Goal: Task Accomplishment & Management: Manage account settings

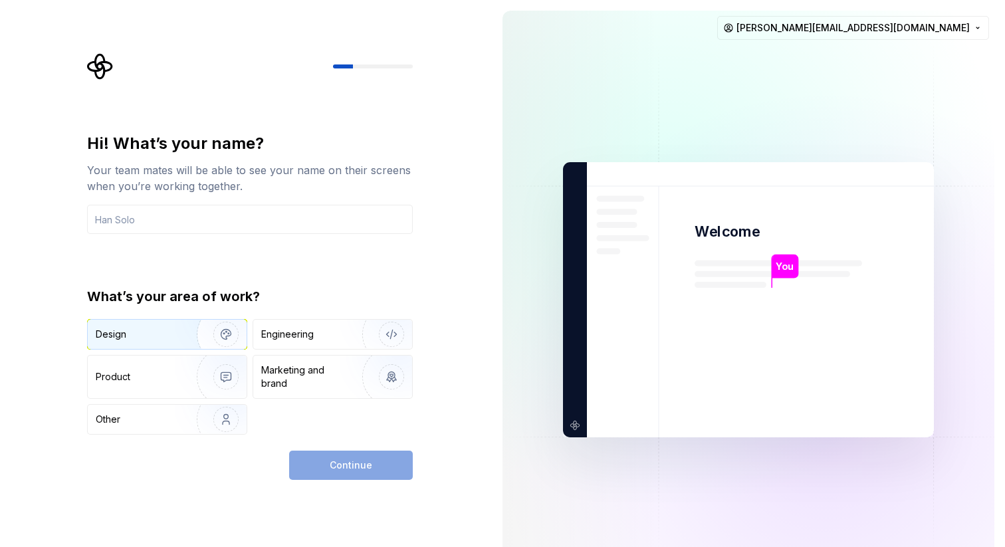
click at [180, 336] on img "button" at bounding box center [217, 334] width 85 height 89
click at [192, 215] on input "text" at bounding box center [250, 219] width 326 height 29
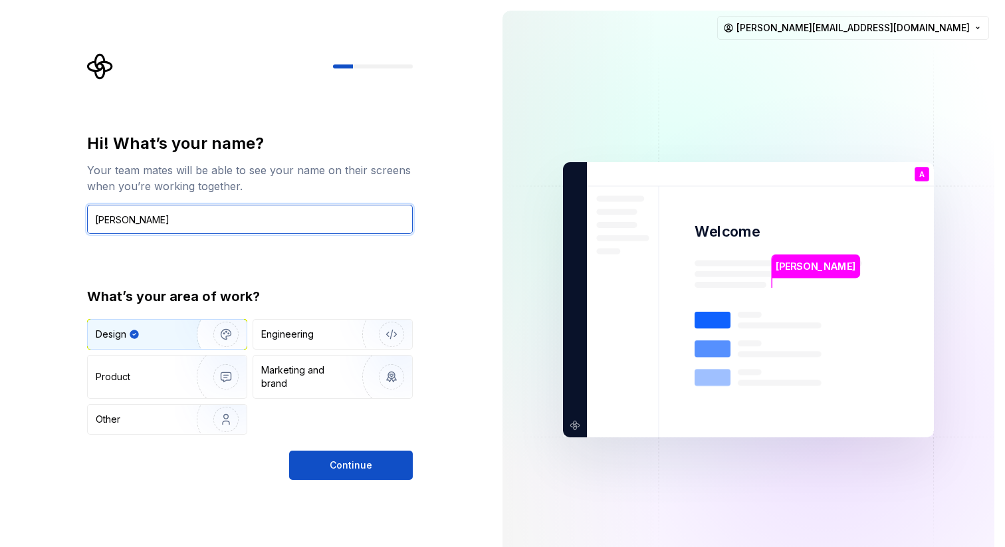
type input "[PERSON_NAME]"
click at [305, 449] on div "Hi! What’s your name? Your team mates will be able to see your name on their sc…" at bounding box center [250, 306] width 326 height 347
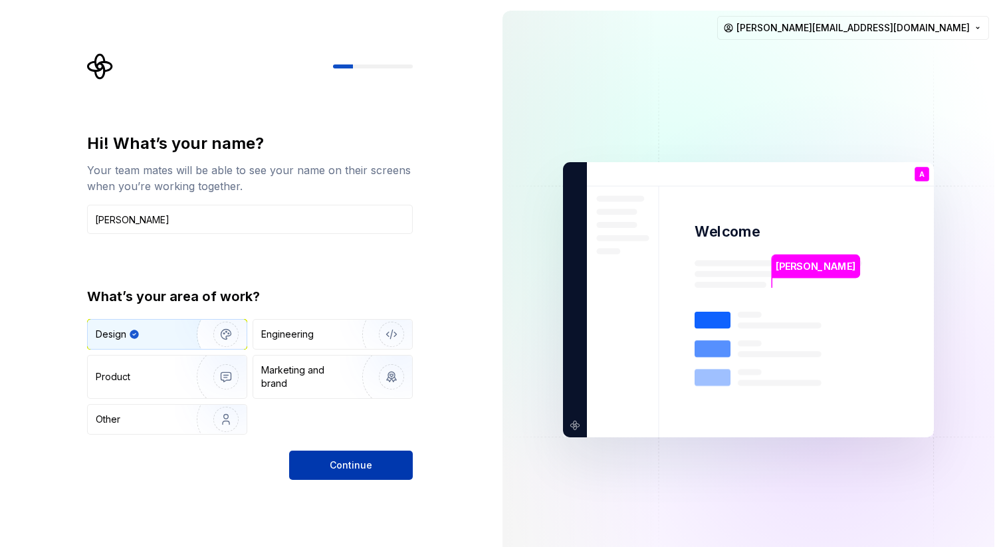
click at [310, 459] on button "Continue" at bounding box center [351, 465] width 124 height 29
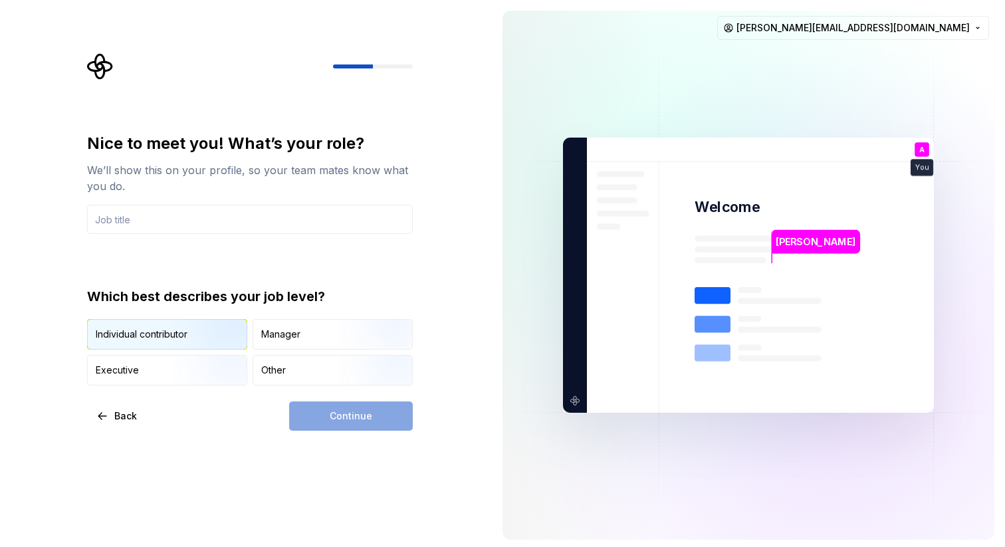
click at [203, 332] on img "button" at bounding box center [214, 350] width 85 height 89
click at [145, 217] on input "text" at bounding box center [250, 219] width 326 height 29
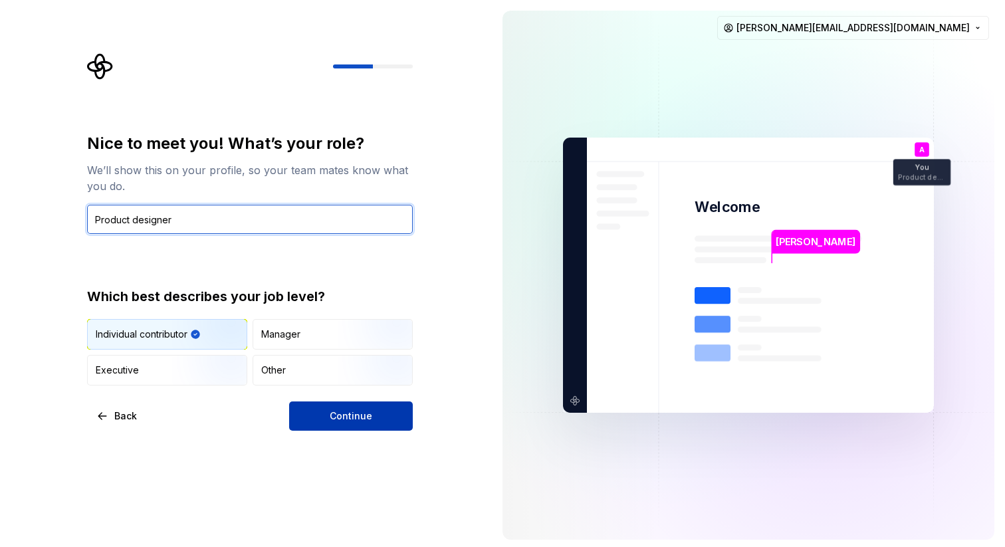
type input "Product designer"
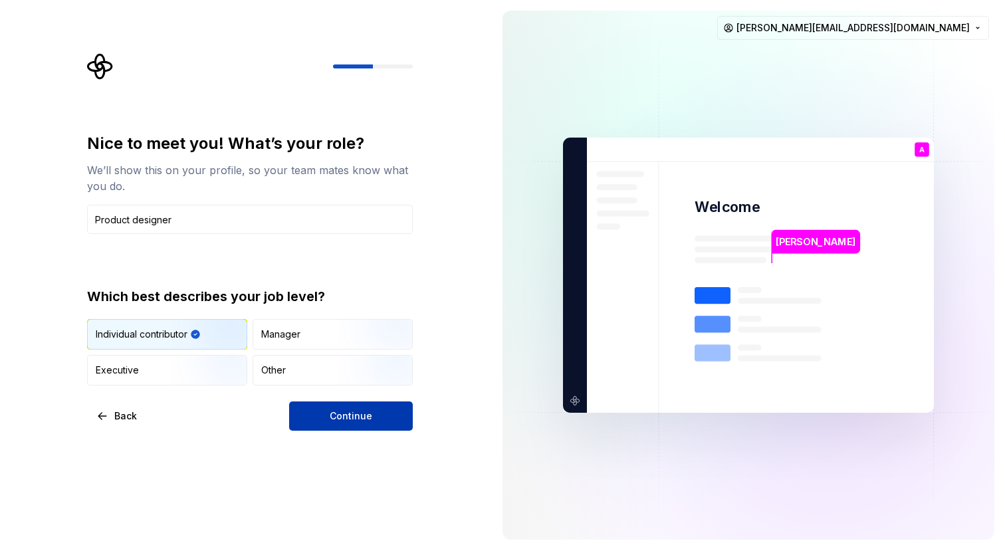
click at [300, 418] on button "Continue" at bounding box center [351, 415] width 124 height 29
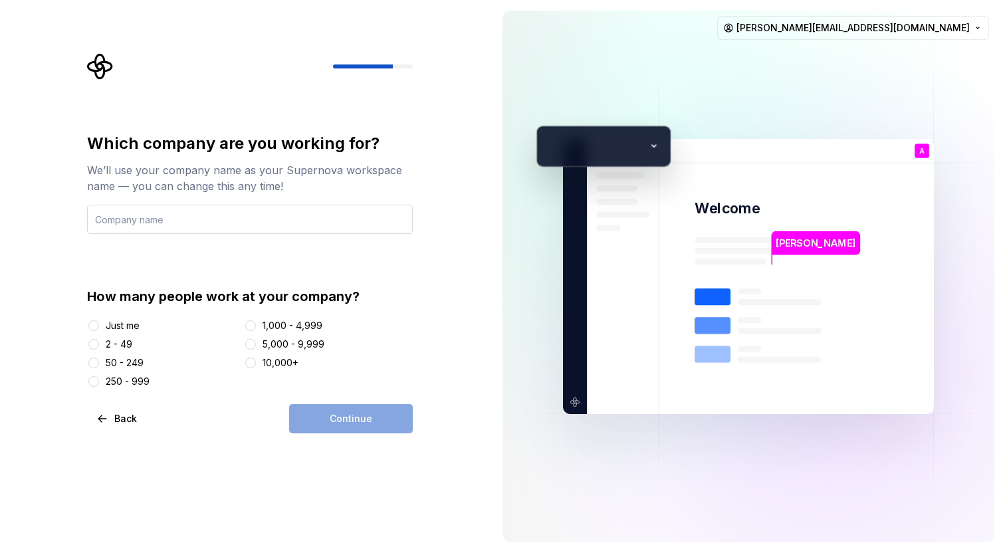
click at [219, 226] on input "text" at bounding box center [250, 219] width 326 height 29
type input "Aspire"
click at [132, 380] on div "250 - 999" at bounding box center [128, 381] width 44 height 13
click at [99, 380] on button "250 - 999" at bounding box center [93, 381] width 11 height 11
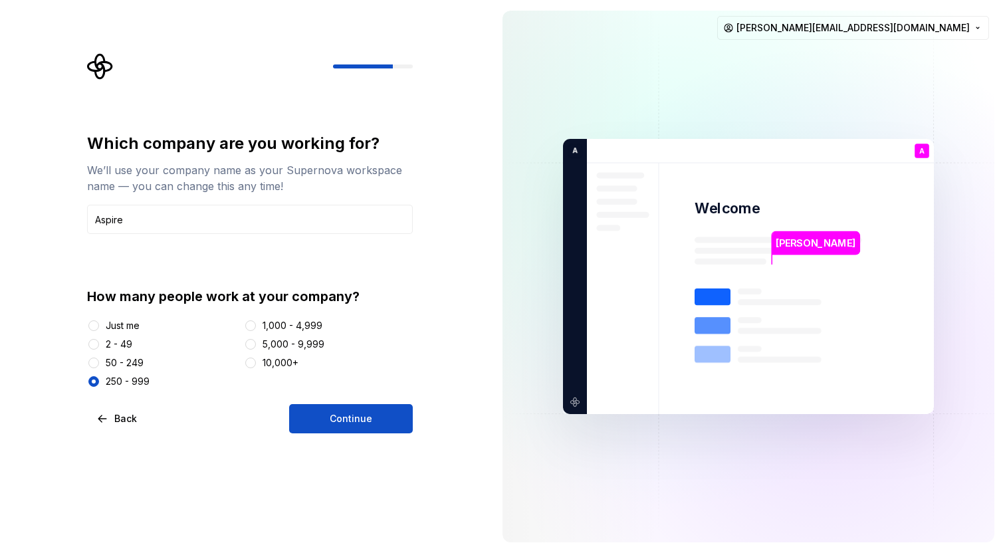
click at [314, 401] on div "Which company are you working for? We’ll use your company name as your Supernov…" at bounding box center [250, 283] width 326 height 300
click at [313, 415] on button "Continue" at bounding box center [351, 418] width 124 height 29
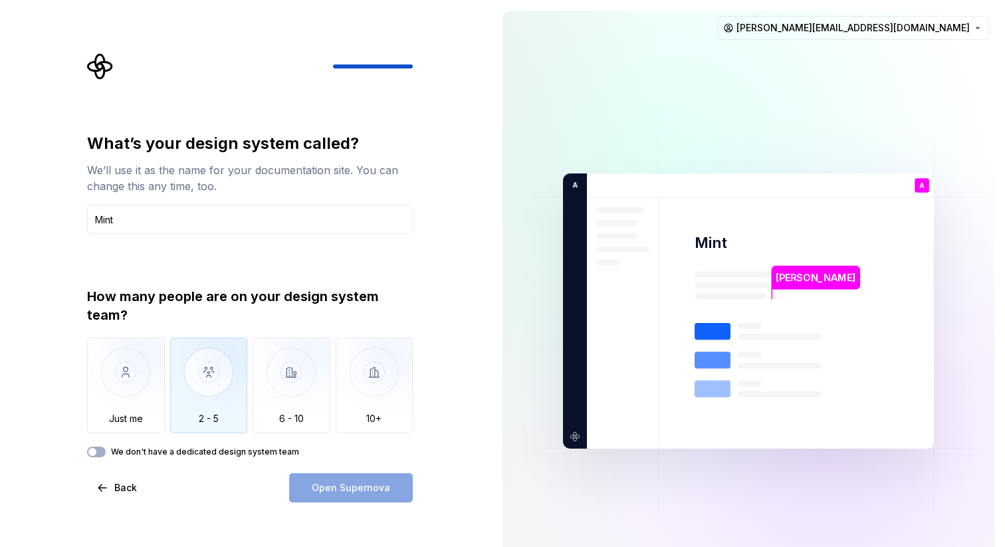
type input "Mint"
click at [219, 358] on img "button" at bounding box center [209, 382] width 78 height 89
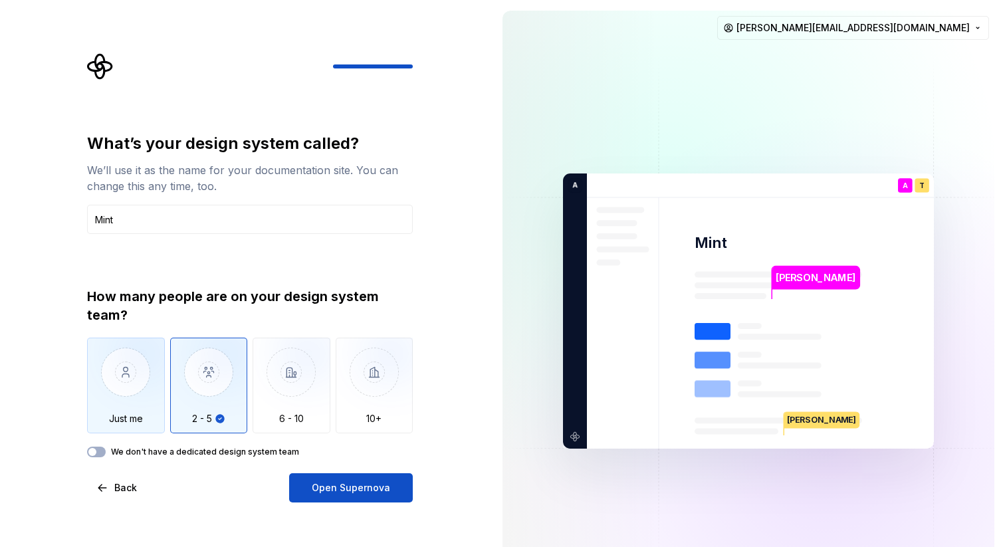
click at [131, 364] on img "button" at bounding box center [126, 382] width 78 height 89
click at [221, 401] on img "button" at bounding box center [209, 382] width 78 height 89
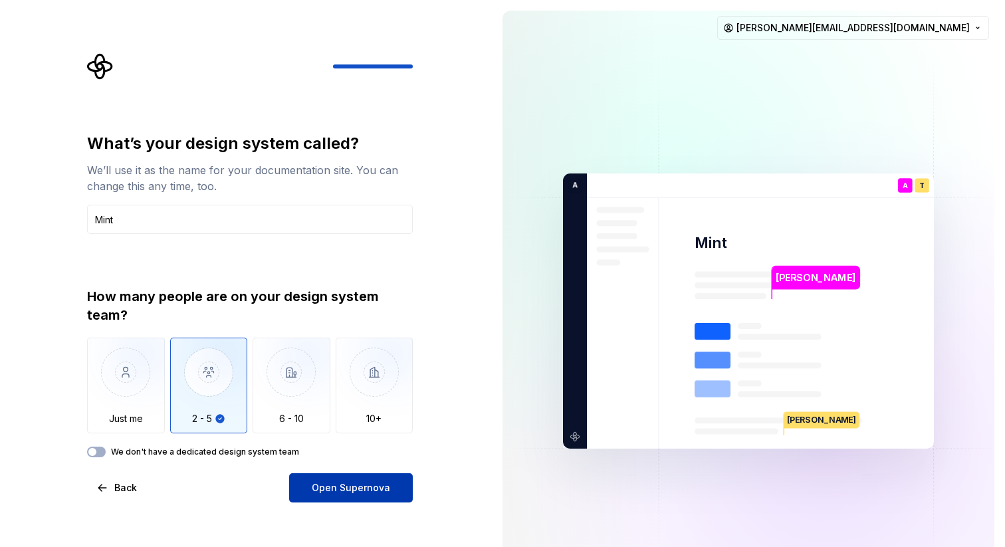
click at [324, 488] on span "Open Supernova" at bounding box center [351, 487] width 78 height 13
click at [324, 488] on div "Open Supernova" at bounding box center [351, 487] width 124 height 29
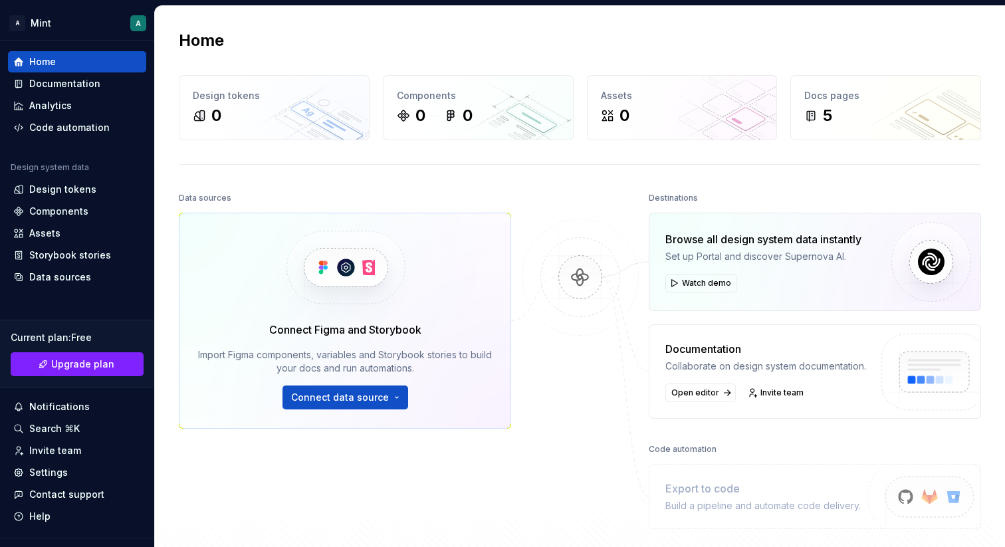
click at [372, 381] on div "Connect Figma and Storybook Import Figma components, variables and Storybook st…" at bounding box center [345, 366] width 294 height 88
click at [379, 395] on span "Connect data source" at bounding box center [340, 397] width 98 height 13
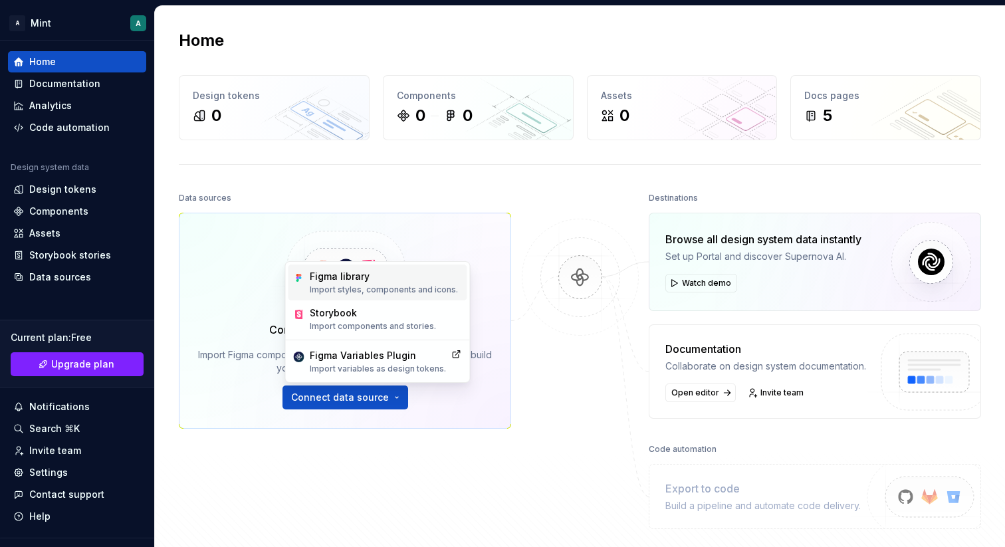
click at [370, 280] on div "Figma library" at bounding box center [384, 276] width 148 height 13
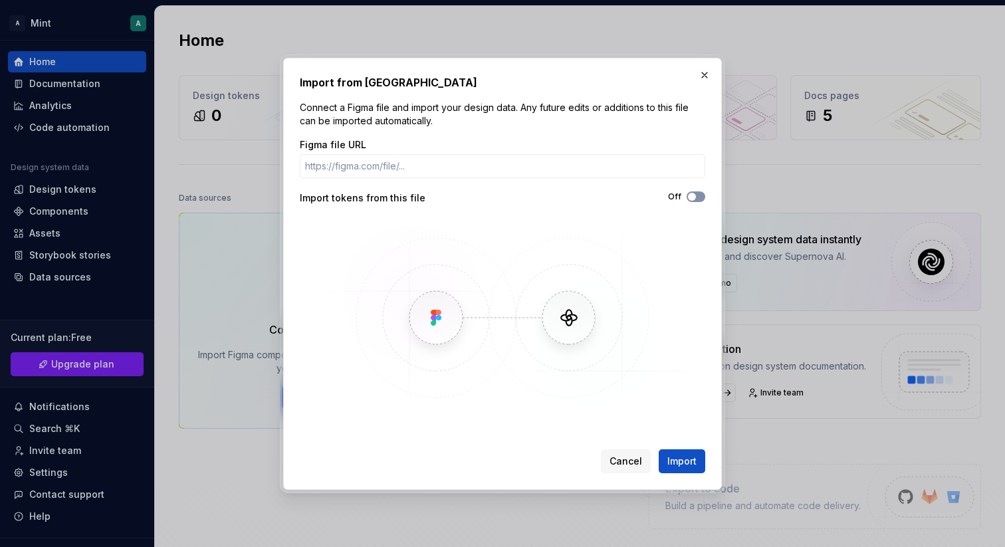
click at [693, 195] on span "button" at bounding box center [692, 197] width 8 height 8
click at [461, 165] on input "Figma file URL" at bounding box center [502, 166] width 405 height 24
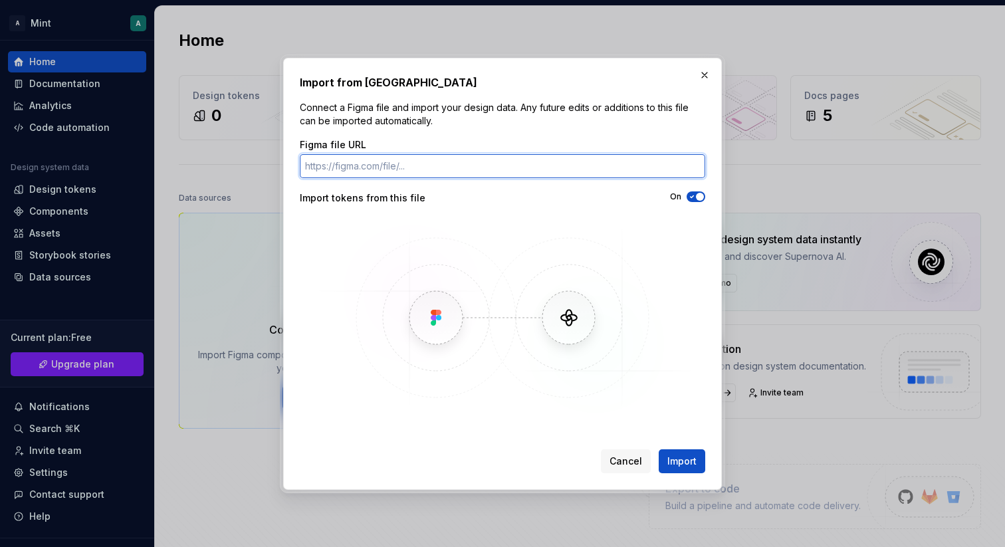
paste input "[URL][DOMAIN_NAME]"
type input "[URL][DOMAIN_NAME]"
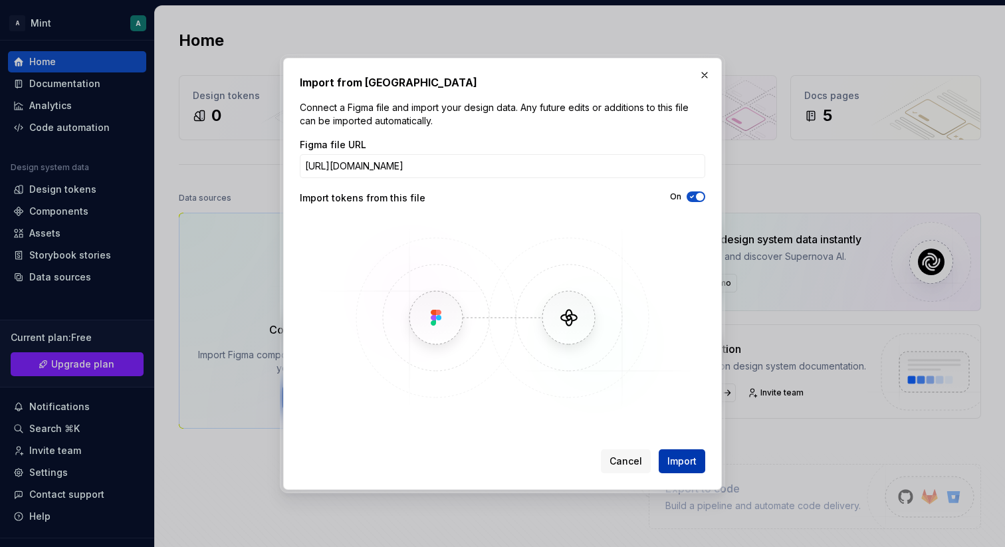
scroll to position [0, 0]
click at [691, 459] on span "Import" at bounding box center [681, 461] width 29 height 13
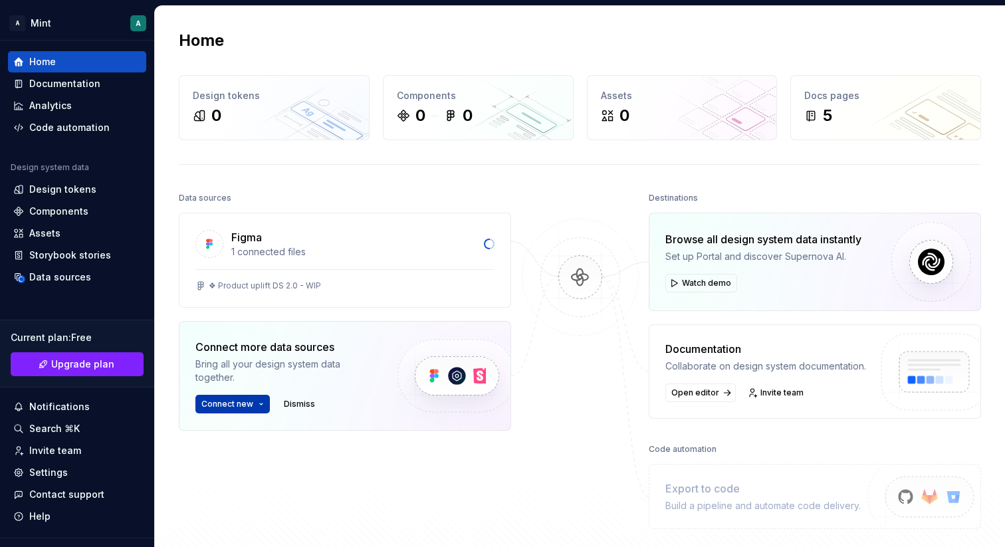
click at [258, 405] on button "Connect new" at bounding box center [232, 404] width 74 height 19
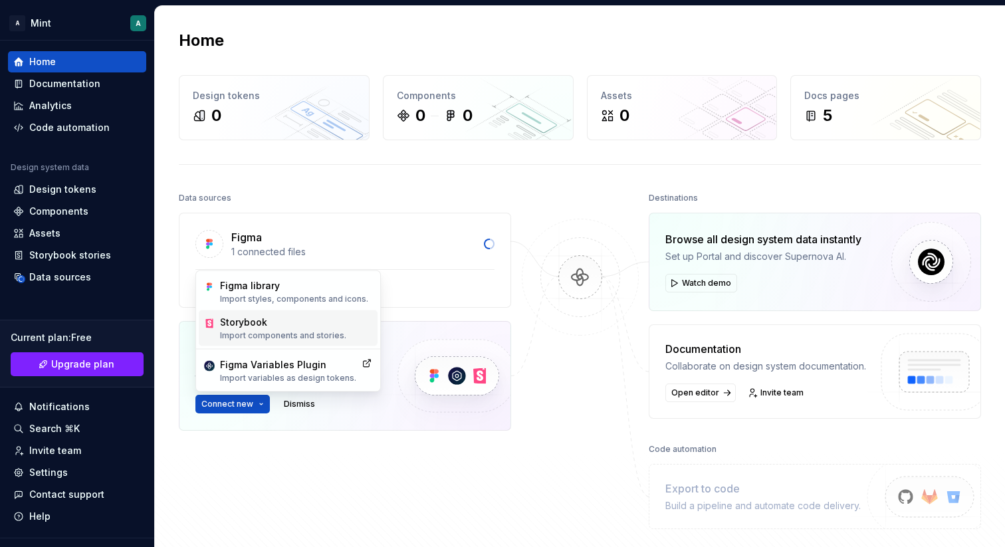
click at [282, 336] on p "Import components and stories." at bounding box center [283, 335] width 126 height 11
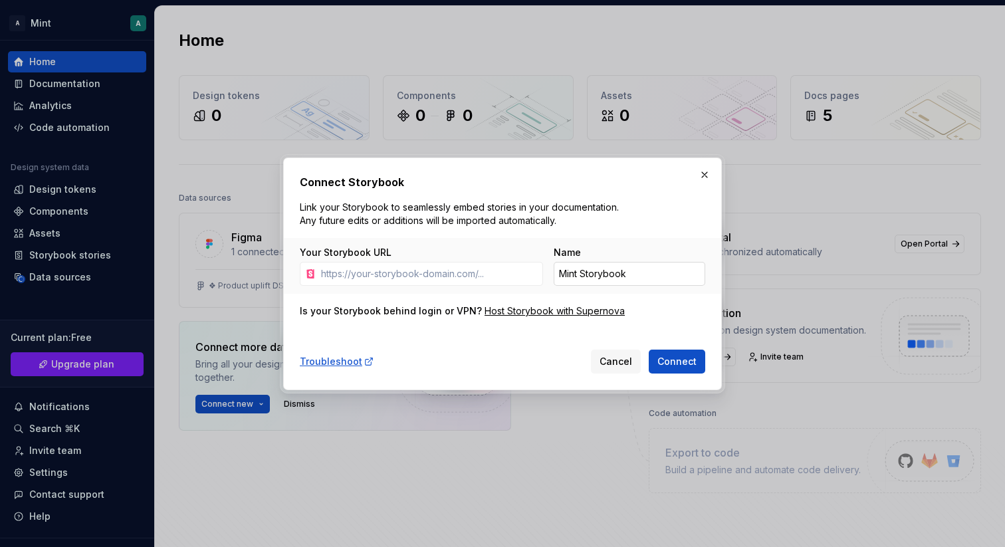
click at [580, 272] on input "Mint Storybook" at bounding box center [630, 274] width 152 height 24
click at [643, 270] on input "Mint Storybook" at bounding box center [630, 274] width 152 height 24
type input "Mint Storybook Web"
click at [535, 346] on div "Troubleshoot Cancel Connect" at bounding box center [502, 358] width 405 height 29
click at [381, 276] on input "Your Storybook URL" at bounding box center [429, 274] width 227 height 24
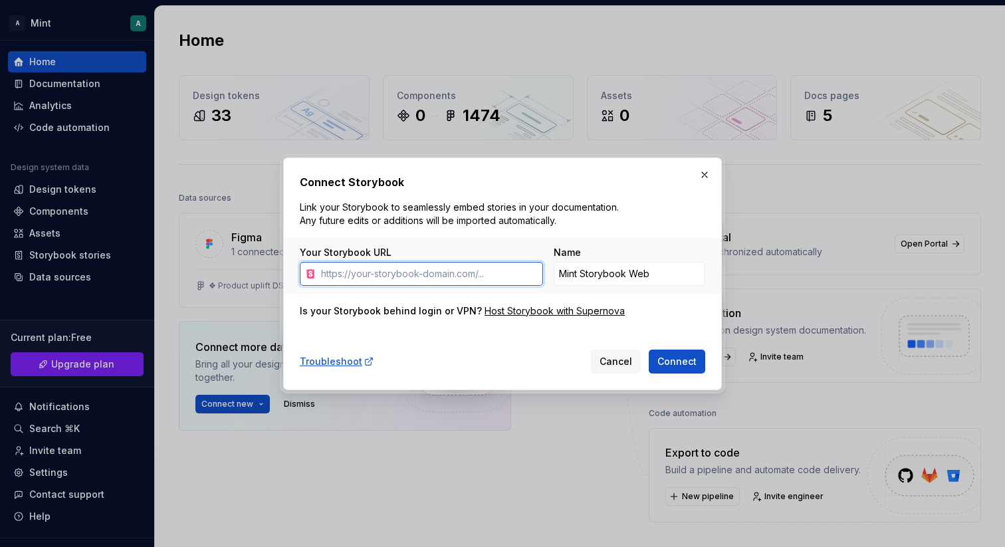
paste input "[URL][DOMAIN_NAME]"
type input "[URL][DOMAIN_NAME]"
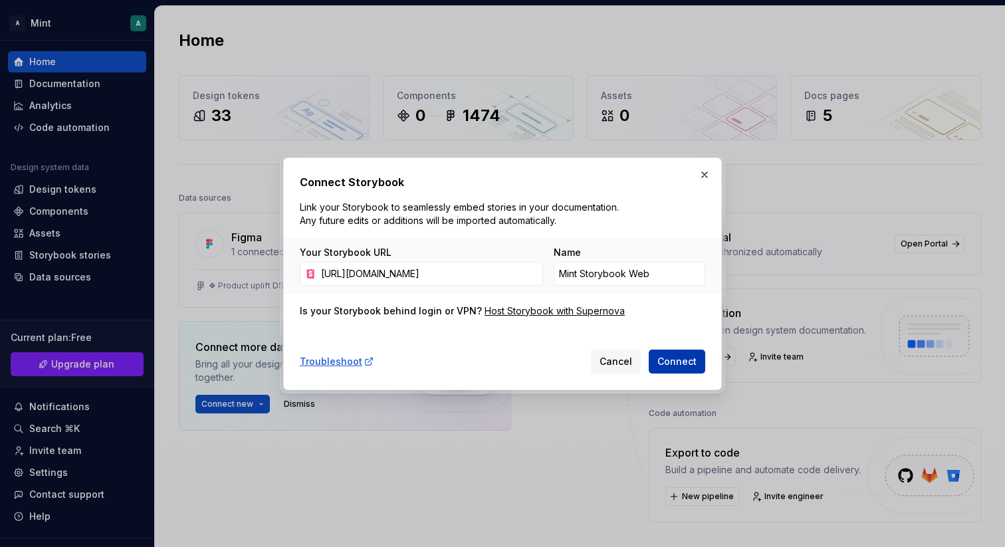
click at [679, 362] on span "Connect" at bounding box center [676, 361] width 39 height 13
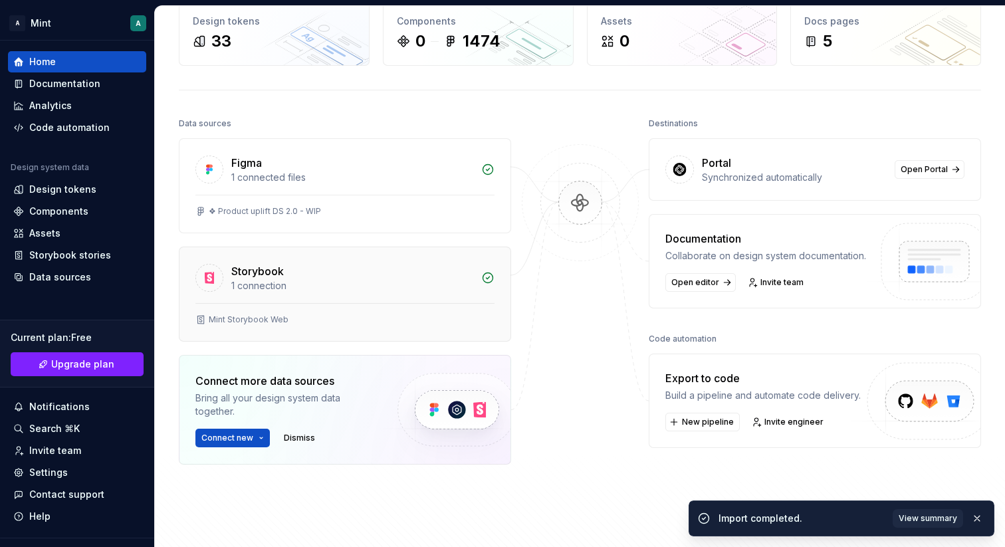
scroll to position [76, 0]
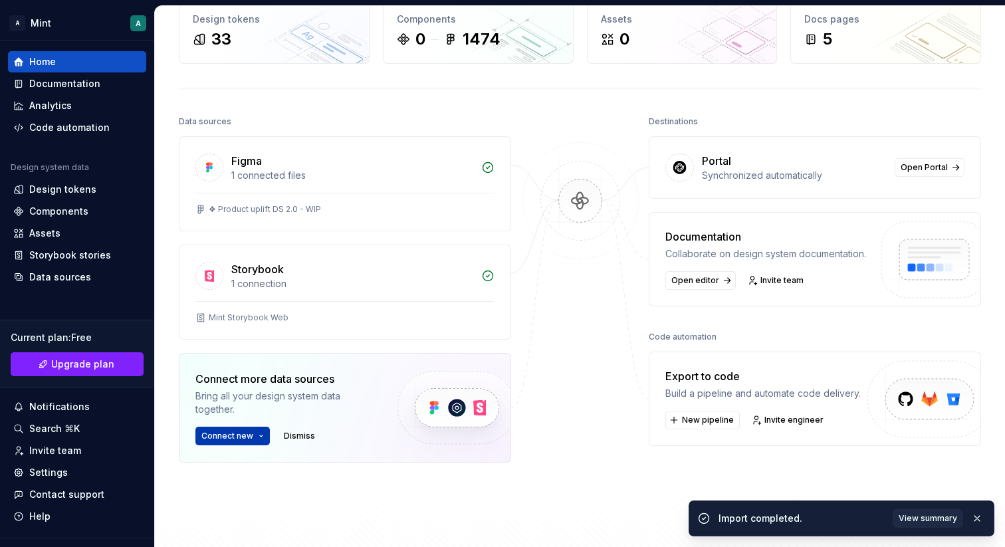
click at [253, 433] on button "Connect new" at bounding box center [232, 436] width 74 height 19
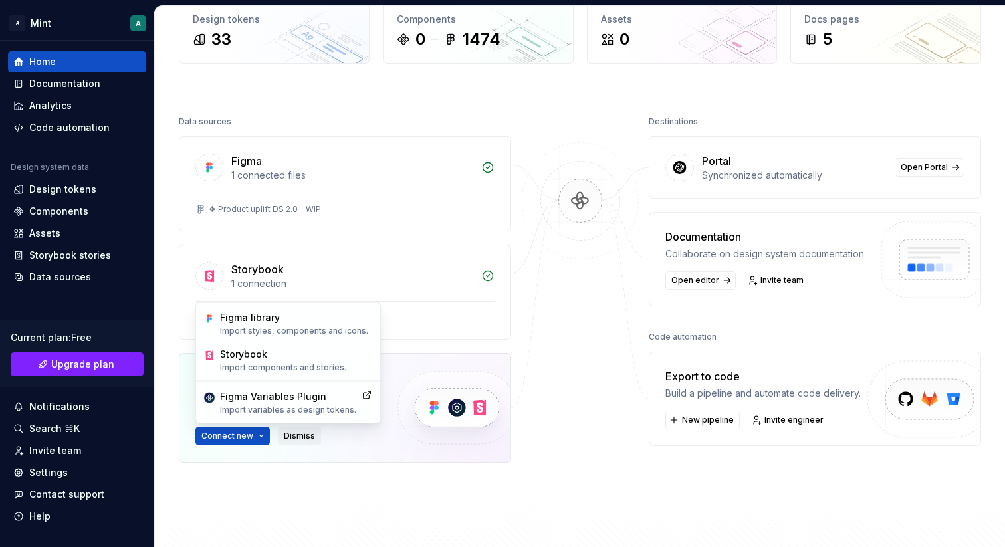
click at [288, 439] on span "Dismiss" at bounding box center [299, 436] width 31 height 11
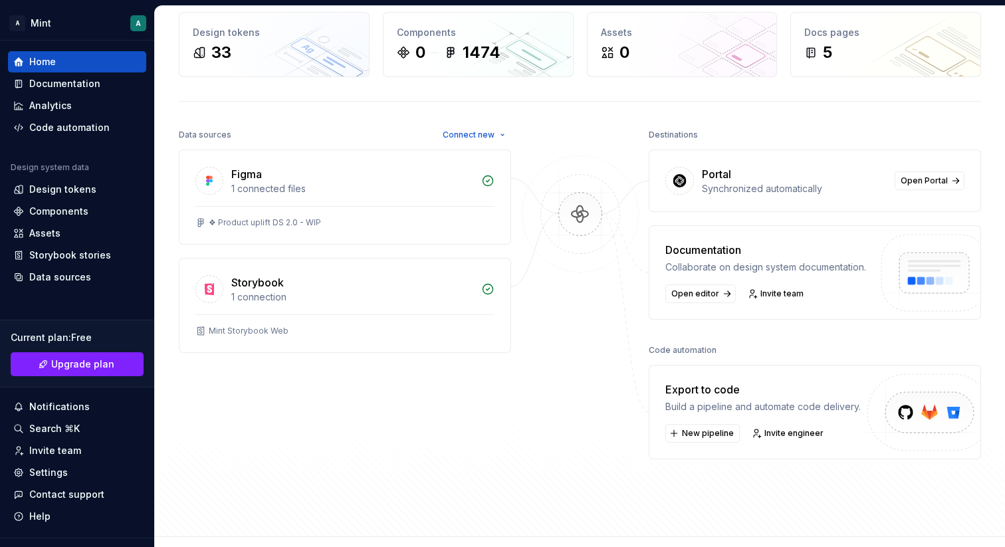
scroll to position [0, 0]
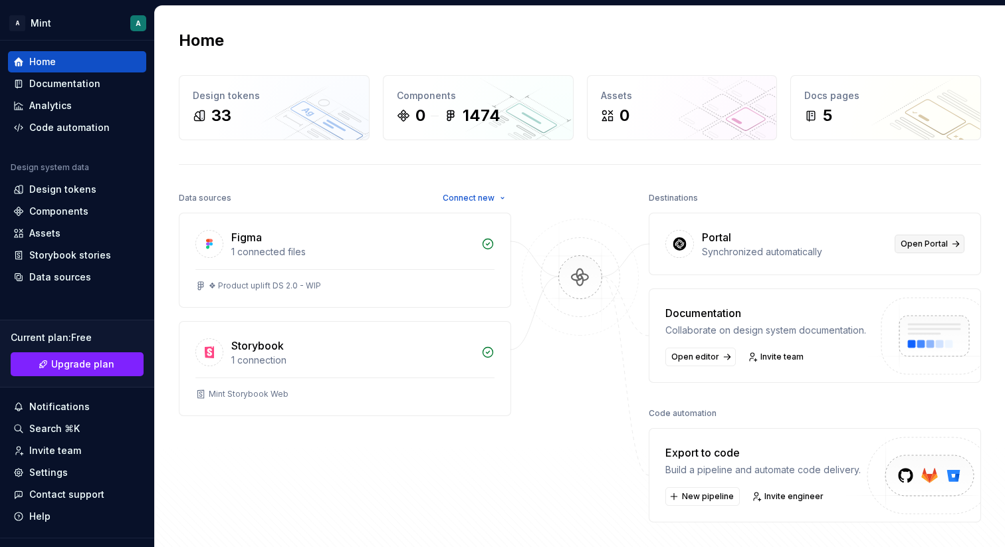
click at [928, 243] on span "Open Portal" at bounding box center [924, 244] width 47 height 11
click at [70, 205] on div "Components" at bounding box center [58, 211] width 59 height 13
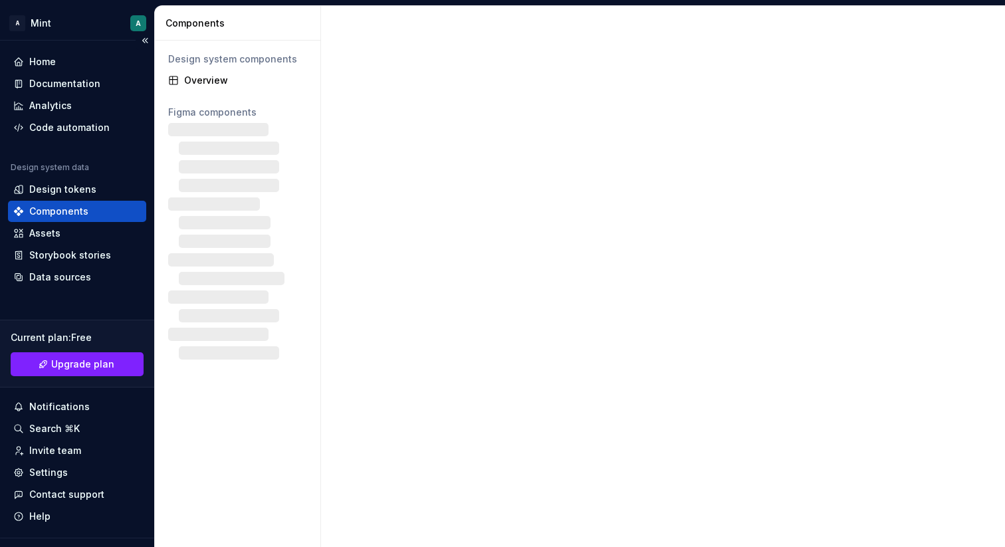
click at [77, 208] on div "Components" at bounding box center [58, 211] width 59 height 13
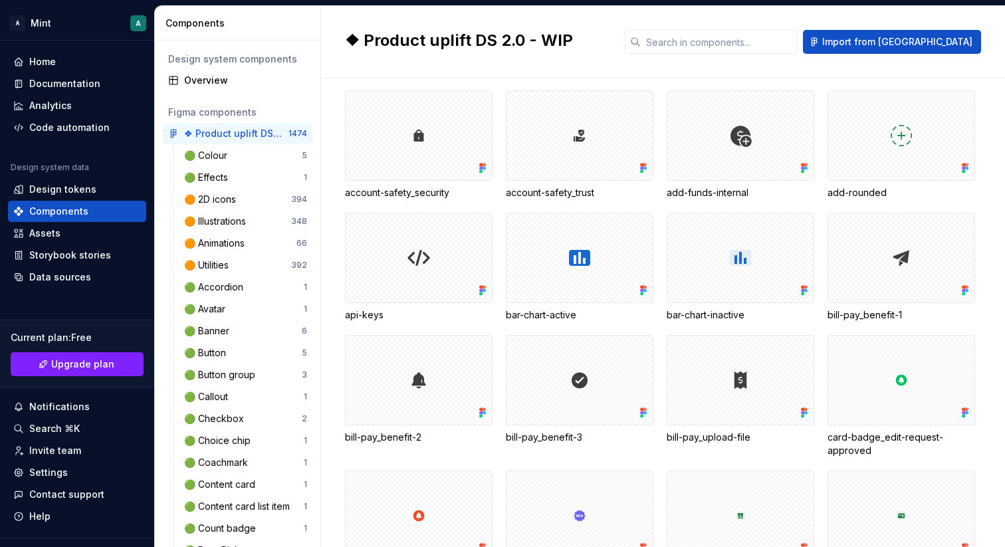
scroll to position [669, 0]
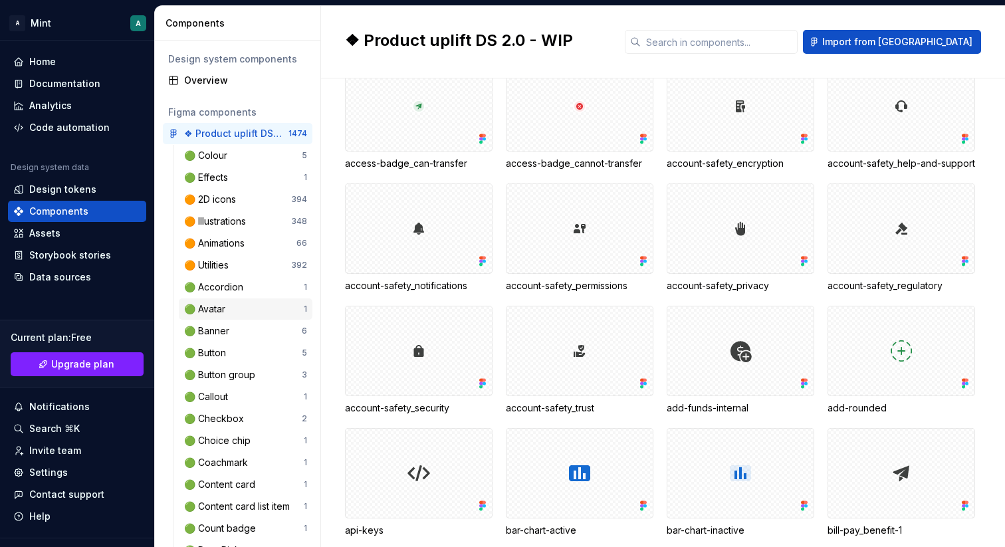
click at [218, 300] on div "🟢 Avatar 1" at bounding box center [246, 308] width 134 height 21
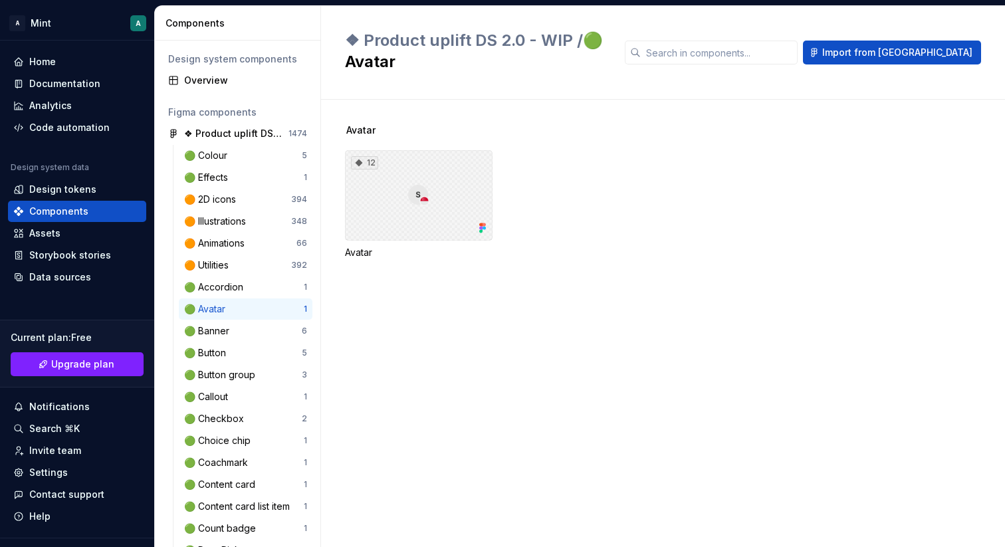
click at [393, 183] on div "12" at bounding box center [419, 195] width 148 height 90
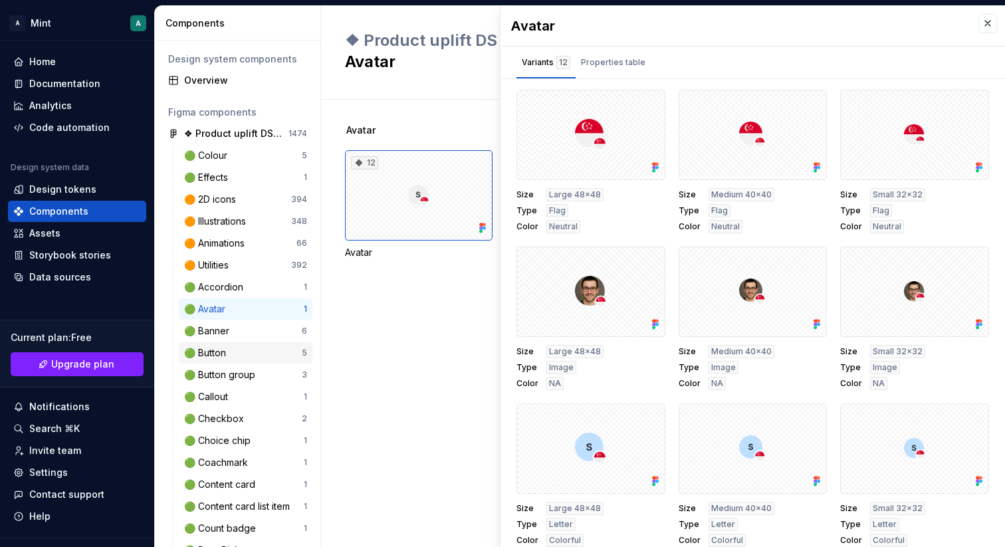
click at [225, 352] on div "🟢 Button" at bounding box center [207, 352] width 47 height 13
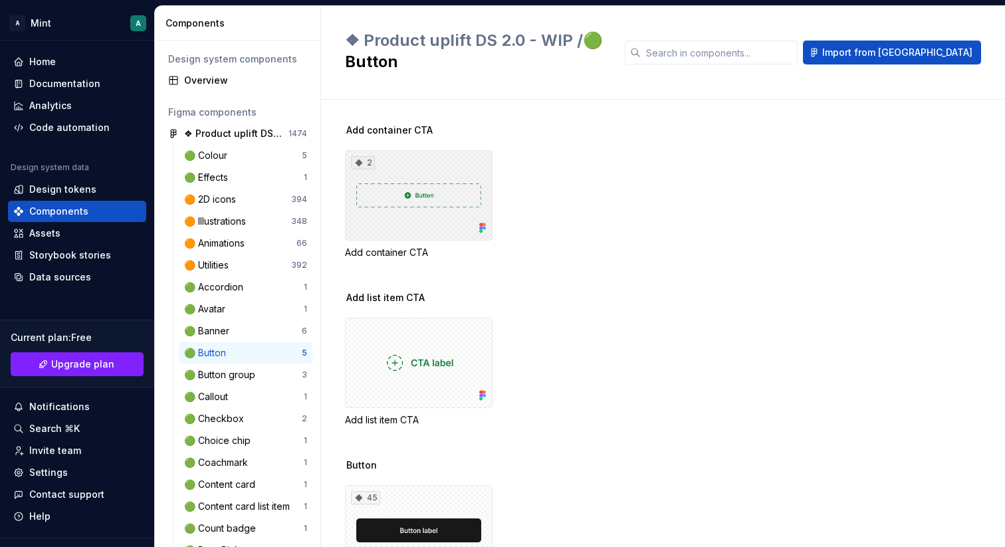
click at [423, 209] on div "2" at bounding box center [419, 195] width 148 height 90
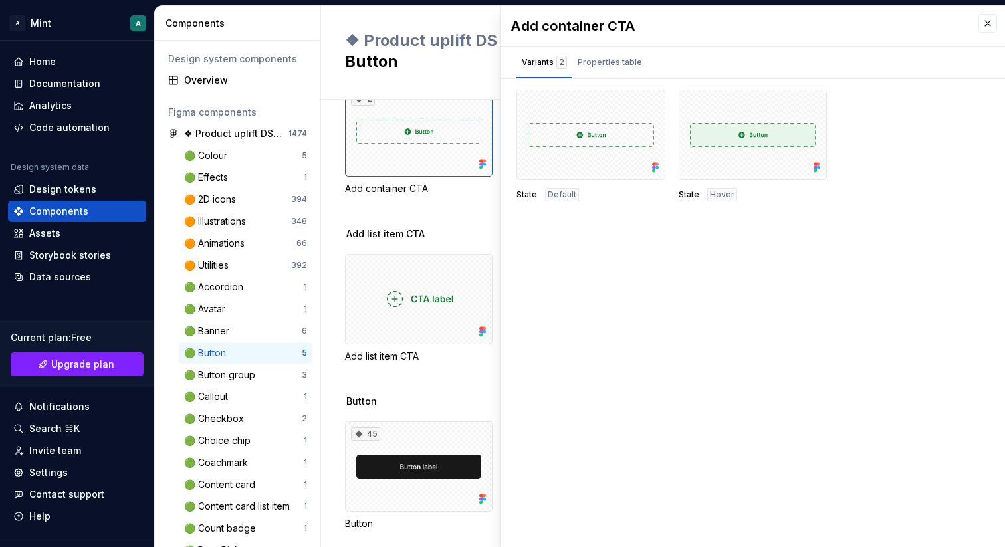
scroll to position [66, 0]
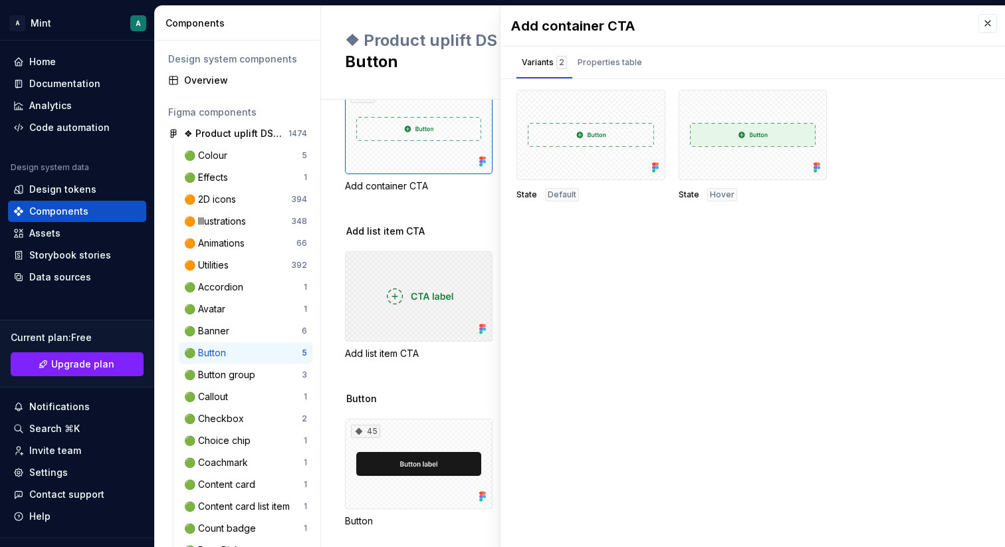
click at [425, 251] on div at bounding box center [419, 296] width 148 height 90
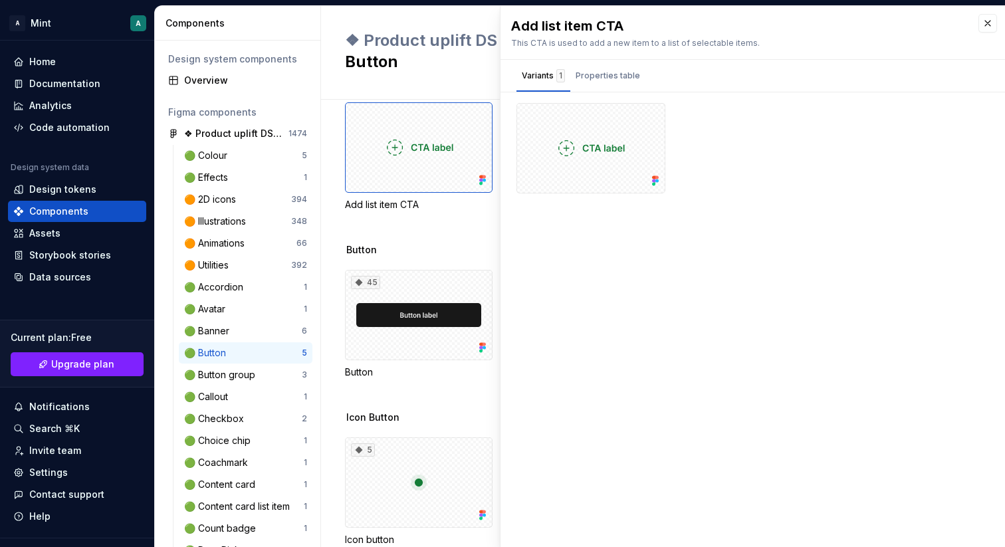
scroll to position [221, 0]
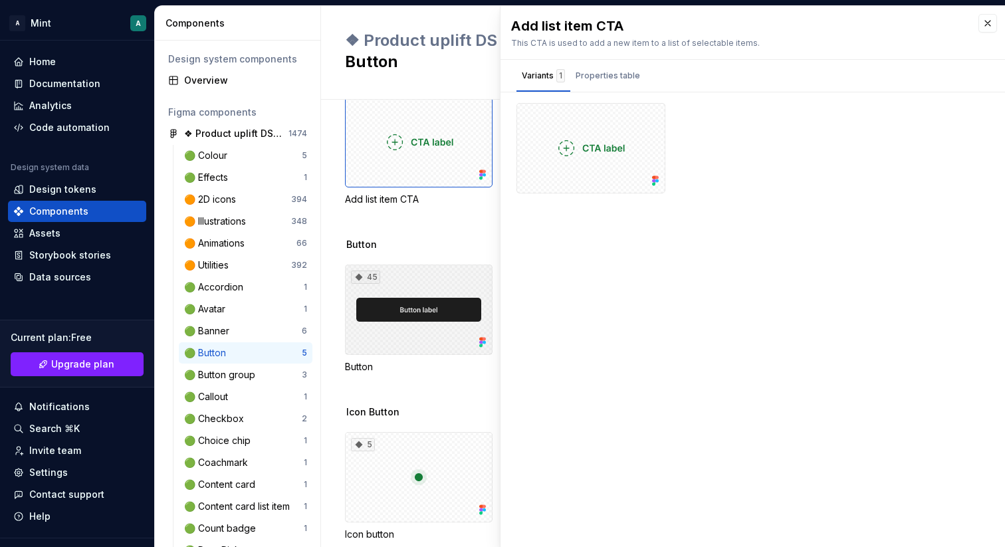
click at [425, 278] on div "45" at bounding box center [419, 310] width 148 height 90
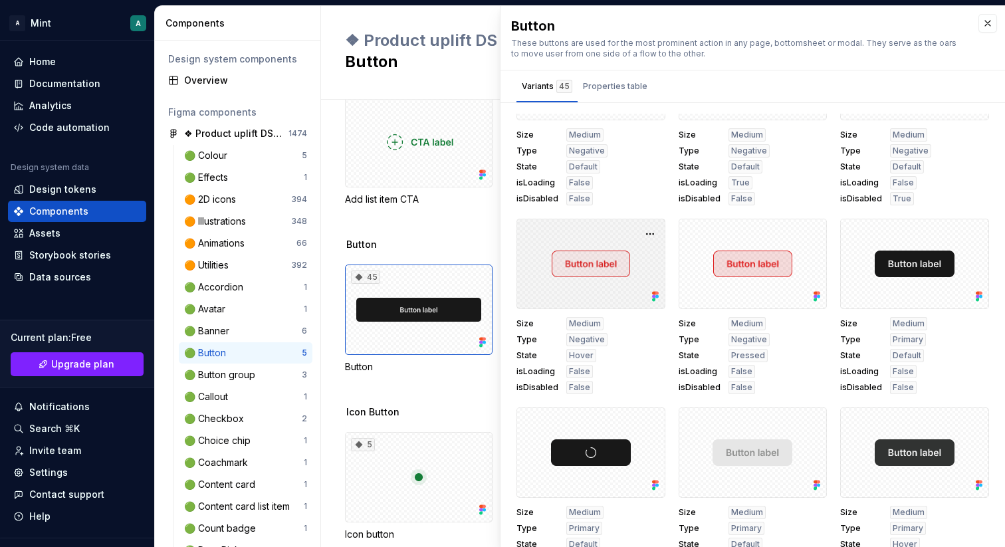
scroll to position [1033, 0]
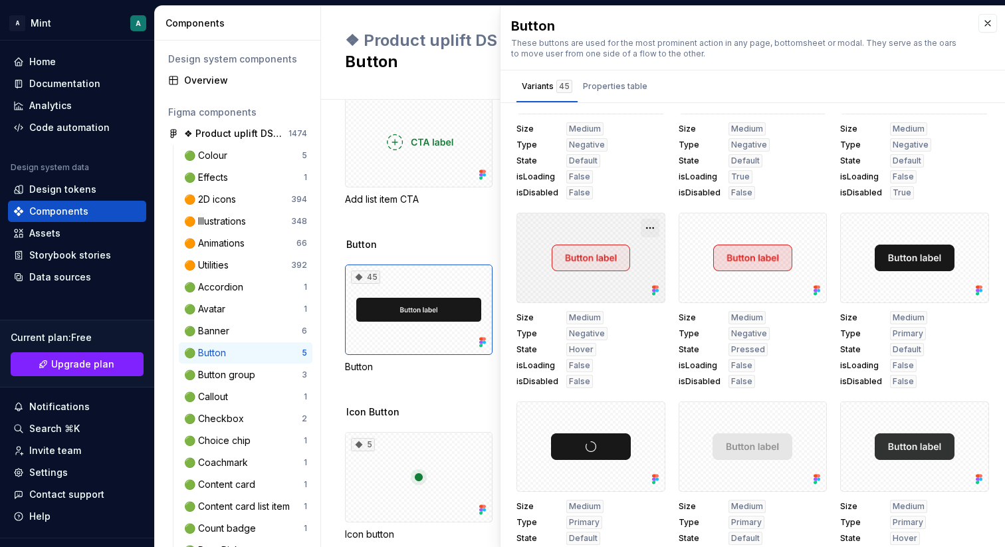
click at [655, 223] on button "button" at bounding box center [650, 228] width 19 height 19
click at [604, 222] on div at bounding box center [590, 258] width 149 height 90
click at [597, 248] on div at bounding box center [590, 258] width 149 height 90
click at [594, 307] on div "Size Medium Type Negative State Hover isLoading False isDisabled False" at bounding box center [590, 300] width 149 height 175
click at [589, 336] on span "Negative" at bounding box center [587, 333] width 36 height 11
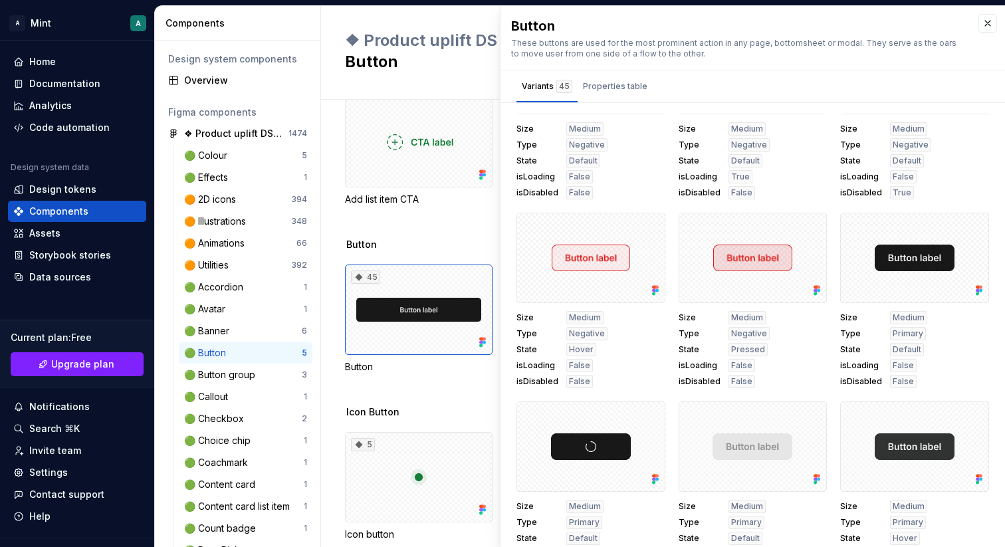
click at [584, 362] on span "False" at bounding box center [579, 365] width 21 height 11
click at [584, 379] on span "False" at bounding box center [579, 381] width 21 height 11
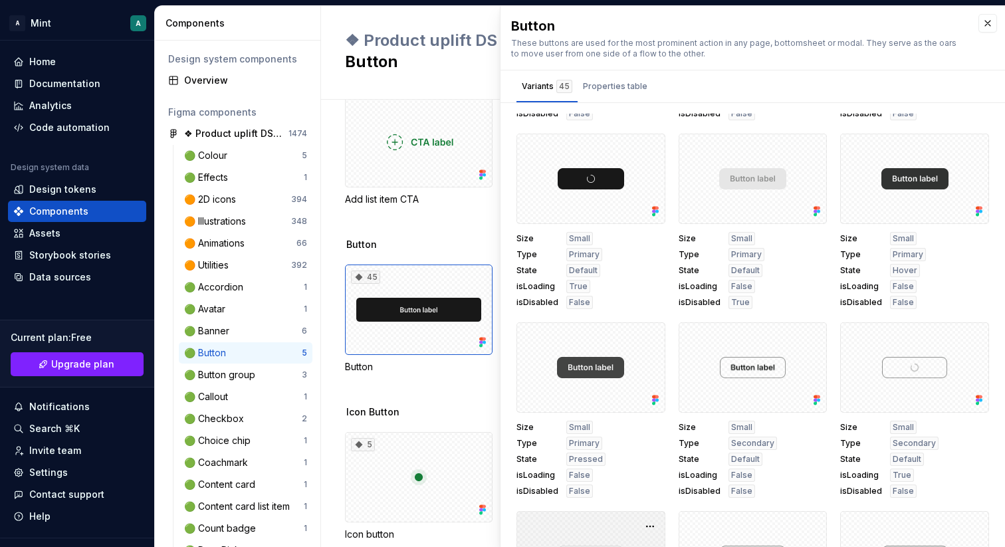
scroll to position [2187, 0]
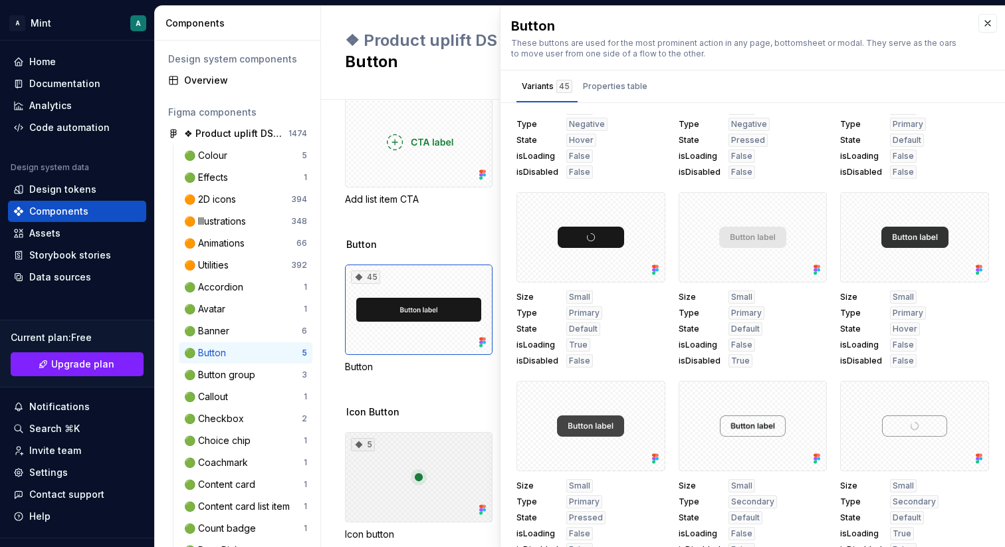
click at [413, 432] on div "5" at bounding box center [419, 477] width 148 height 90
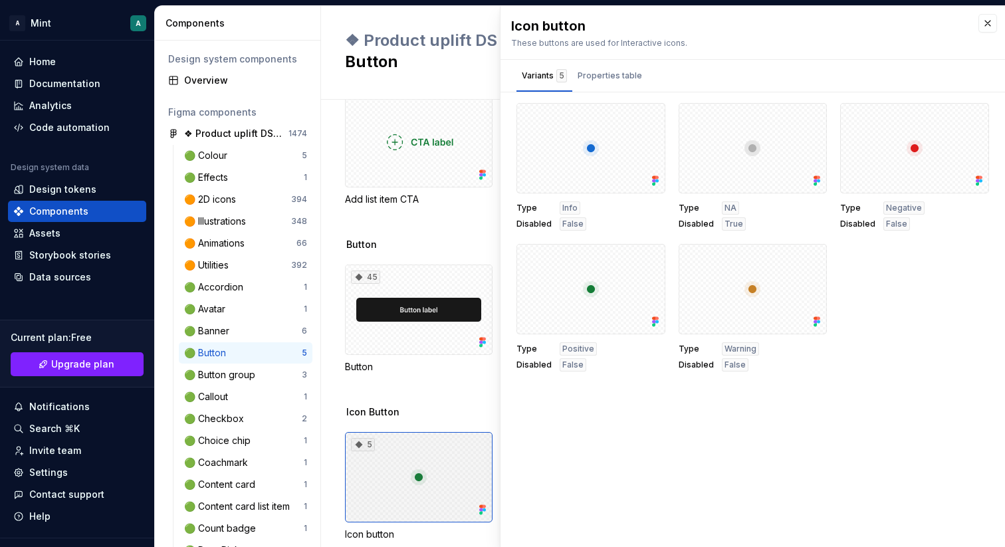
scroll to position [369, 0]
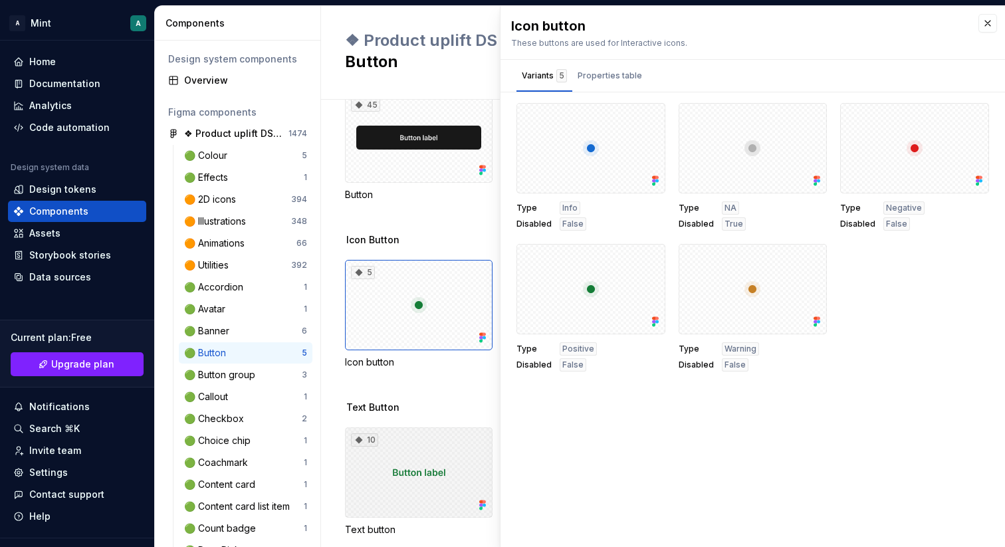
click at [437, 432] on div "10" at bounding box center [419, 472] width 148 height 90
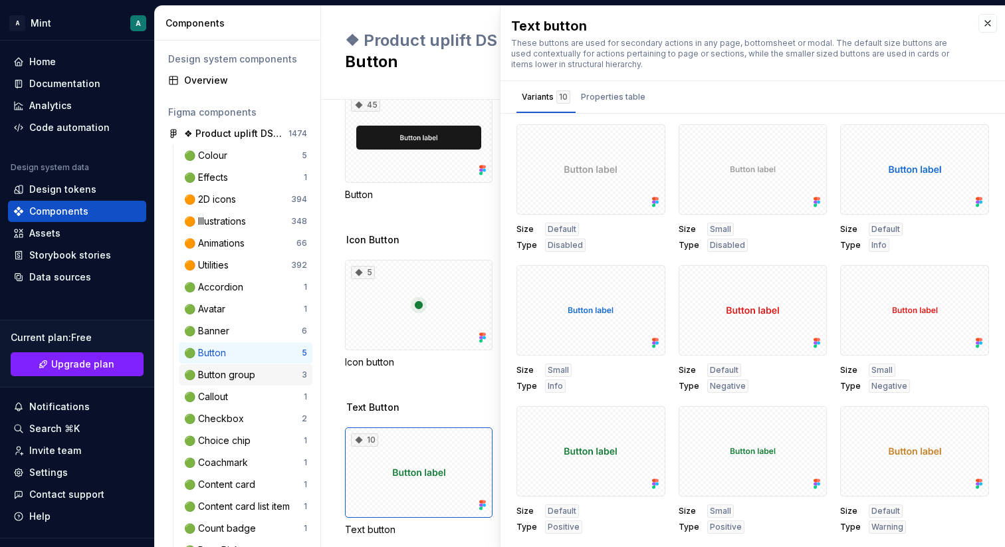
click at [241, 372] on div "🟢 Button group" at bounding box center [222, 374] width 76 height 13
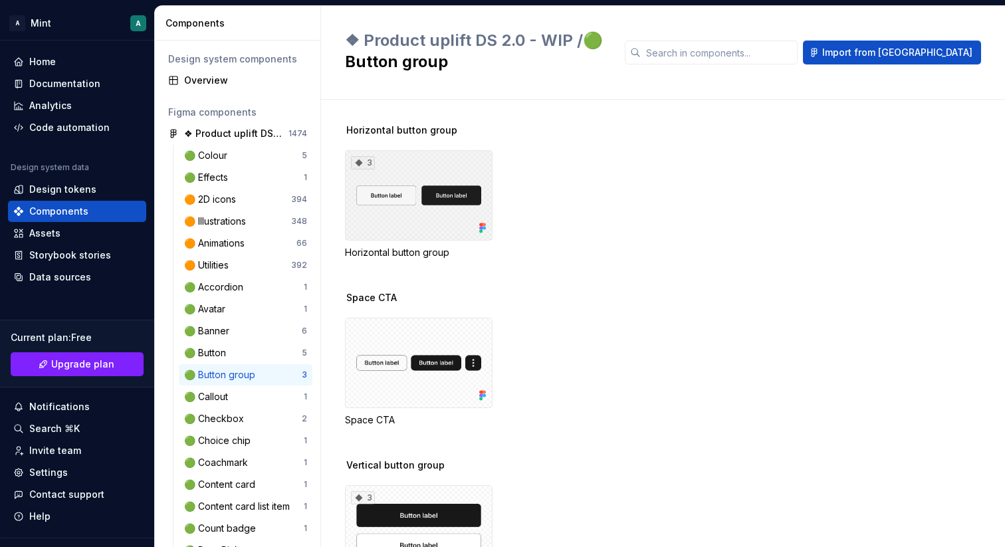
click at [417, 226] on div "3" at bounding box center [419, 195] width 148 height 90
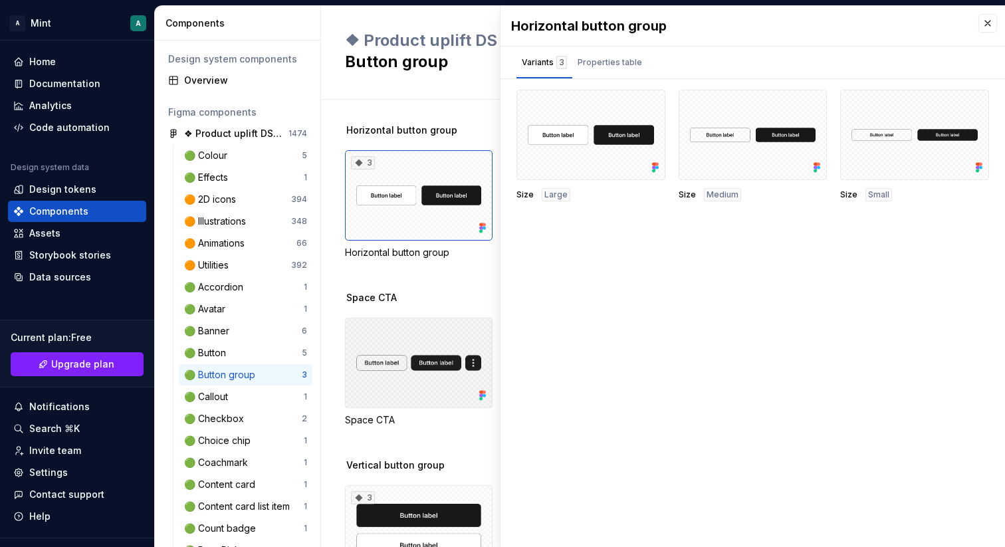
click at [419, 327] on div at bounding box center [419, 363] width 148 height 90
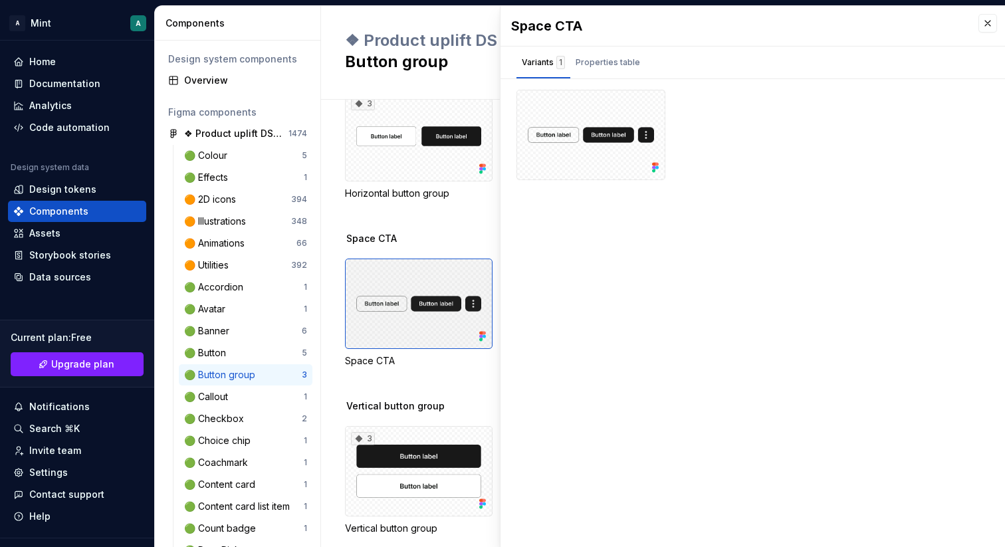
scroll to position [79, 0]
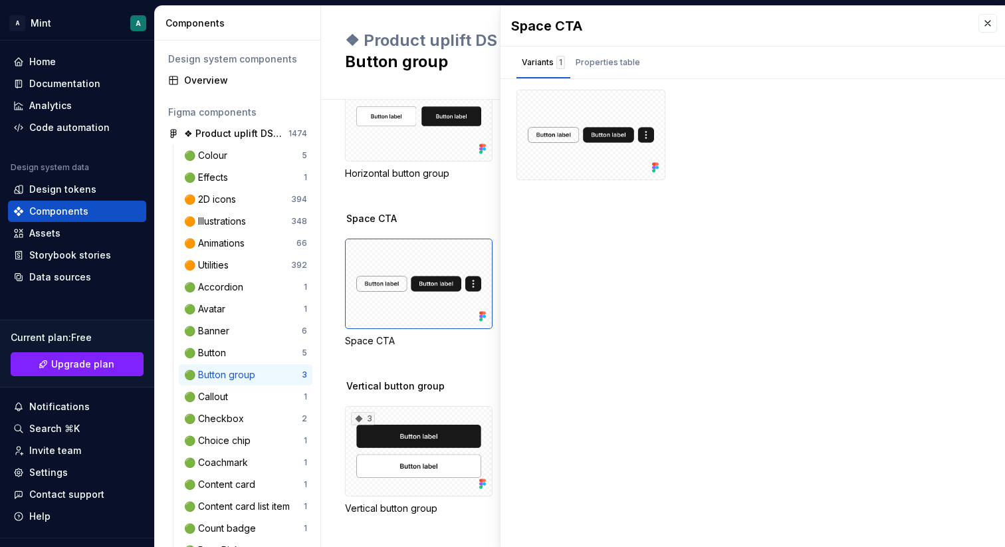
click at [416, 384] on span "Vertical button group" at bounding box center [395, 385] width 98 height 13
click at [137, 20] on html "A Mint A Home Documentation Analytics Code automation Design system data Design…" at bounding box center [502, 273] width 1005 height 547
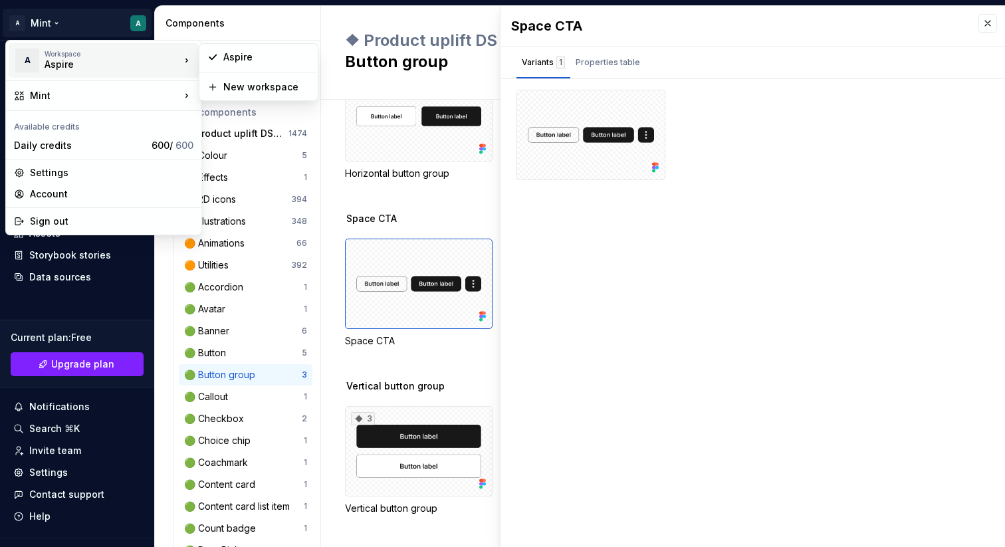
click at [78, 58] on div "Aspire" at bounding box center [101, 64] width 113 height 13
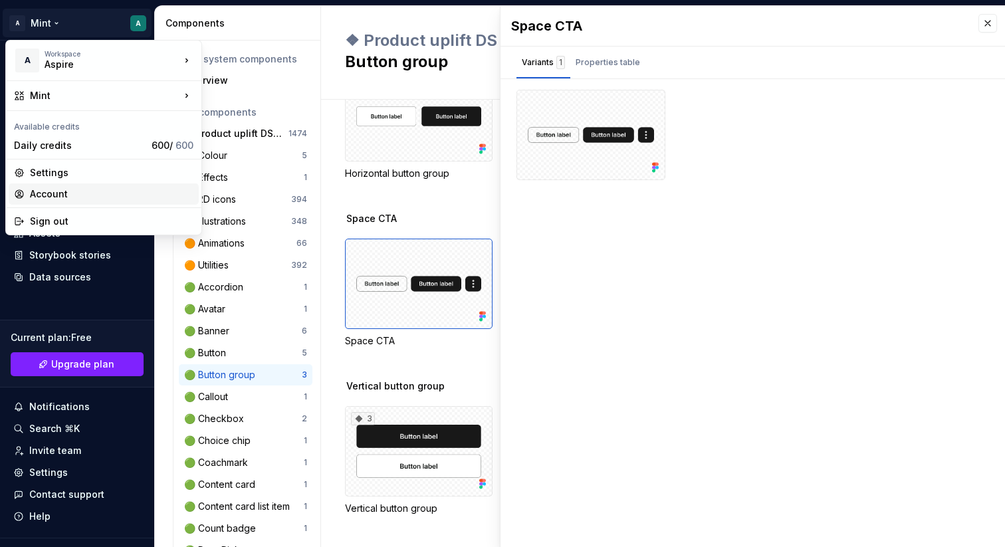
click at [62, 190] on div "Account" at bounding box center [111, 193] width 163 height 13
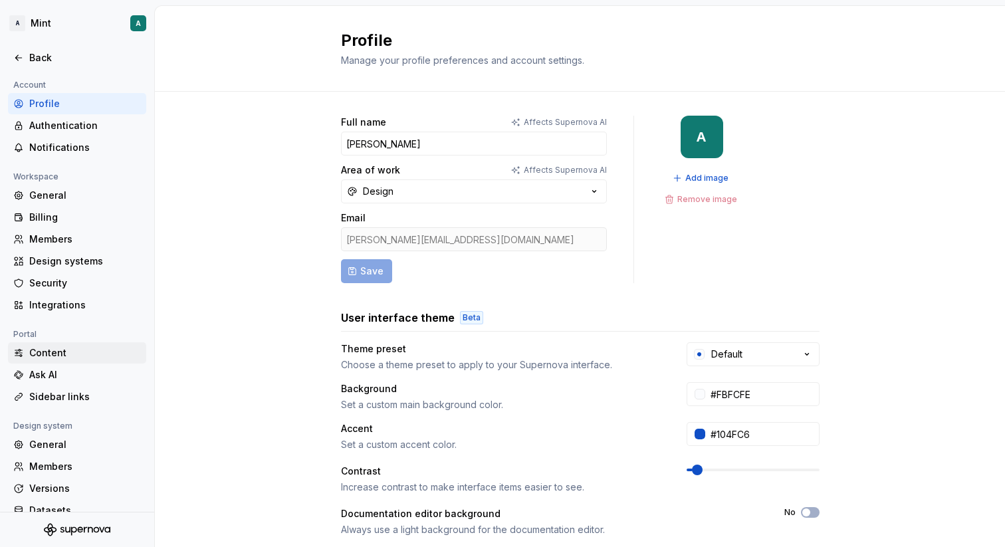
scroll to position [39, 0]
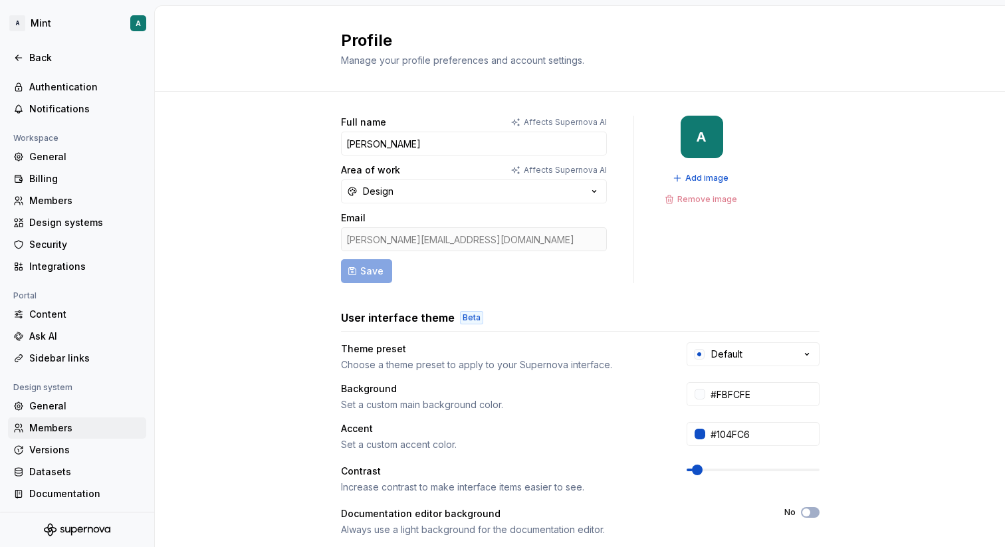
click at [60, 426] on div "Members" at bounding box center [85, 427] width 112 height 13
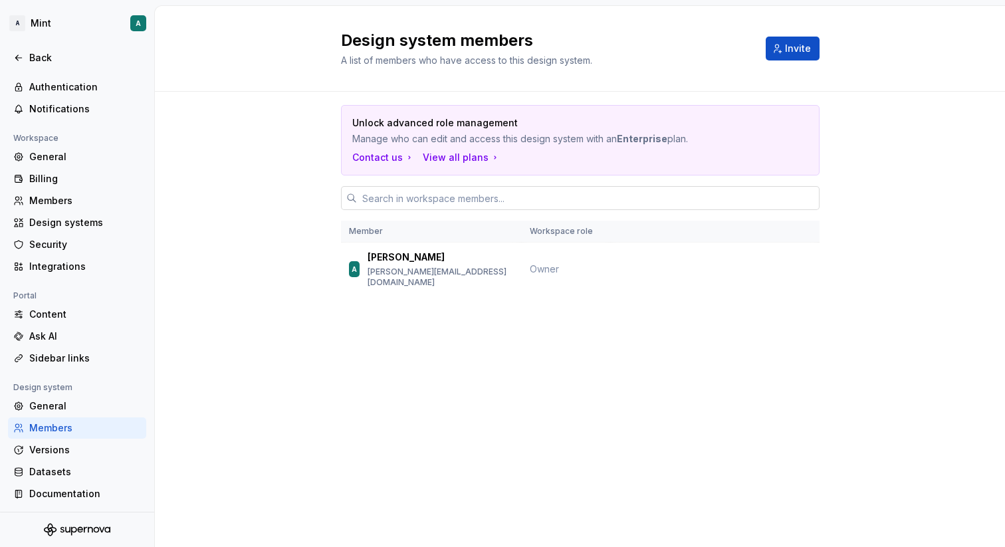
click at [487, 203] on input "text" at bounding box center [588, 198] width 463 height 24
click at [302, 184] on div "Unlock advanced role management Manage who can edit and access this design syst…" at bounding box center [580, 219] width 850 height 255
click at [776, 48] on button "Invite" at bounding box center [793, 49] width 54 height 24
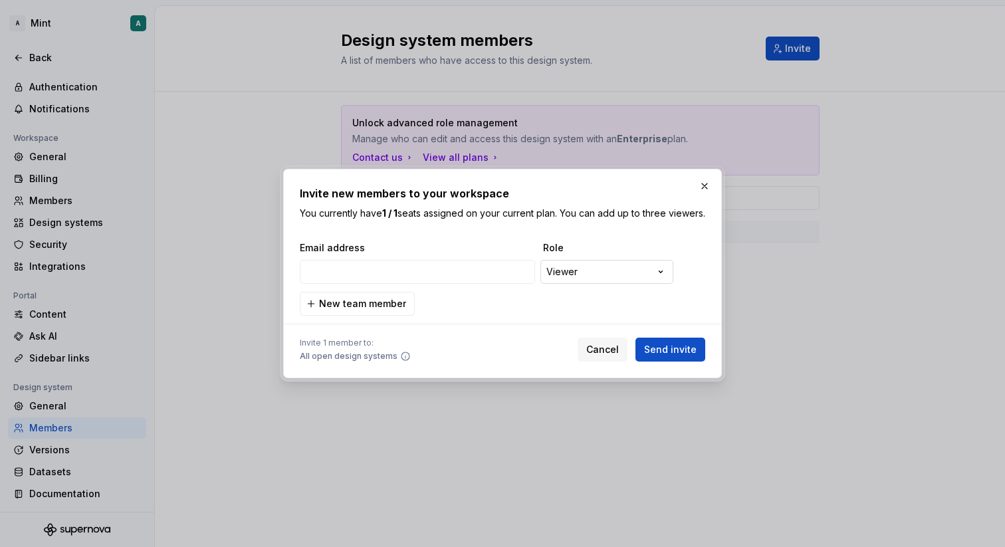
click at [578, 273] on div "**********" at bounding box center [502, 273] width 1005 height 547
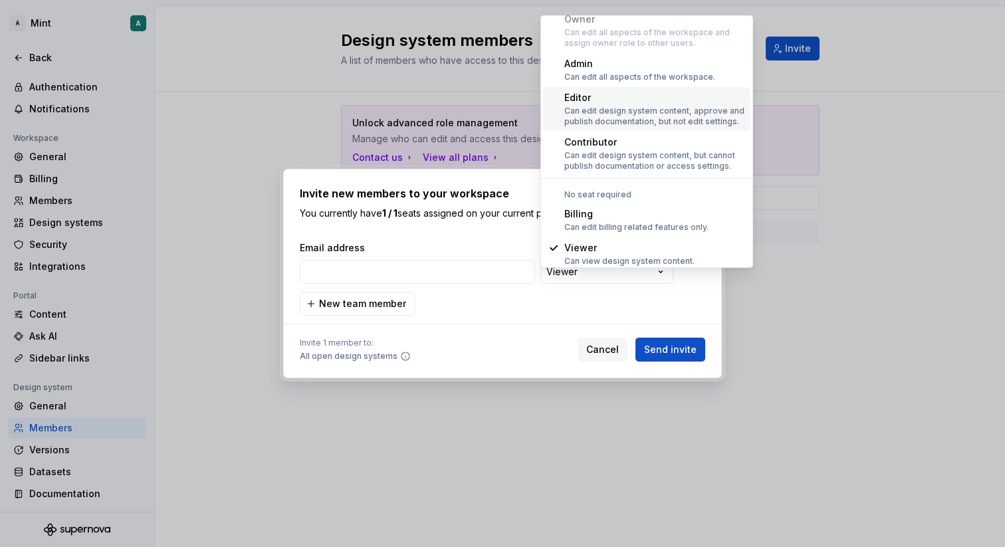
scroll to position [37, 0]
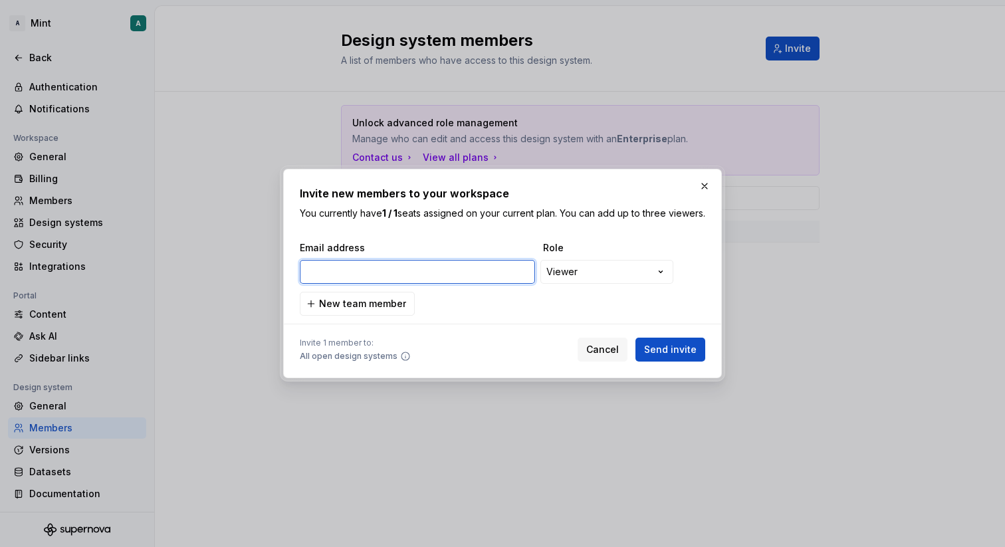
click at [429, 282] on input "email" at bounding box center [417, 272] width 235 height 24
type input "q"
type input "ankit"
paste input "[EMAIL_ADDRESS][DOMAIN_NAME]"
type input "[EMAIL_ADDRESS][DOMAIN_NAME]"
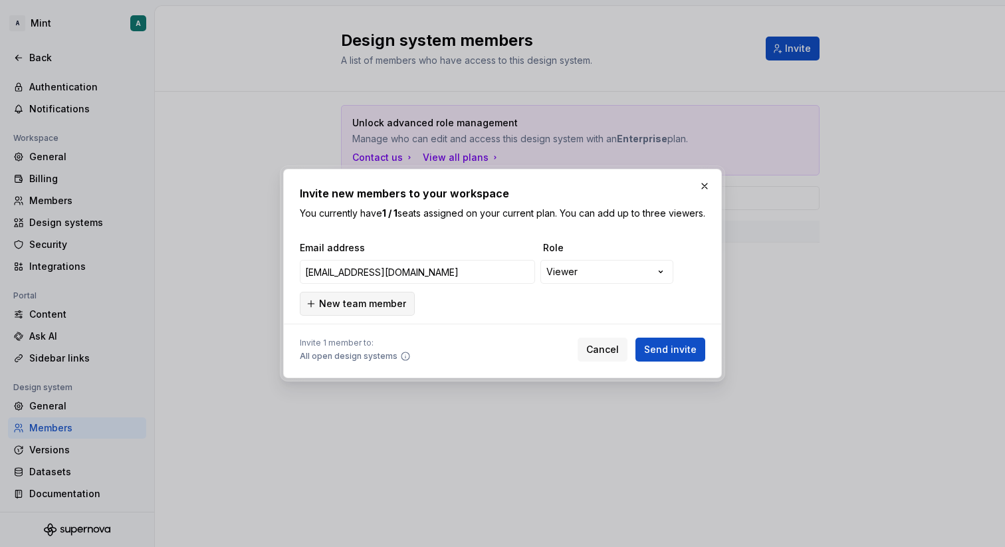
click at [369, 304] on span "New team member" at bounding box center [362, 303] width 87 height 13
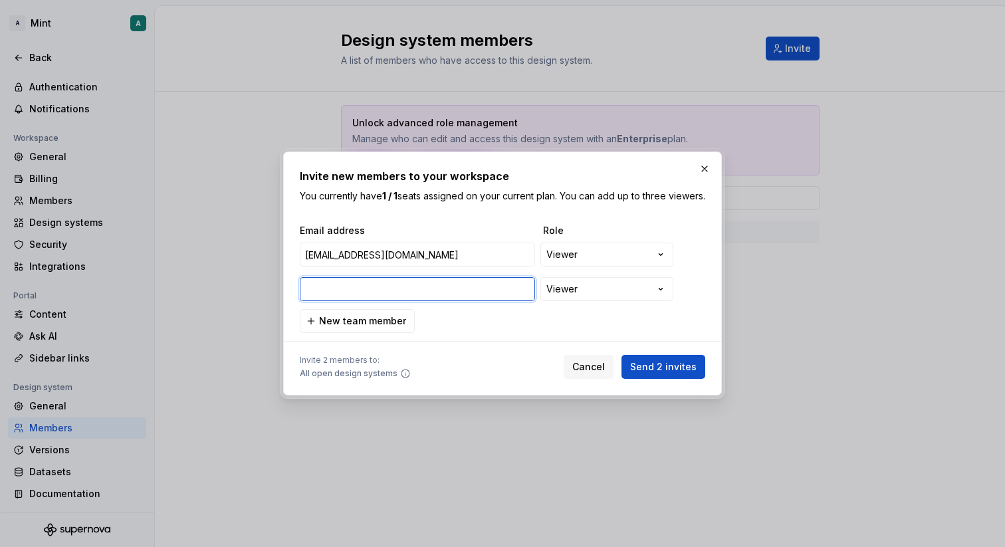
paste input "[PERSON_NAME][DOMAIN_NAME][EMAIL_ADDRESS][PERSON_NAME][DOMAIN_NAME]"
type input "[PERSON_NAME][DOMAIN_NAME][EMAIL_ADDRESS][PERSON_NAME][DOMAIN_NAME]"
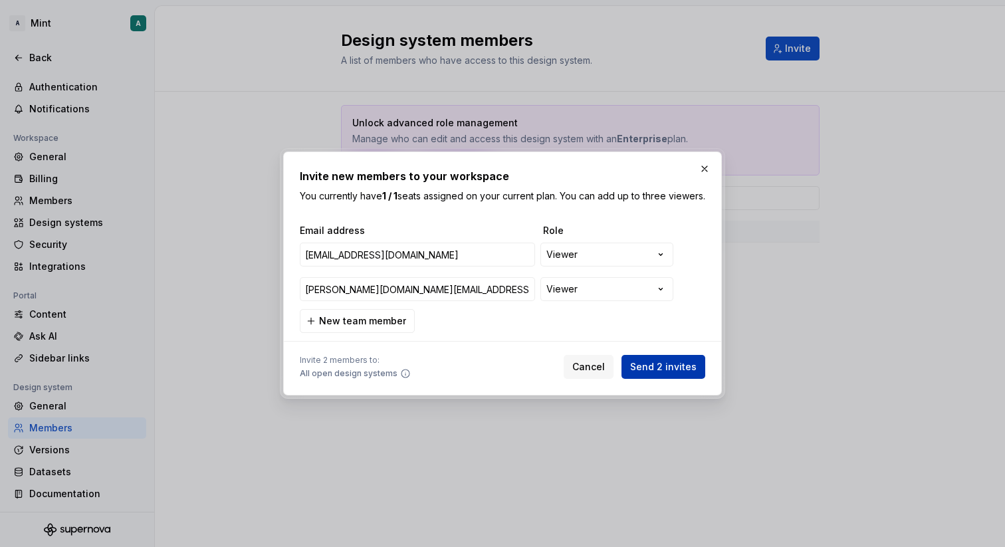
click at [656, 374] on span "Send 2 invites" at bounding box center [663, 366] width 66 height 13
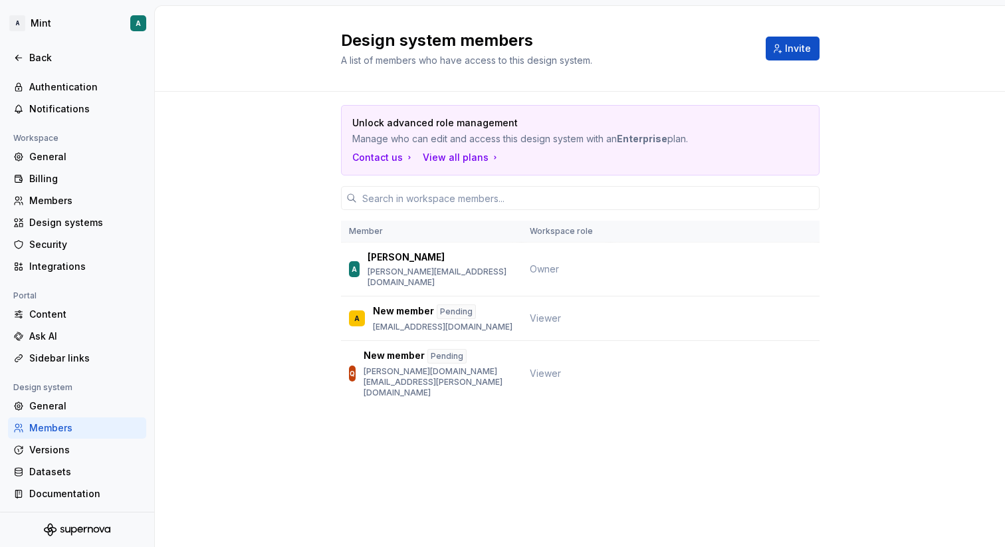
scroll to position [0, 0]
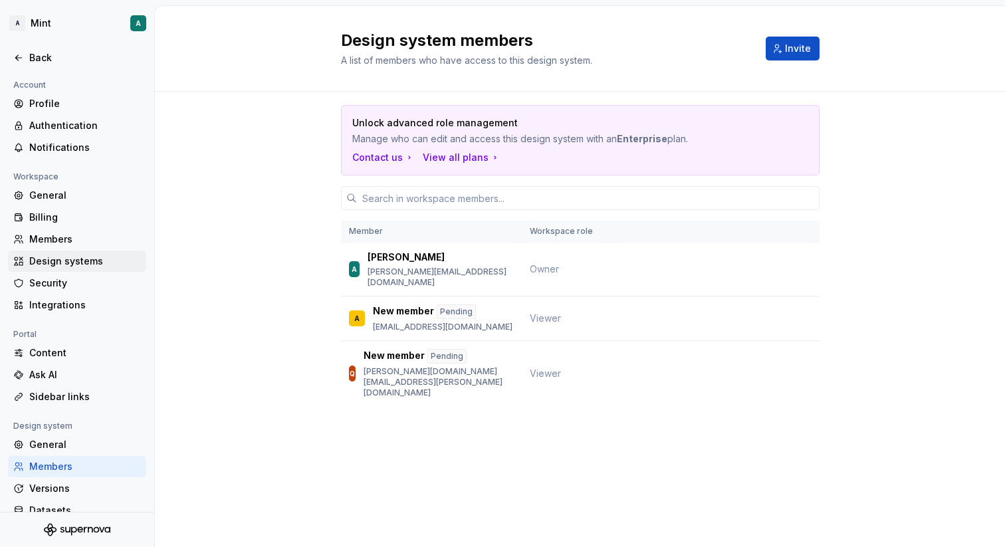
click at [84, 251] on div "Design systems" at bounding box center [77, 261] width 138 height 21
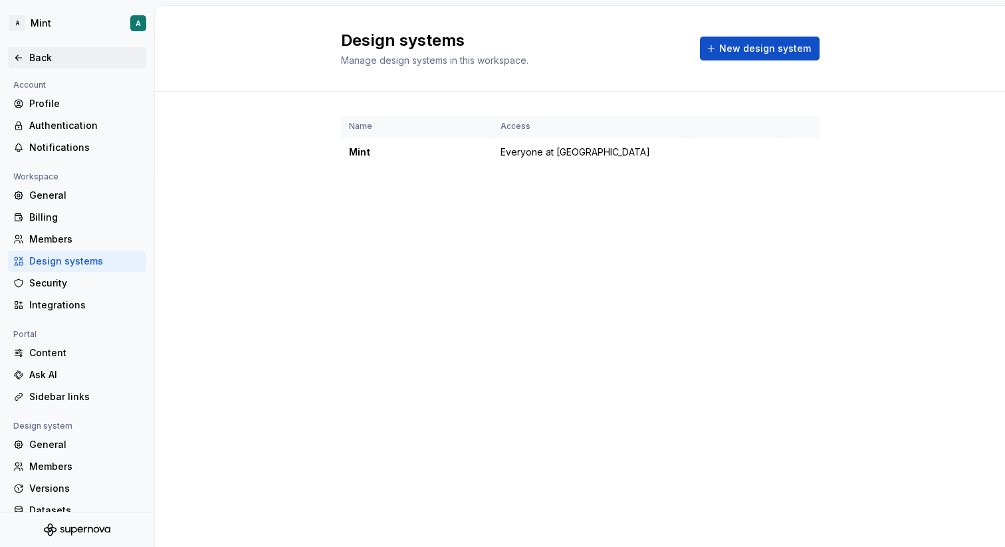
click at [21, 53] on icon at bounding box center [18, 58] width 11 height 11
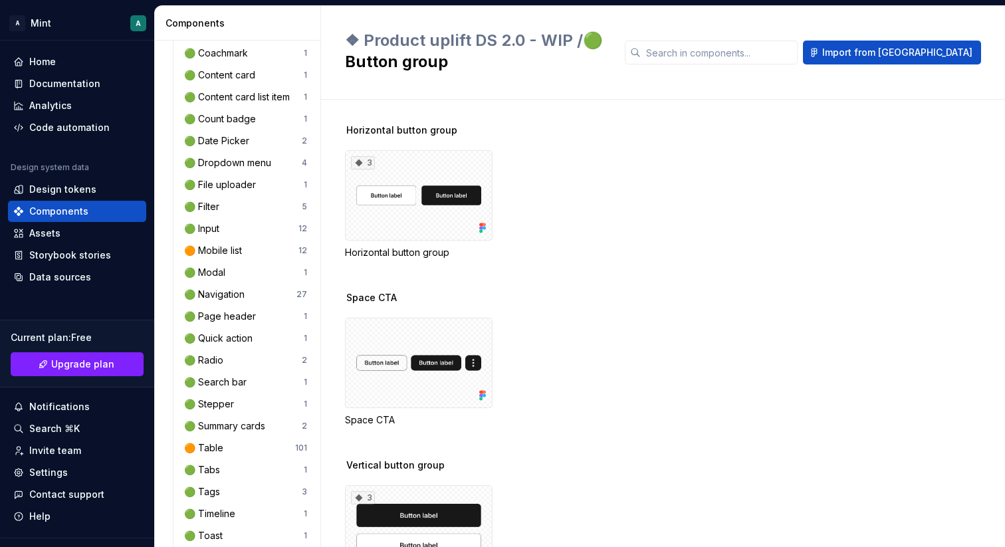
scroll to position [663, 0]
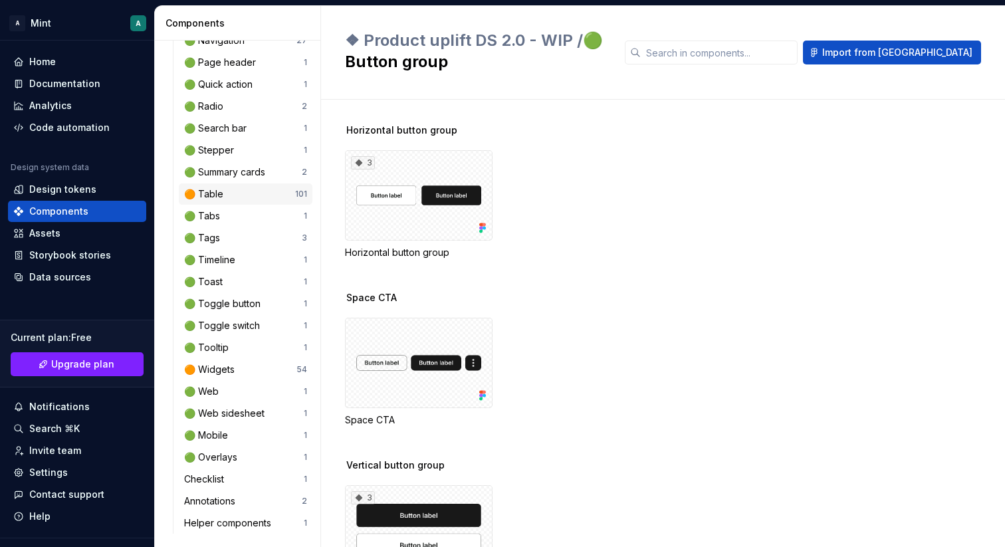
click at [225, 198] on div "🟠 Table" at bounding box center [239, 193] width 111 height 13
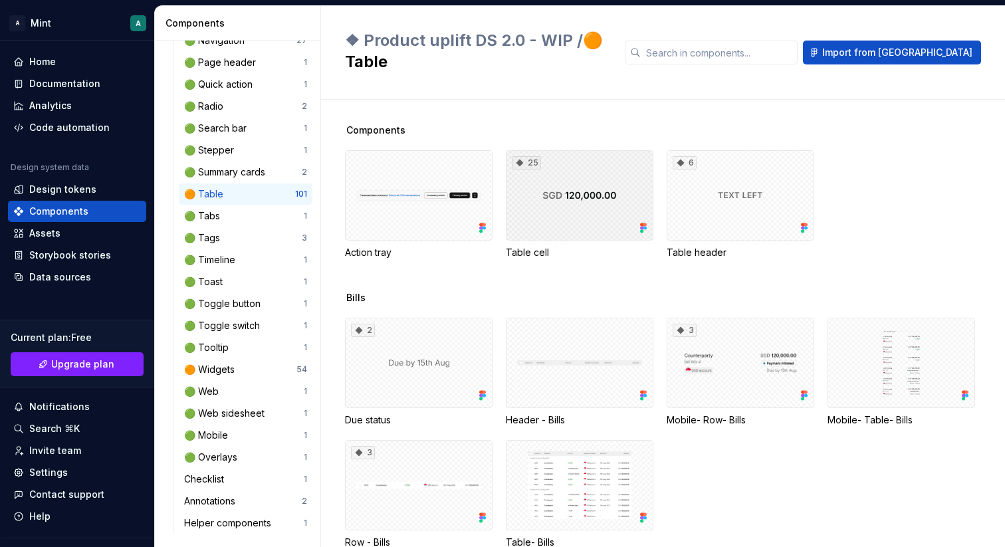
click at [554, 201] on div "25" at bounding box center [580, 195] width 148 height 90
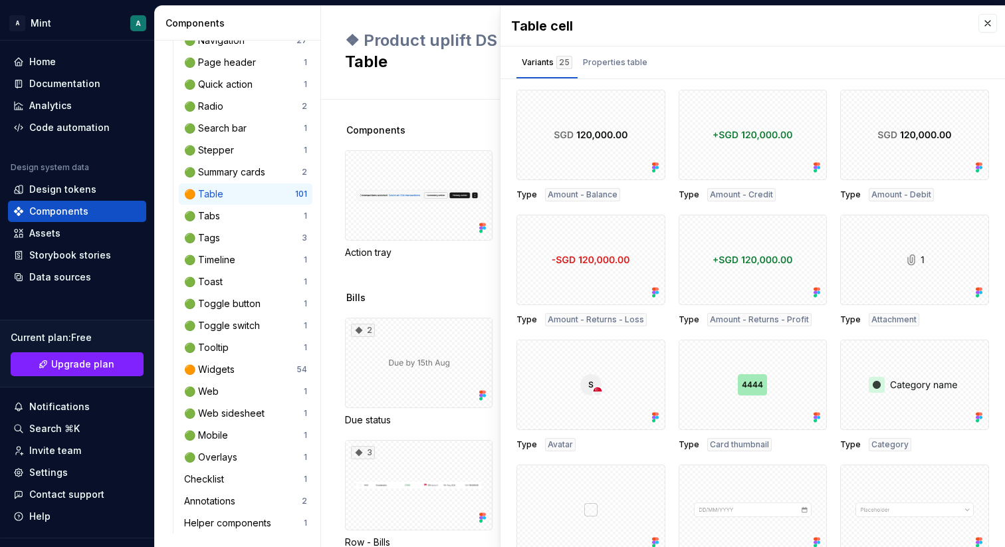
click at [434, 256] on div "Components Action tray 25 Table cell 6 Table header" at bounding box center [675, 207] width 660 height 167
click at [414, 332] on div "2" at bounding box center [419, 363] width 148 height 90
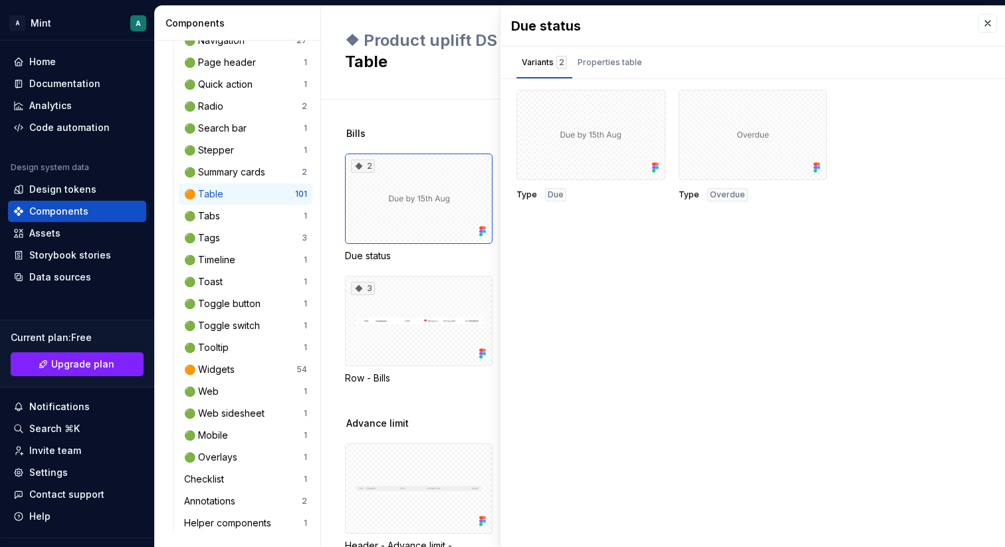
scroll to position [175, 0]
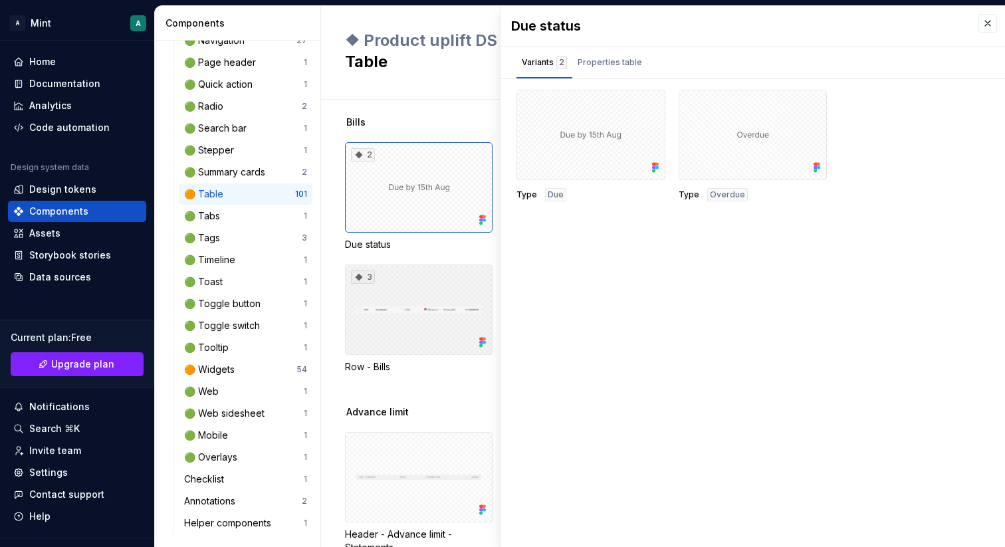
click at [421, 295] on div "3" at bounding box center [419, 310] width 148 height 90
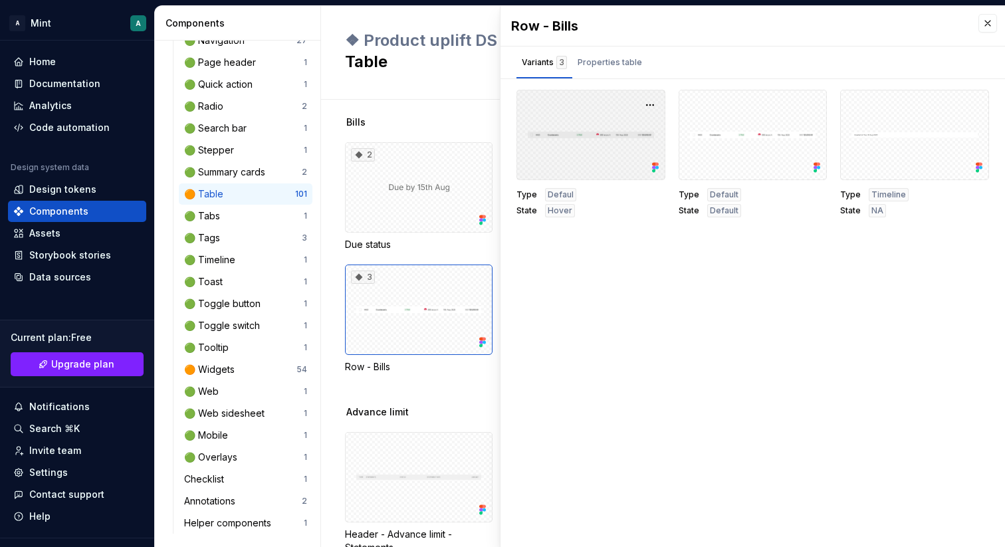
click at [554, 139] on div at bounding box center [590, 135] width 149 height 90
click at [608, 64] on div "Properties table" at bounding box center [610, 62] width 64 height 13
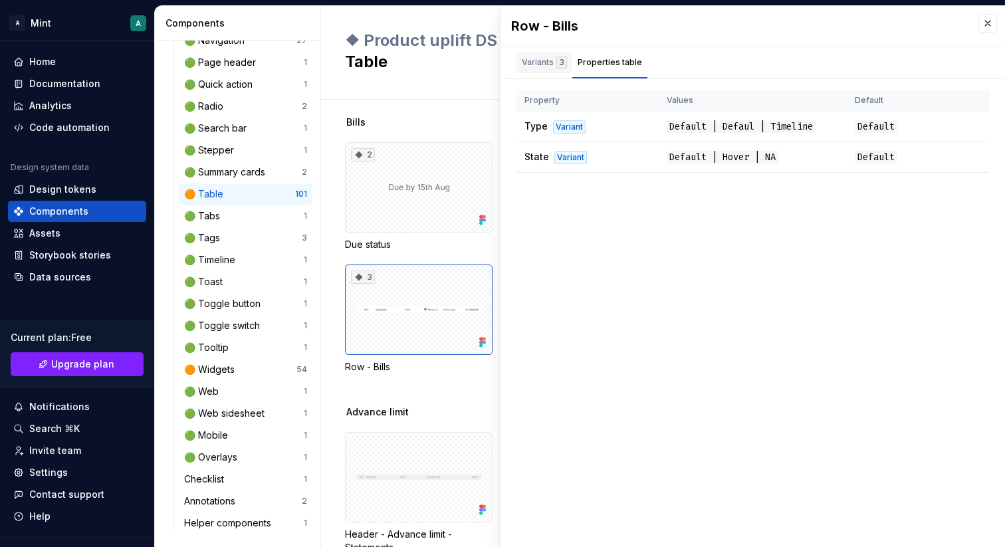
click at [533, 76] on div "Variants 3" at bounding box center [544, 65] width 56 height 27
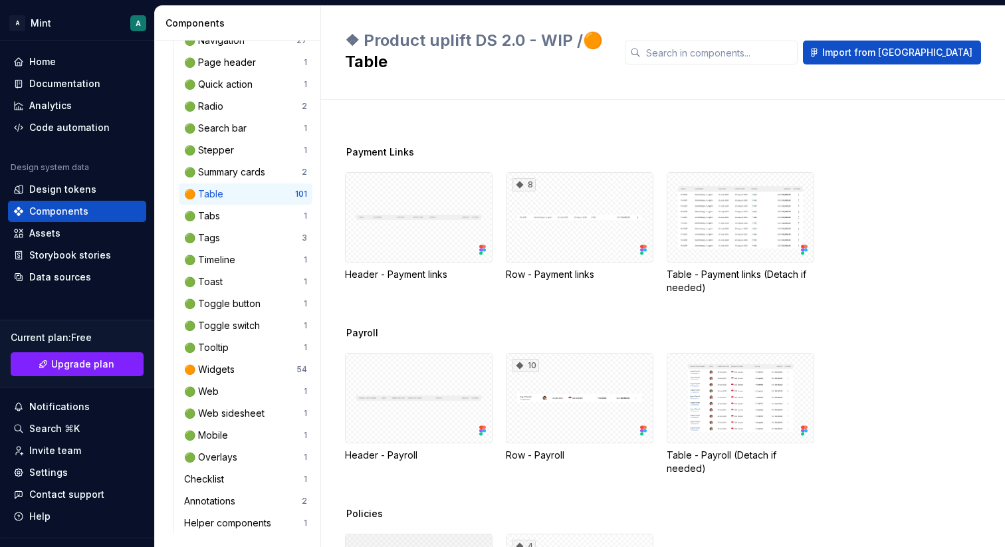
scroll to position [2730, 0]
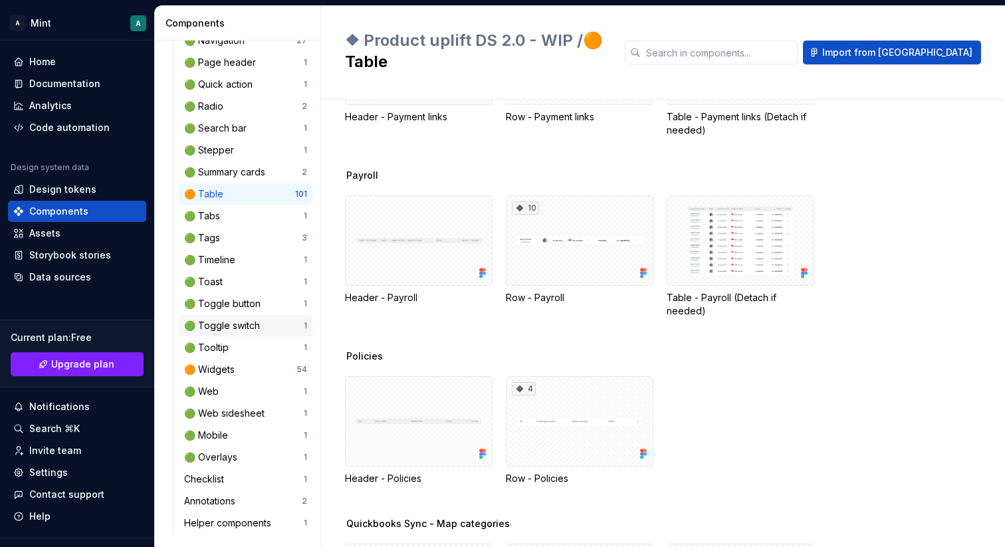
click at [240, 328] on div "🟢 Toggle switch" at bounding box center [224, 325] width 81 height 13
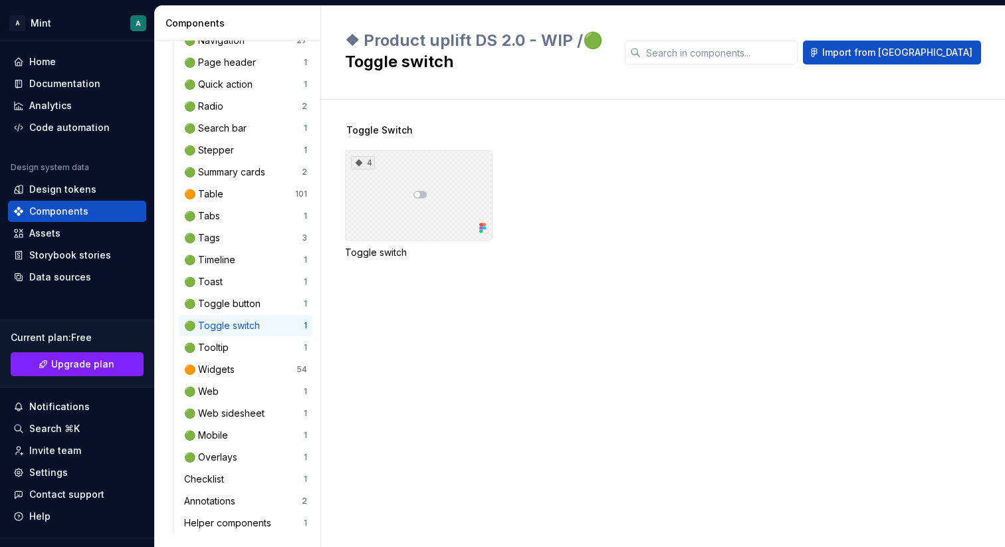
click at [382, 213] on div "4" at bounding box center [419, 195] width 148 height 90
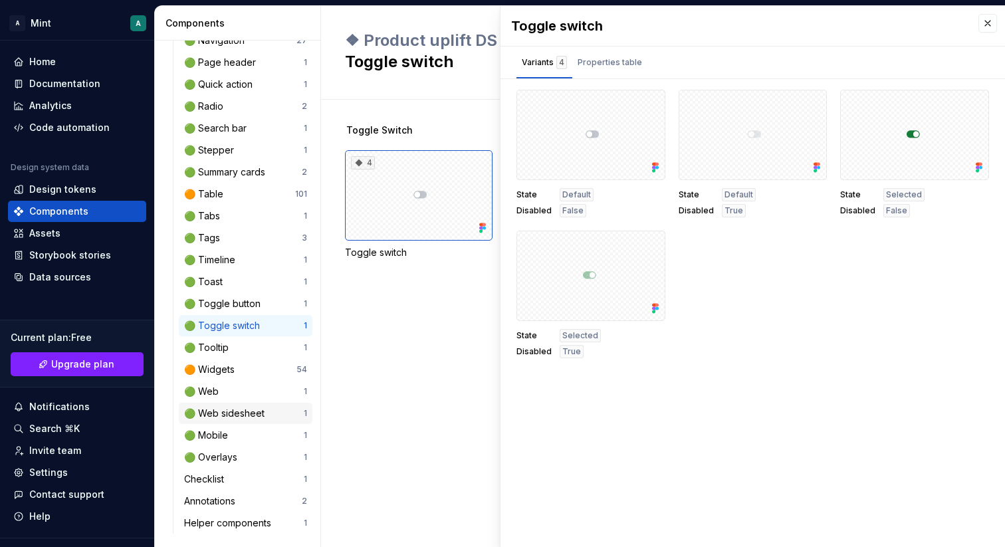
click at [221, 403] on div "🟢 Web sidesheet 1" at bounding box center [246, 413] width 134 height 21
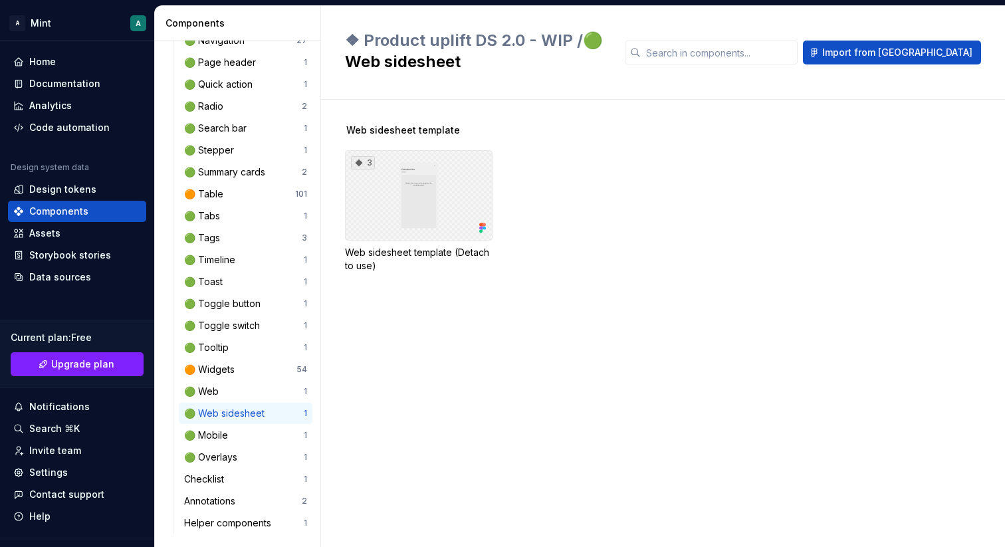
click at [413, 191] on div "3" at bounding box center [419, 195] width 148 height 90
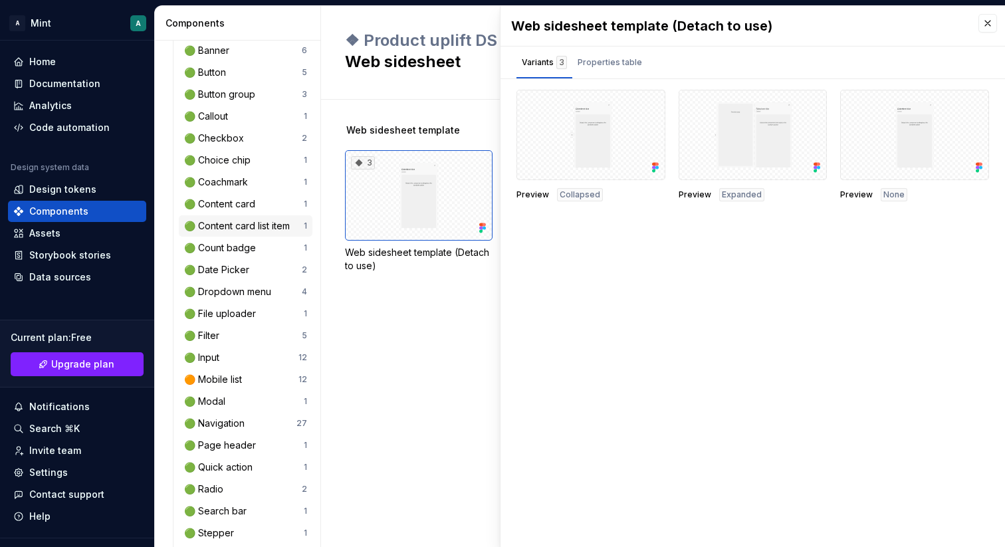
scroll to position [287, 0]
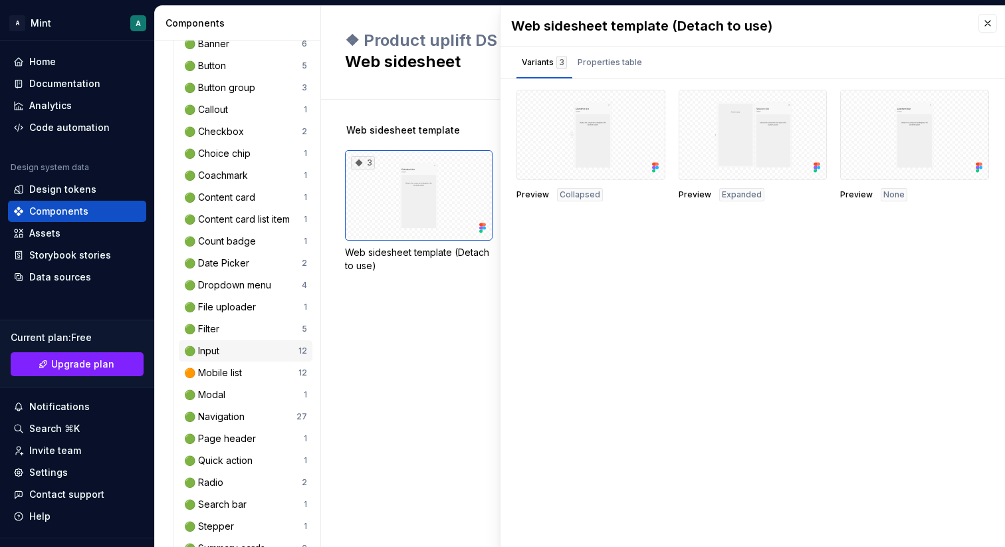
click at [225, 348] on div "🟢 Input" at bounding box center [241, 350] width 114 height 13
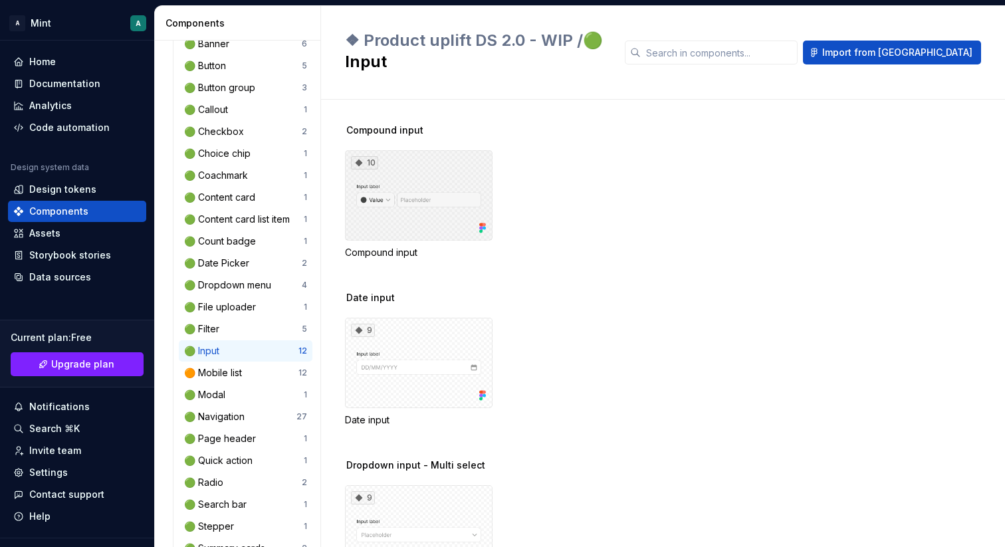
click at [410, 193] on div "10" at bounding box center [419, 195] width 148 height 90
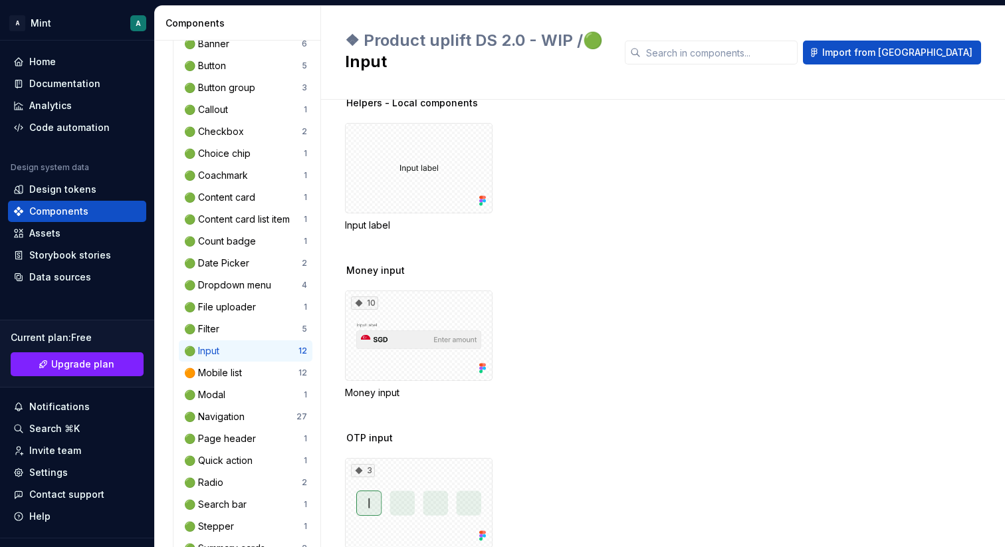
scroll to position [827, 0]
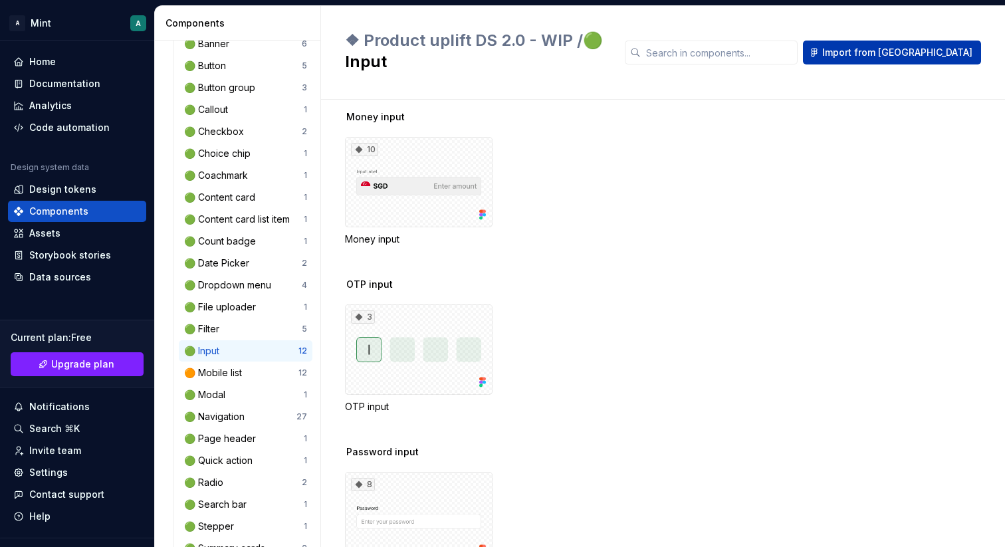
click at [886, 41] on button "Import from [GEOGRAPHIC_DATA]" at bounding box center [892, 53] width 178 height 24
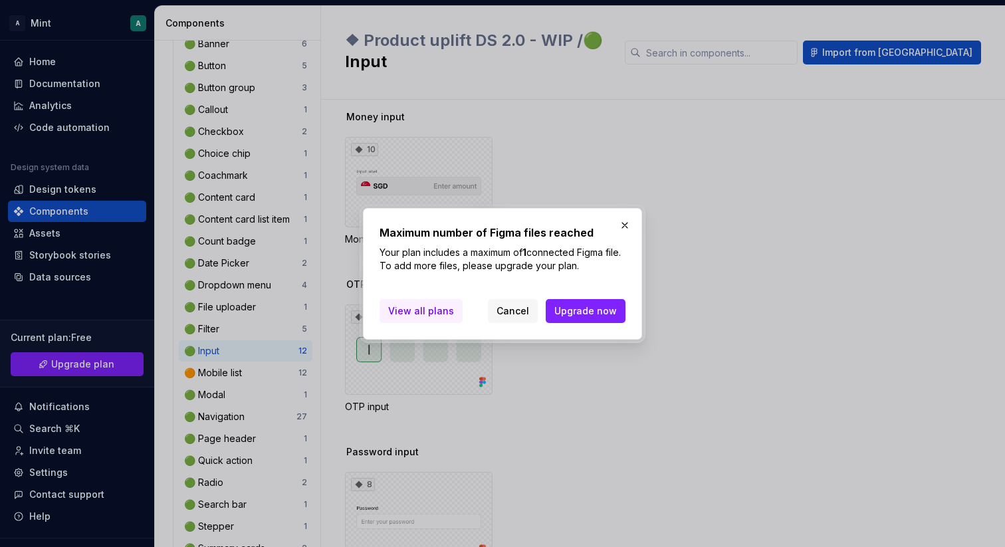
click at [423, 313] on span "View all plans" at bounding box center [421, 310] width 66 height 13
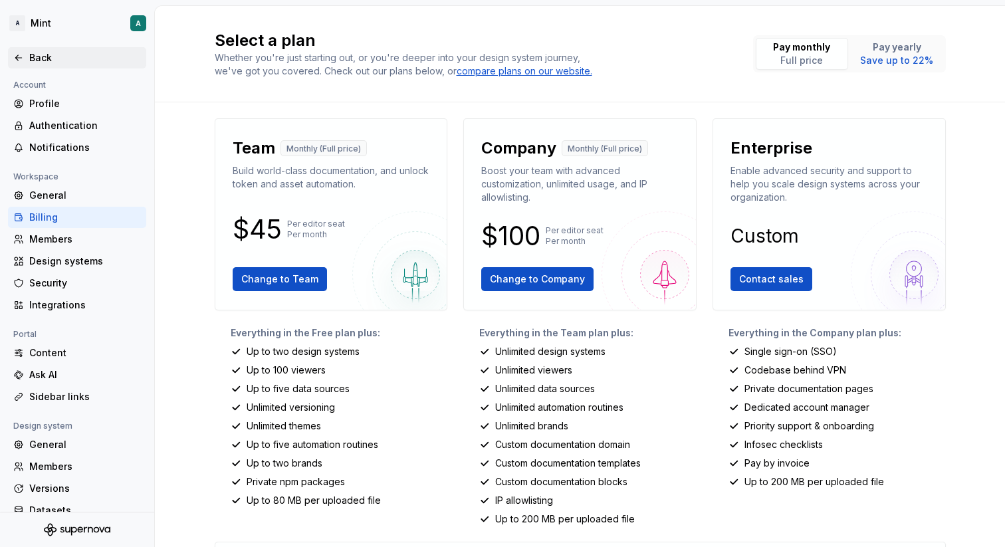
click at [15, 55] on icon at bounding box center [18, 58] width 11 height 11
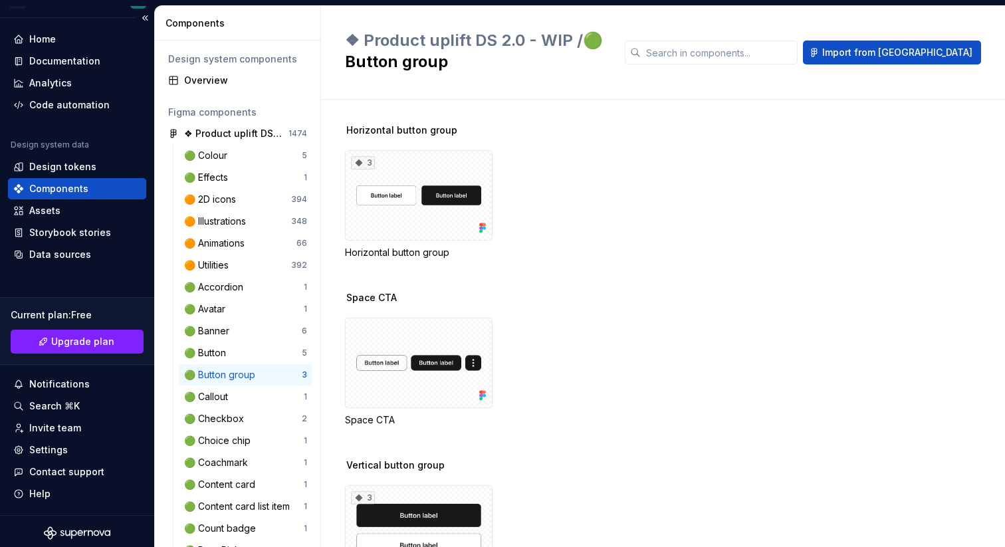
scroll to position [26, 0]
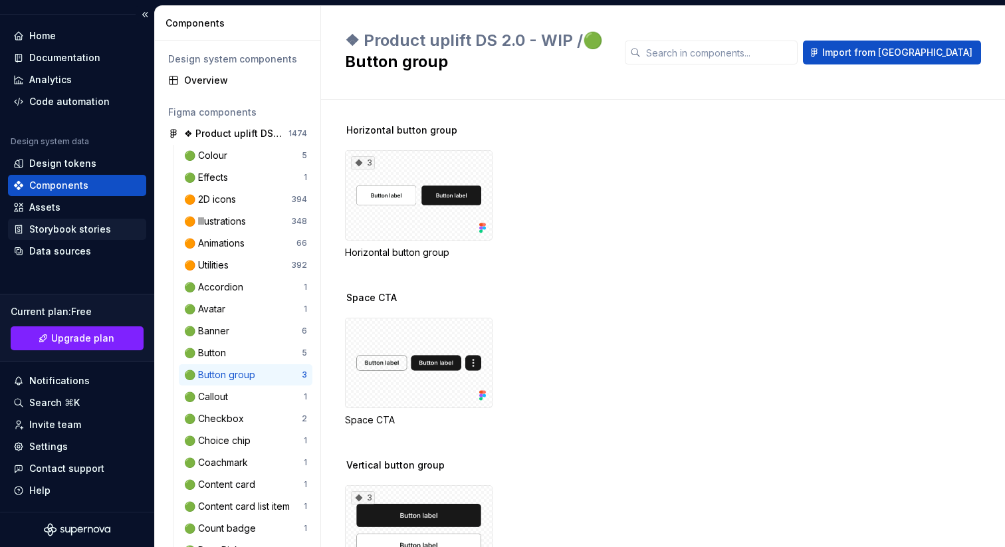
click at [66, 231] on div "Storybook stories" at bounding box center [70, 229] width 82 height 13
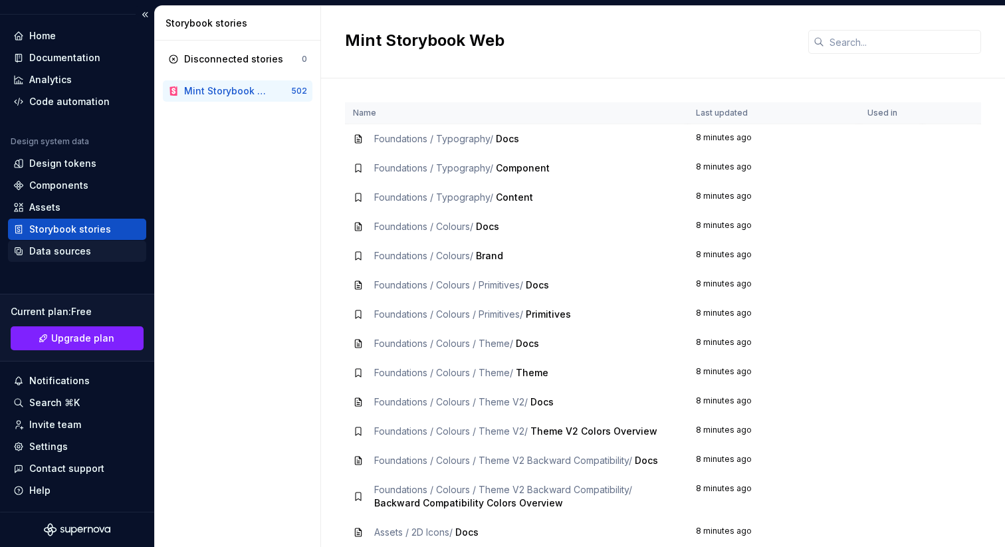
click at [59, 255] on div "Data sources" at bounding box center [60, 251] width 62 height 13
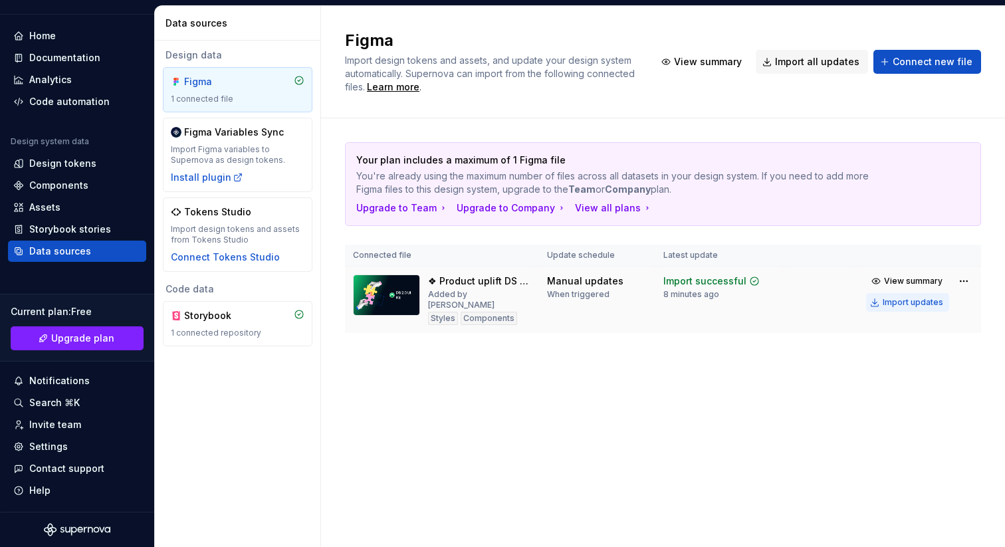
click at [918, 303] on div "Import updates" at bounding box center [913, 302] width 60 height 11
click at [960, 282] on html "A Mint A Home Documentation Analytics Code automation Design system data Design…" at bounding box center [502, 273] width 1005 height 547
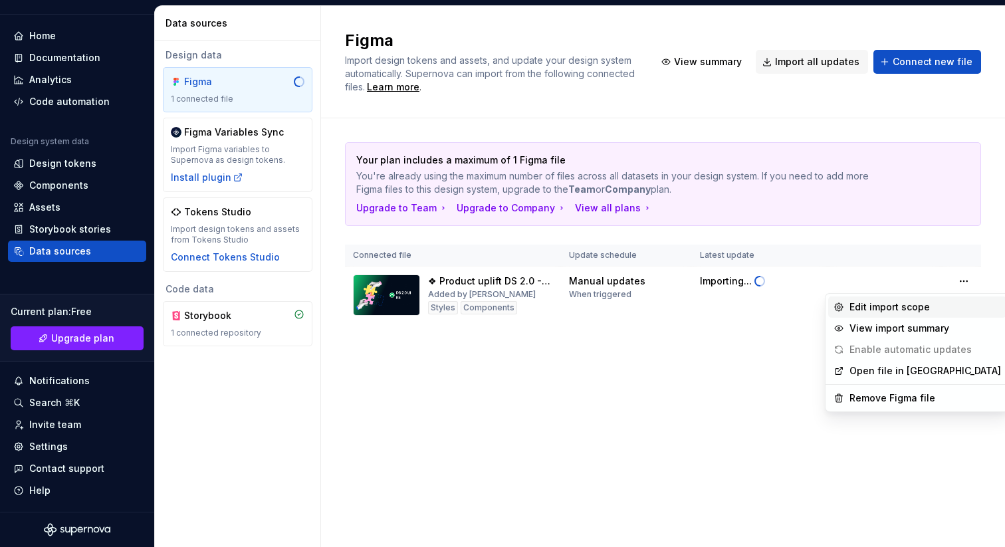
click at [892, 310] on div "Edit import scope" at bounding box center [925, 306] width 152 height 13
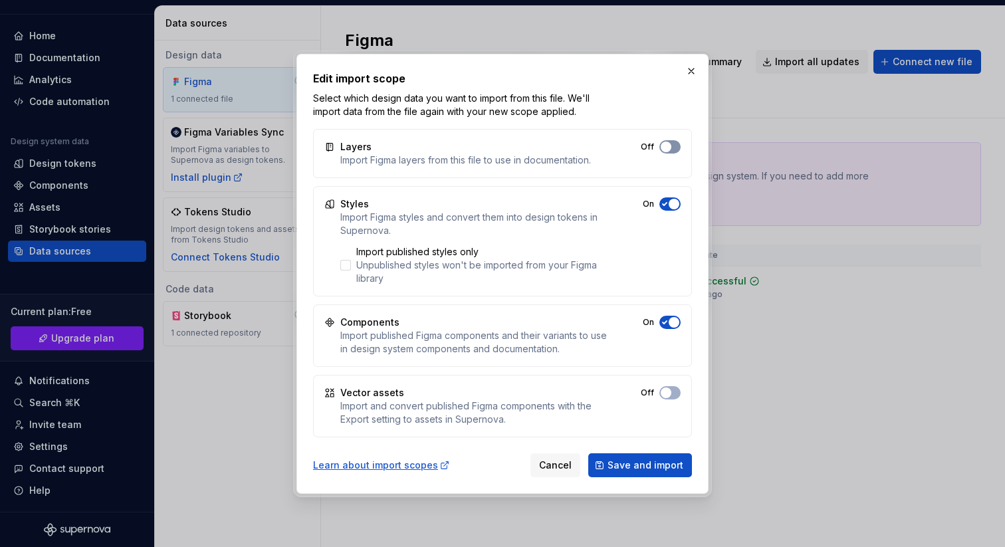
click at [669, 146] on span "button" at bounding box center [666, 147] width 11 height 11
click at [346, 266] on div at bounding box center [345, 265] width 11 height 11
click at [642, 462] on span "Save and import" at bounding box center [645, 465] width 76 height 13
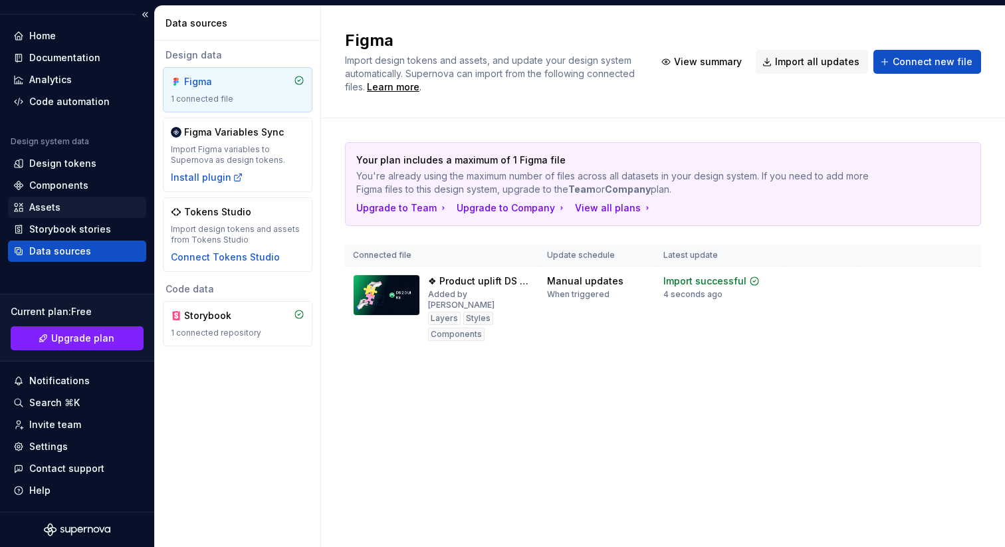
click at [43, 212] on div "Assets" at bounding box center [44, 207] width 31 height 13
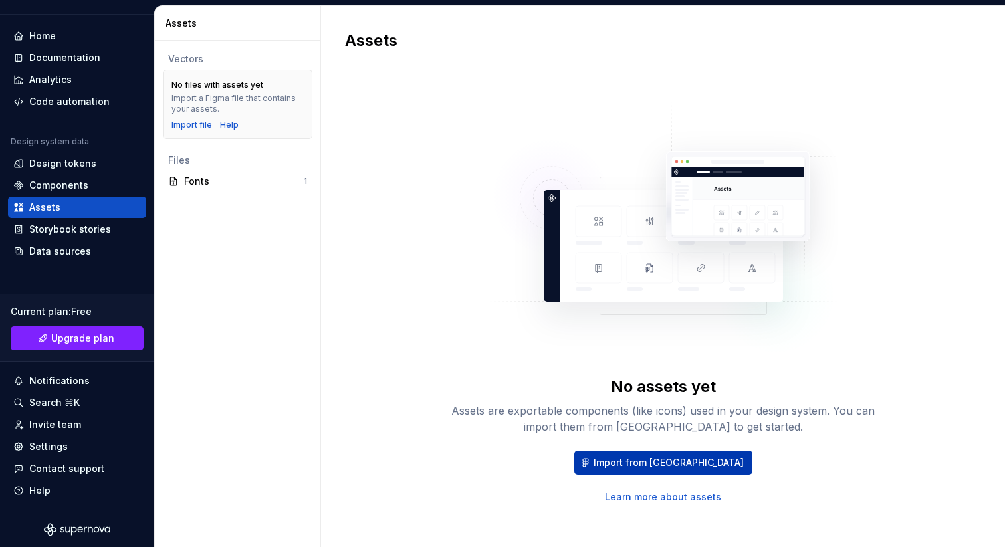
click at [663, 461] on span "Import from [GEOGRAPHIC_DATA]" at bounding box center [668, 462] width 150 height 13
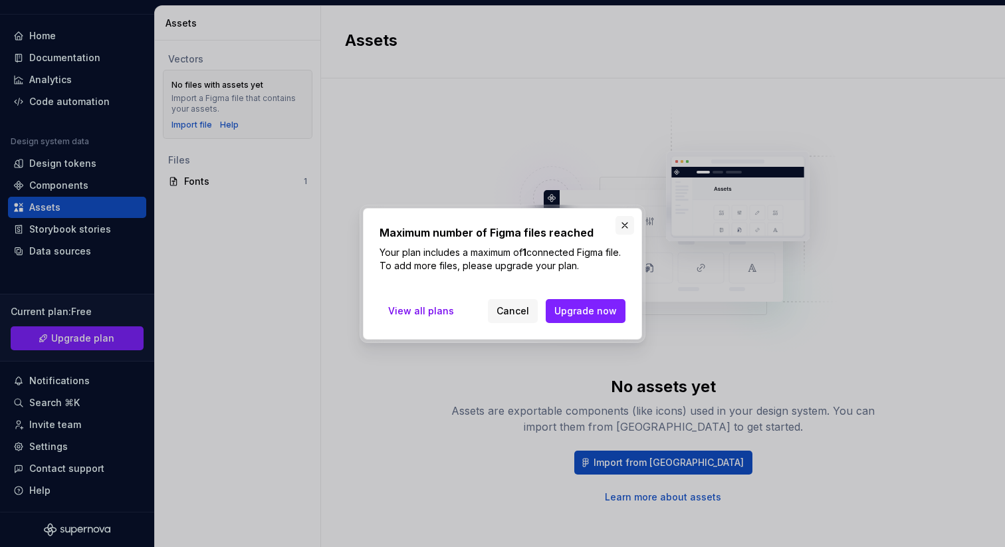
click at [621, 222] on button "button" at bounding box center [624, 225] width 19 height 19
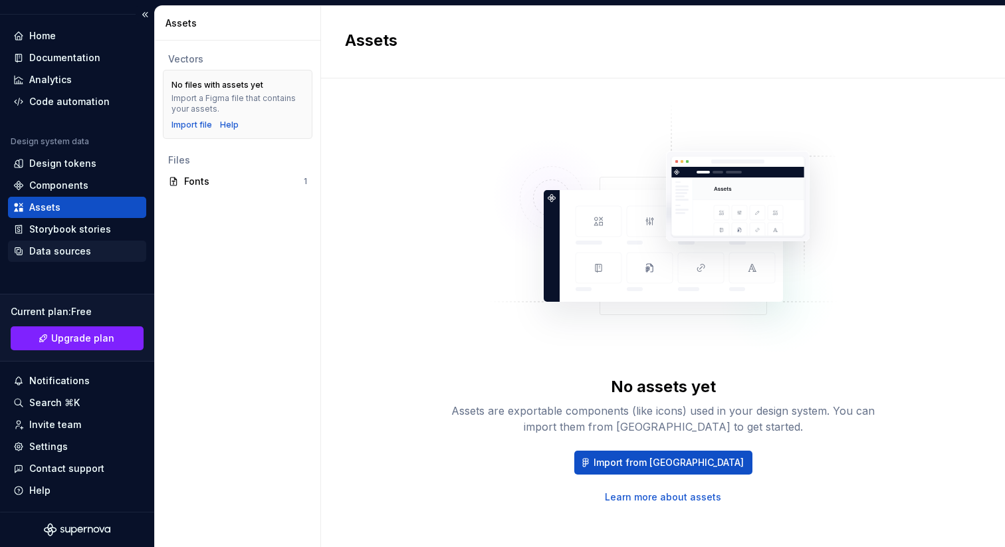
click at [90, 245] on div "Data sources" at bounding box center [77, 251] width 128 height 13
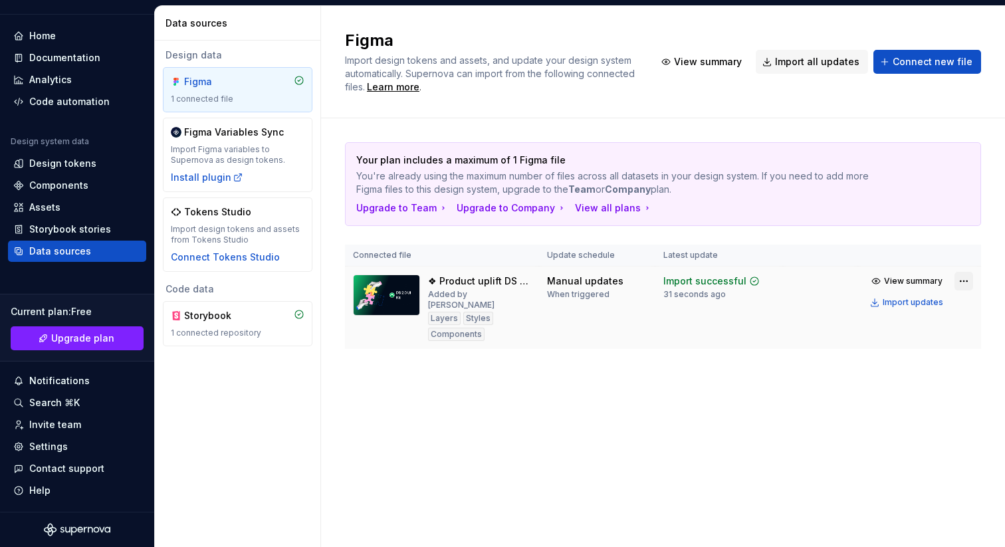
click at [964, 277] on html "A Mint A Home Documentation Analytics Code automation Design system data Design…" at bounding box center [502, 273] width 1005 height 547
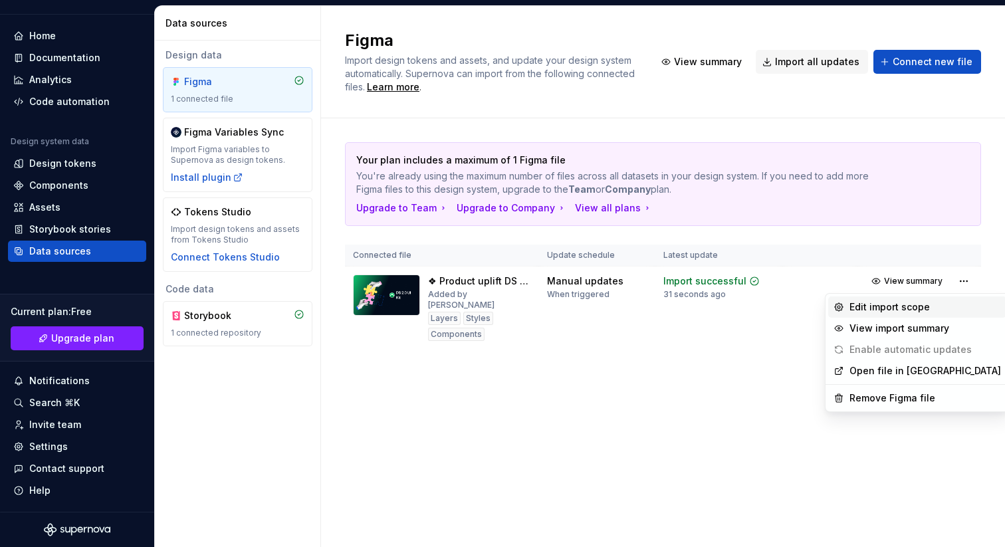
click at [906, 303] on div "Edit import scope" at bounding box center [925, 306] width 152 height 13
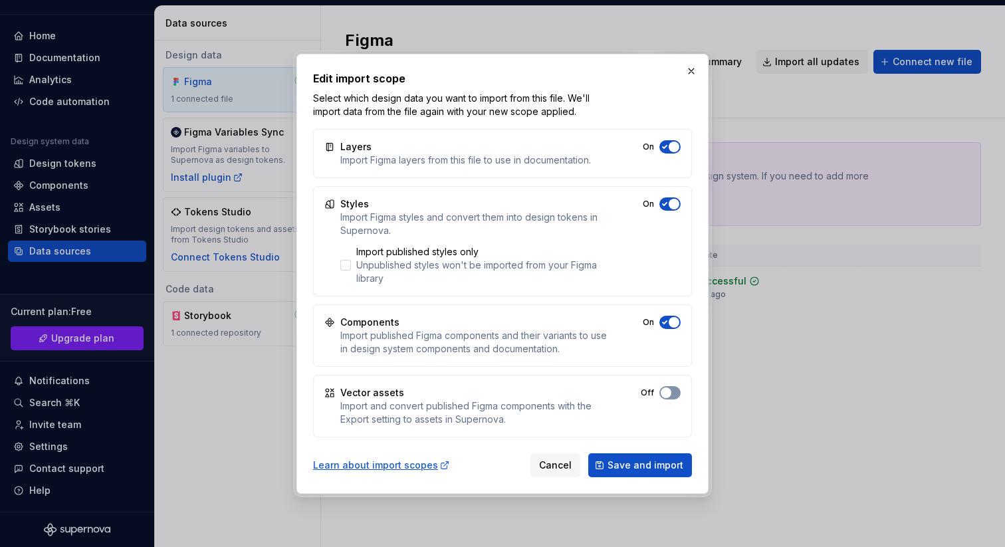
click at [671, 389] on span "button" at bounding box center [666, 392] width 11 height 11
click at [663, 465] on span "Save and import" at bounding box center [645, 465] width 76 height 13
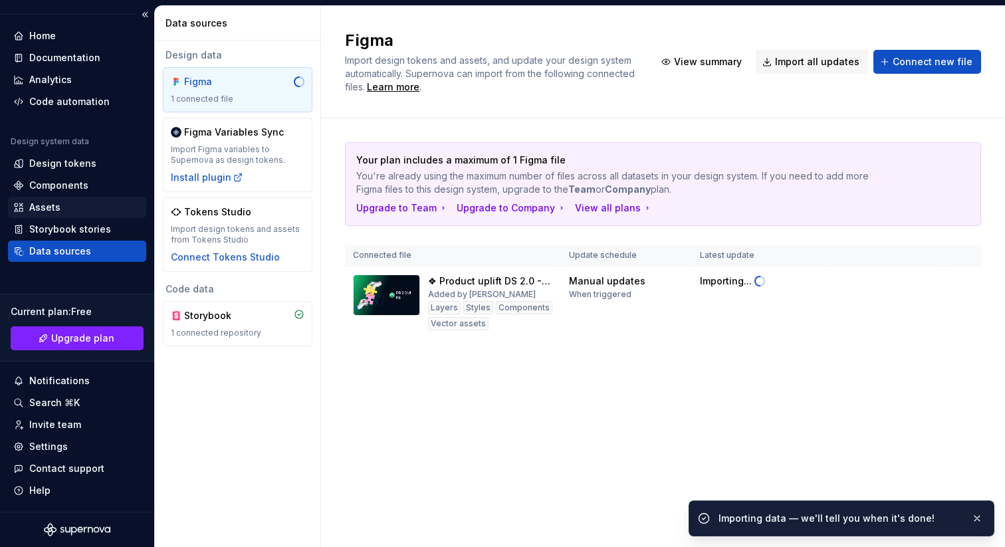
click at [78, 208] on div "Assets" at bounding box center [77, 207] width 128 height 13
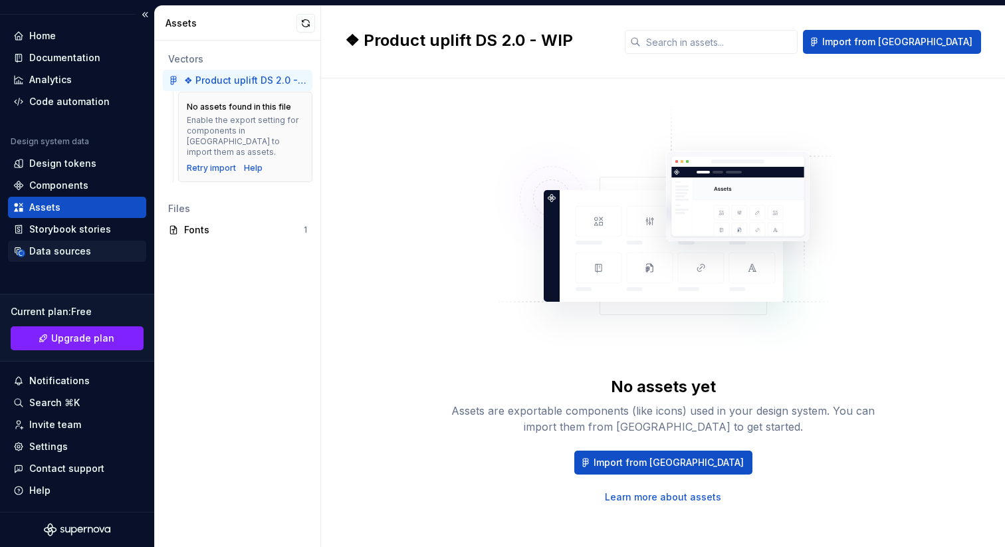
click at [74, 249] on div "Data sources" at bounding box center [60, 251] width 62 height 13
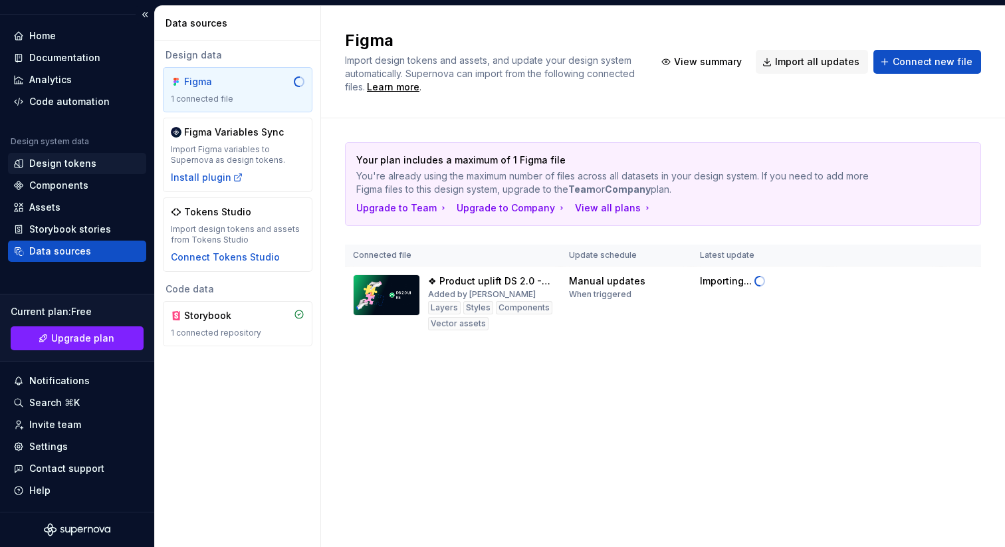
click at [76, 163] on div "Design tokens" at bounding box center [62, 163] width 67 height 13
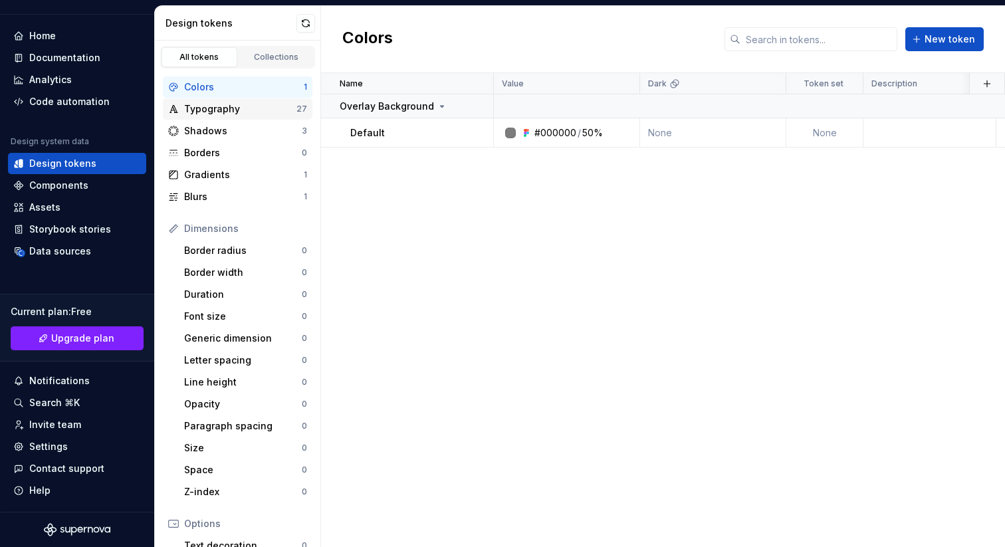
click at [251, 107] on div "Typography" at bounding box center [240, 108] width 112 height 13
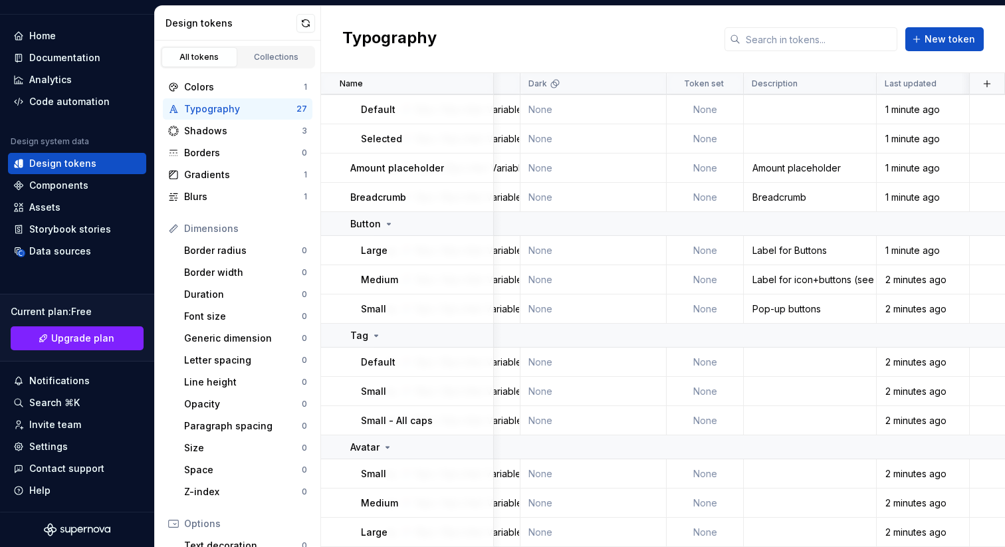
scroll to position [0, 120]
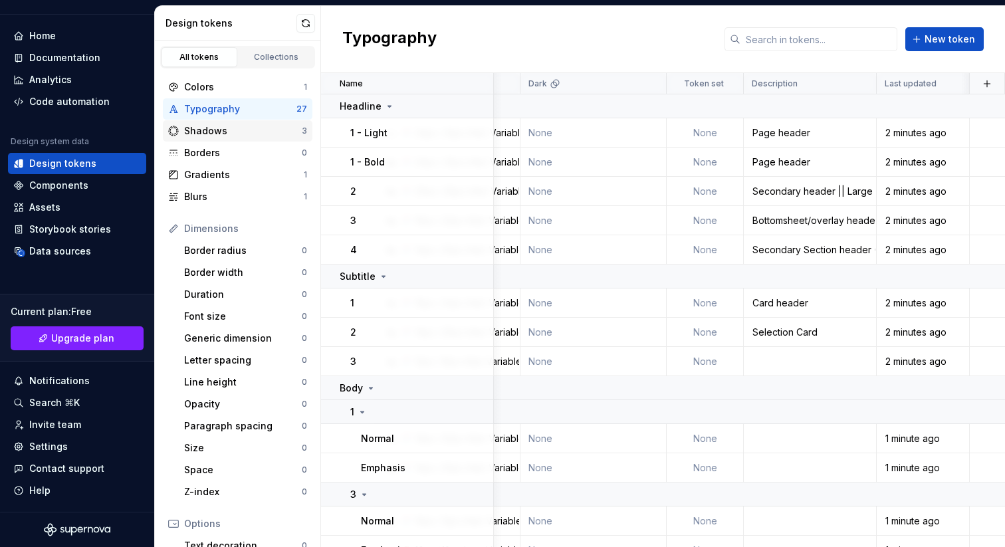
click at [273, 134] on div "Shadows" at bounding box center [243, 130] width 118 height 13
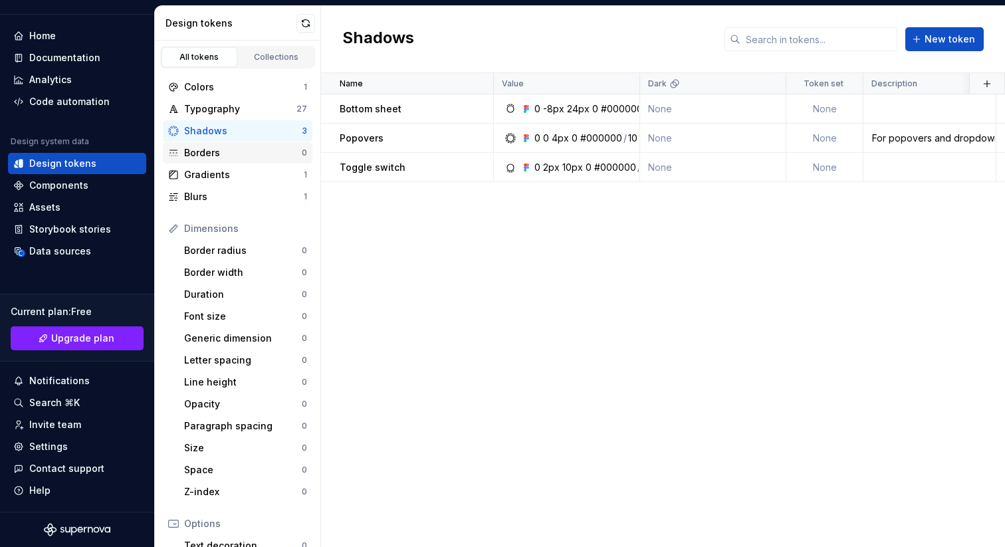
click at [249, 149] on div "Borders" at bounding box center [243, 152] width 118 height 13
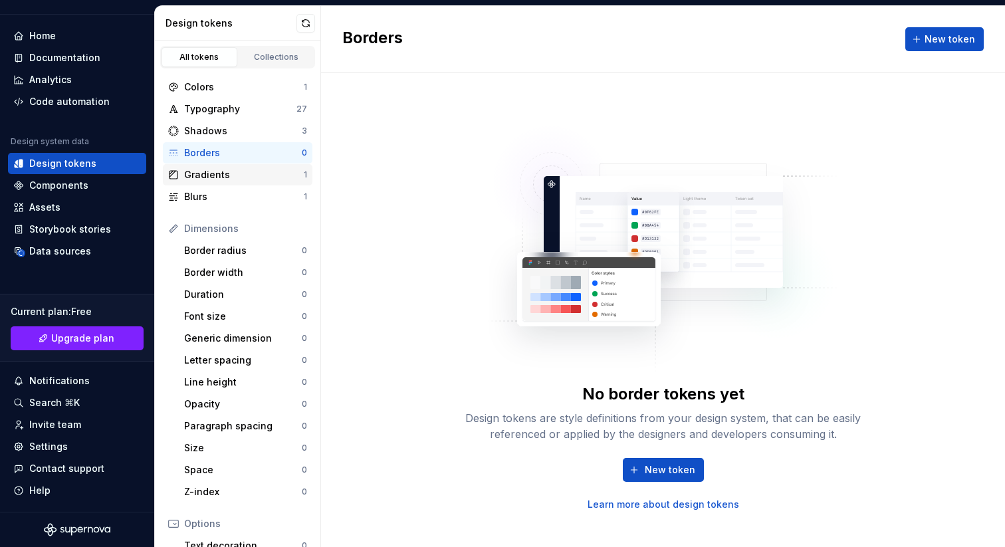
click at [243, 172] on div "Gradients" at bounding box center [244, 174] width 120 height 13
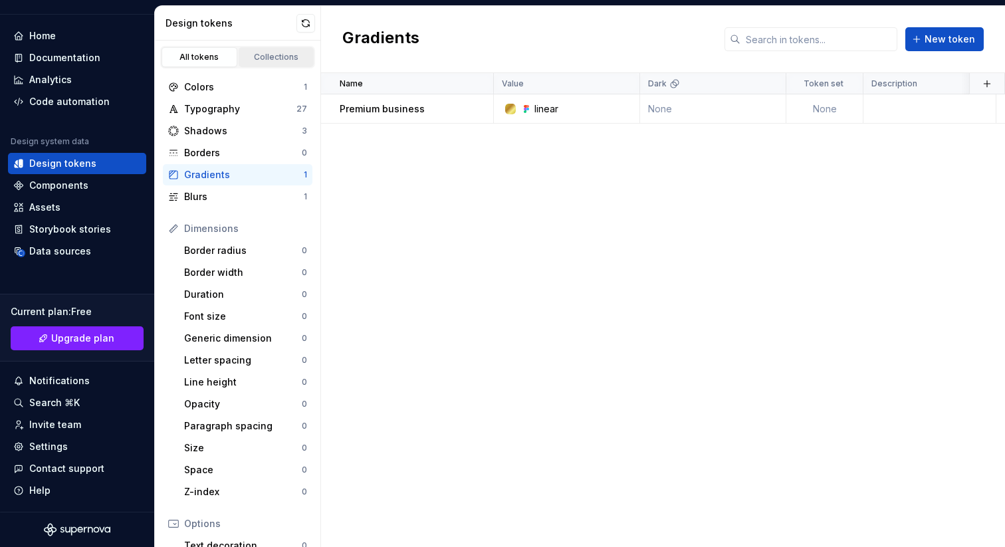
click at [273, 63] on link "Collections" at bounding box center [277, 57] width 76 height 20
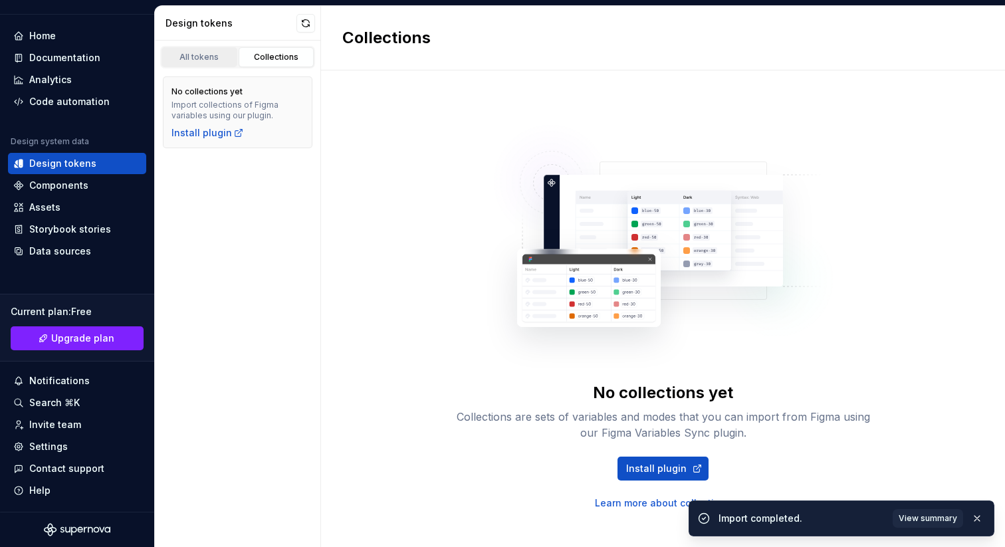
click at [202, 53] on div "All tokens" at bounding box center [199, 57] width 66 height 11
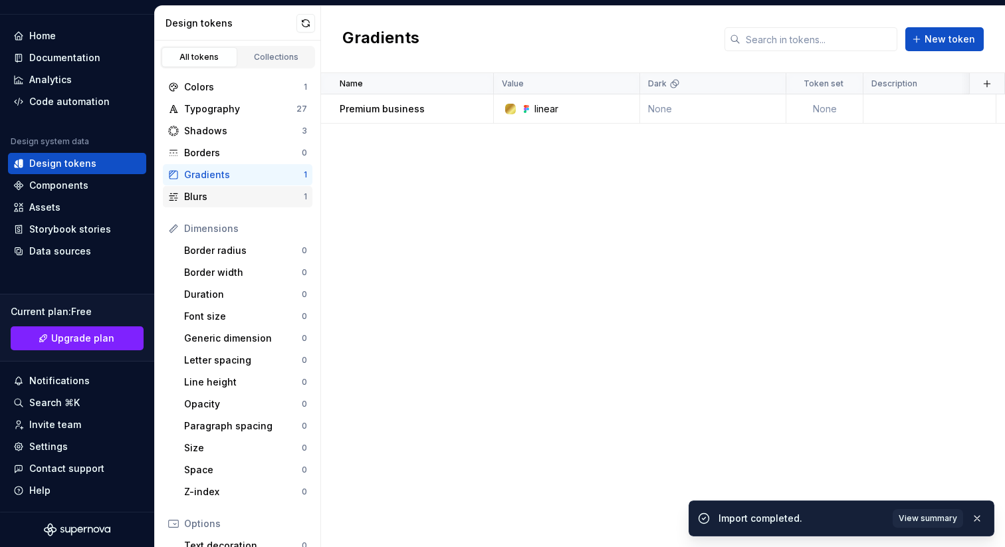
click at [221, 198] on div "Blurs" at bounding box center [244, 196] width 120 height 13
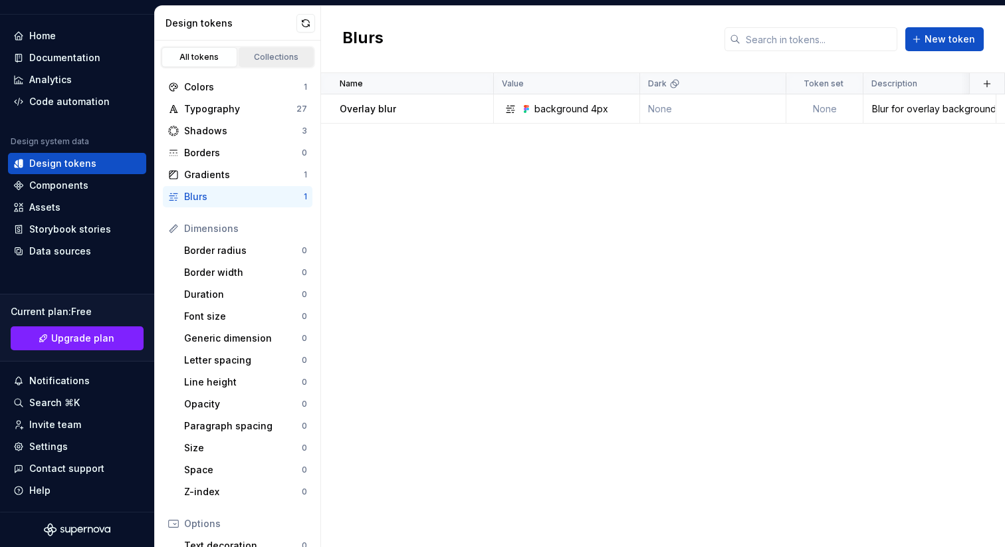
click at [275, 58] on div "Collections" at bounding box center [276, 57] width 66 height 11
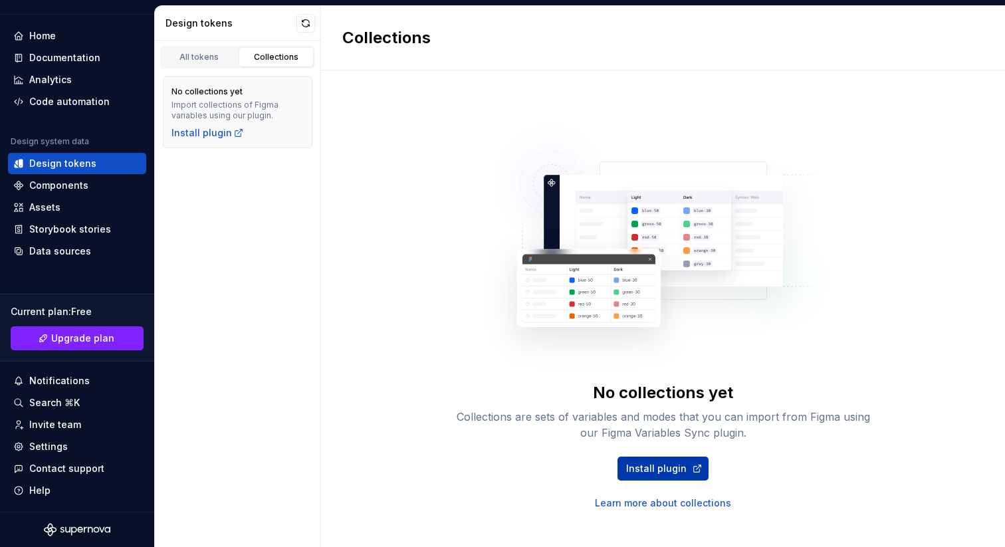
click at [659, 470] on span "Install plugin" at bounding box center [656, 468] width 60 height 13
click at [86, 181] on div "Components" at bounding box center [77, 185] width 128 height 13
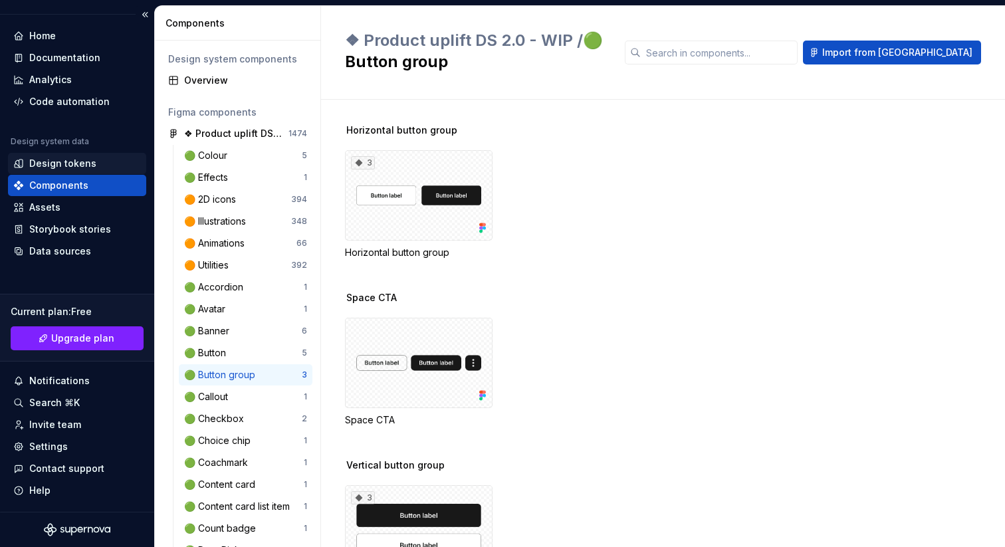
click at [79, 167] on div "Design tokens" at bounding box center [62, 163] width 67 height 13
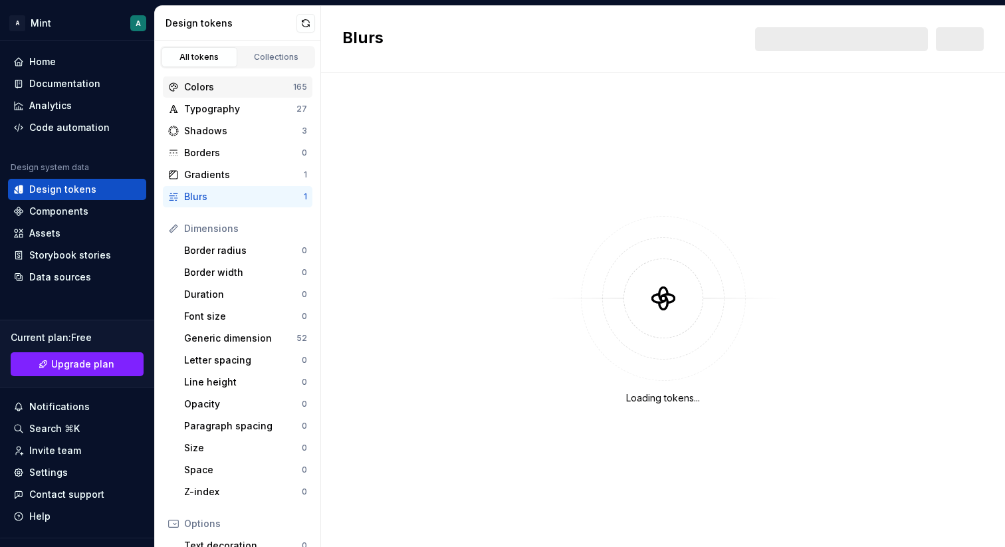
click at [217, 87] on div "Colors" at bounding box center [238, 86] width 109 height 13
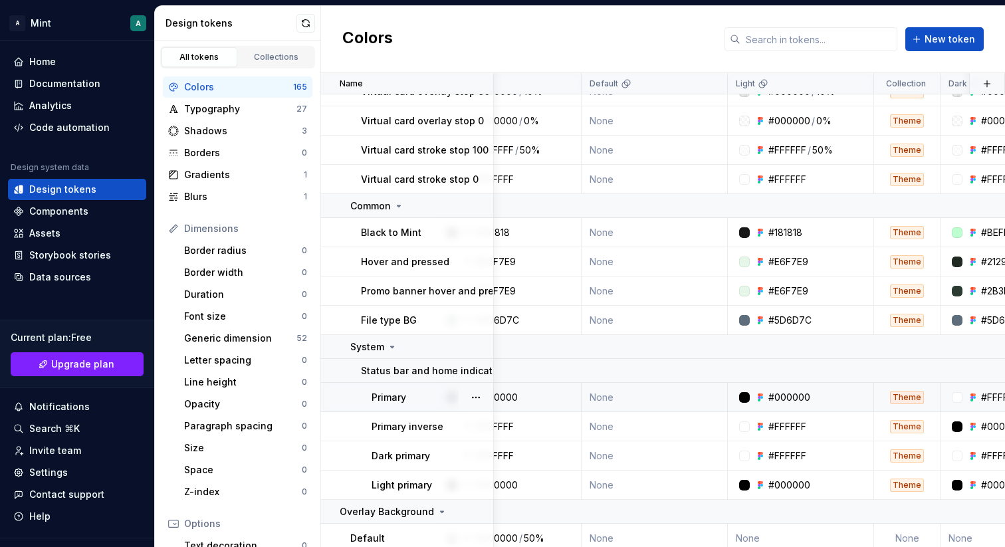
scroll to position [4941, 0]
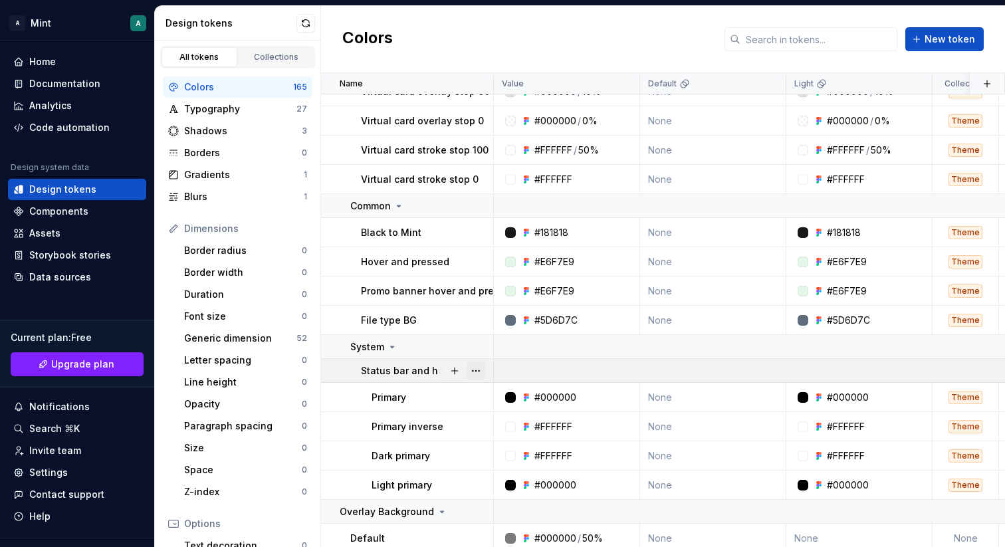
click at [478, 370] on button "button" at bounding box center [476, 371] width 19 height 19
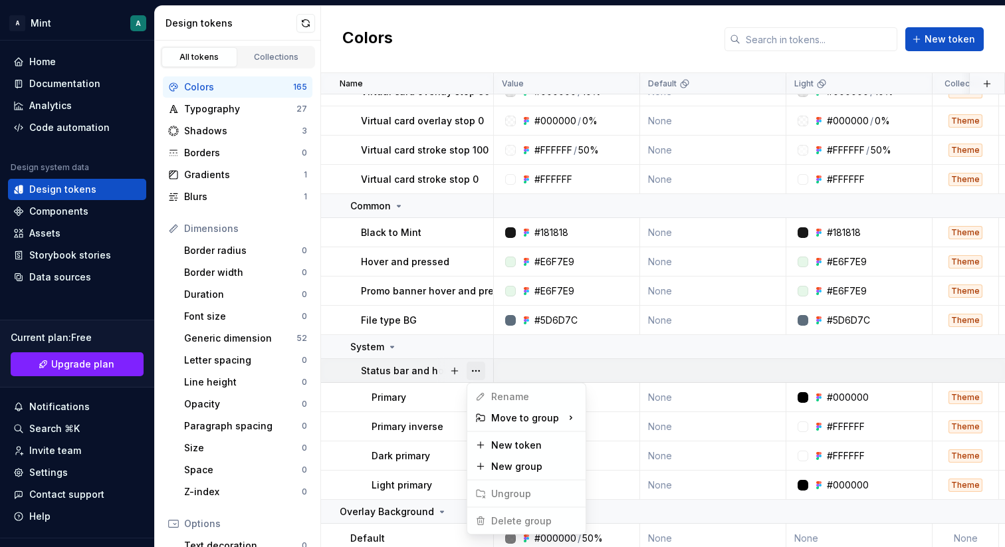
click at [478, 370] on button "button" at bounding box center [476, 371] width 19 height 19
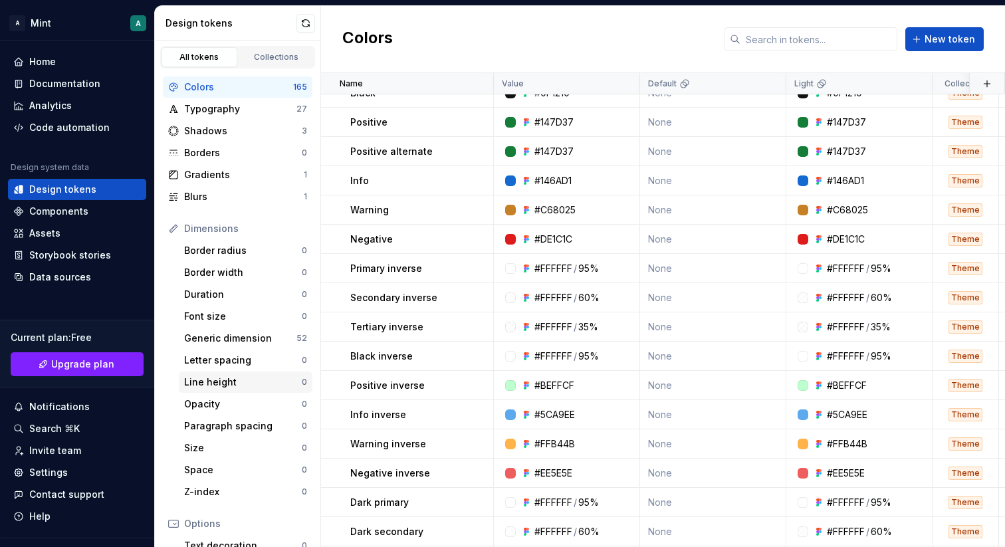
scroll to position [1513, 0]
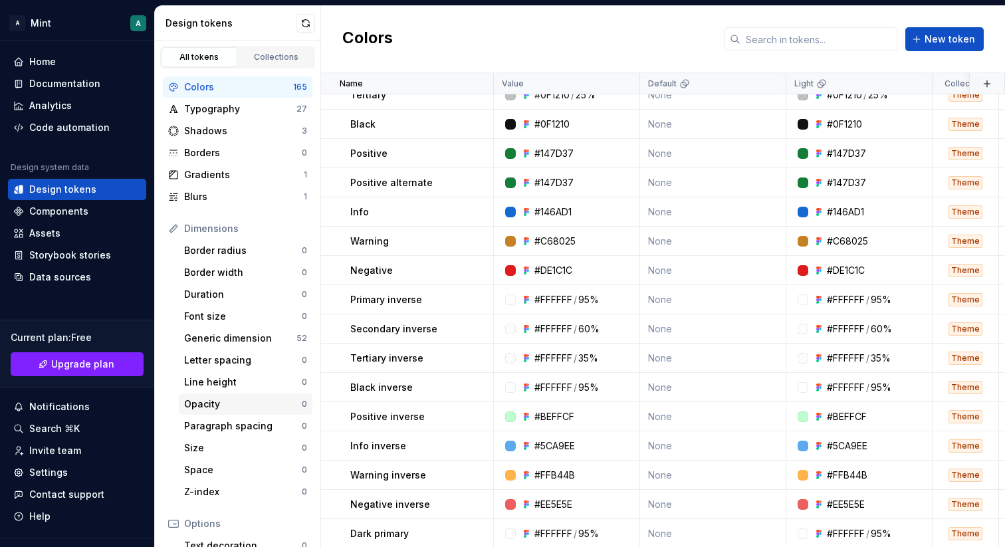
click at [211, 401] on div "Opacity" at bounding box center [243, 403] width 118 height 13
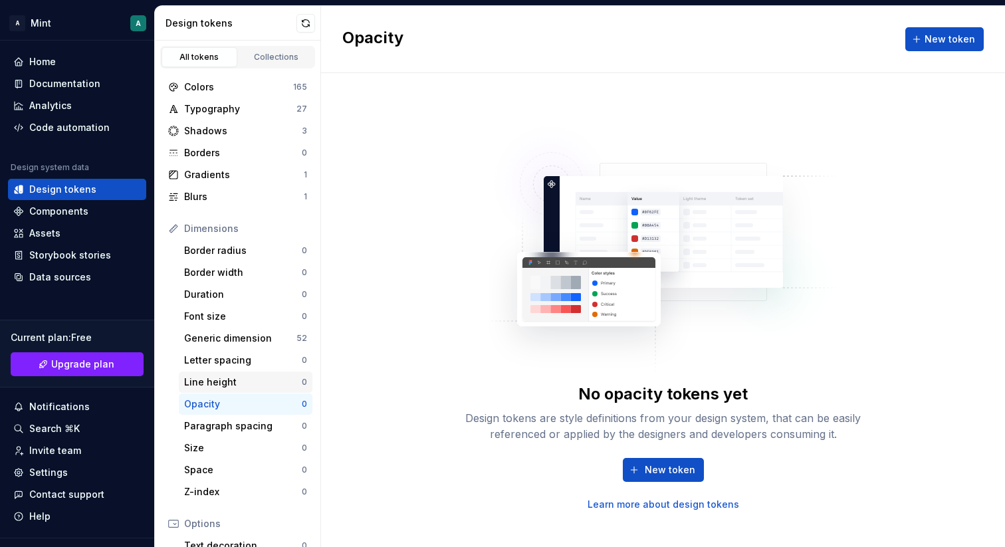
click at [213, 372] on div "Line height 0" at bounding box center [246, 382] width 134 height 21
click at [213, 352] on div "Letter spacing 0" at bounding box center [246, 360] width 134 height 21
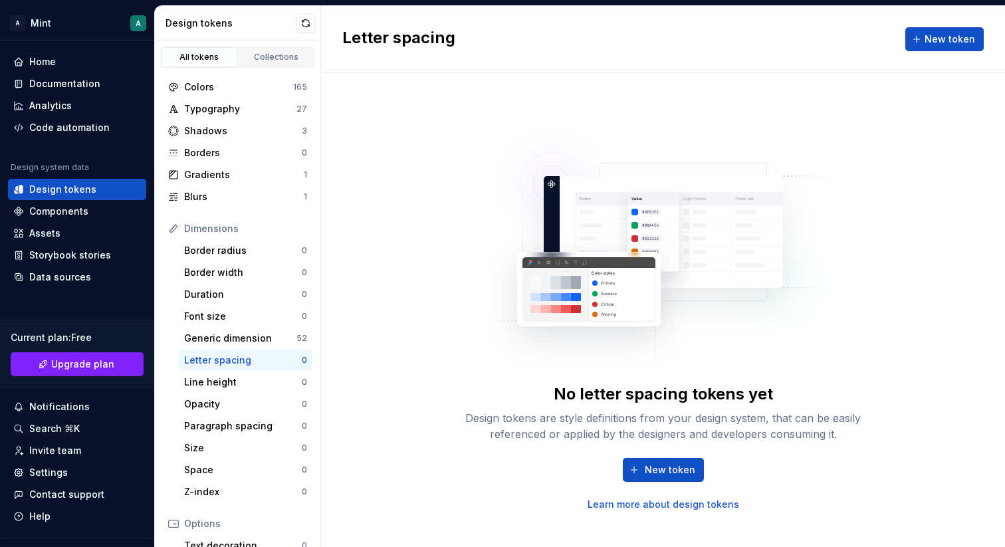
click at [203, 238] on div "Dimensions" at bounding box center [238, 228] width 150 height 21
click at [167, 226] on div "Dimensions" at bounding box center [238, 228] width 150 height 21
click at [197, 187] on div "Blurs 1" at bounding box center [238, 196] width 150 height 21
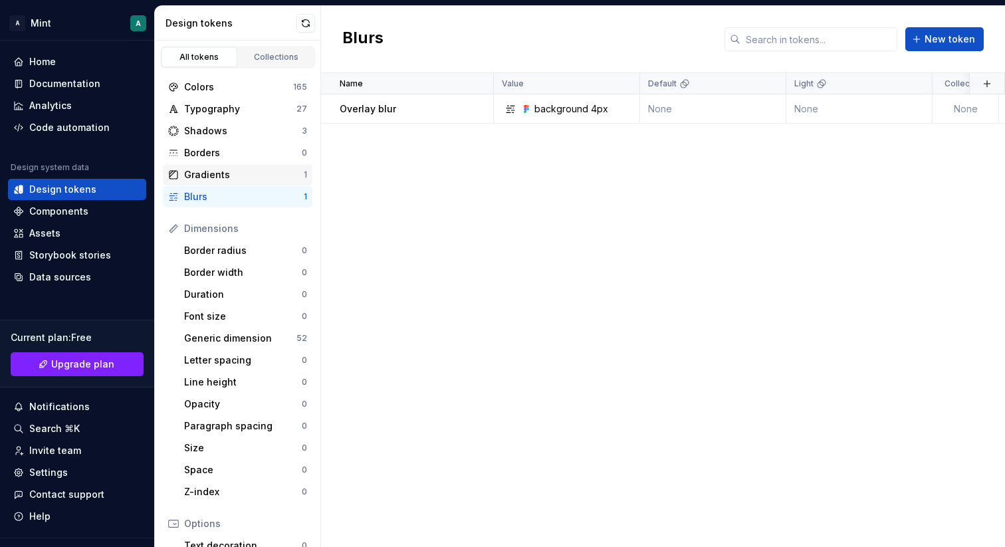
click at [197, 179] on div "Gradients" at bounding box center [244, 174] width 120 height 13
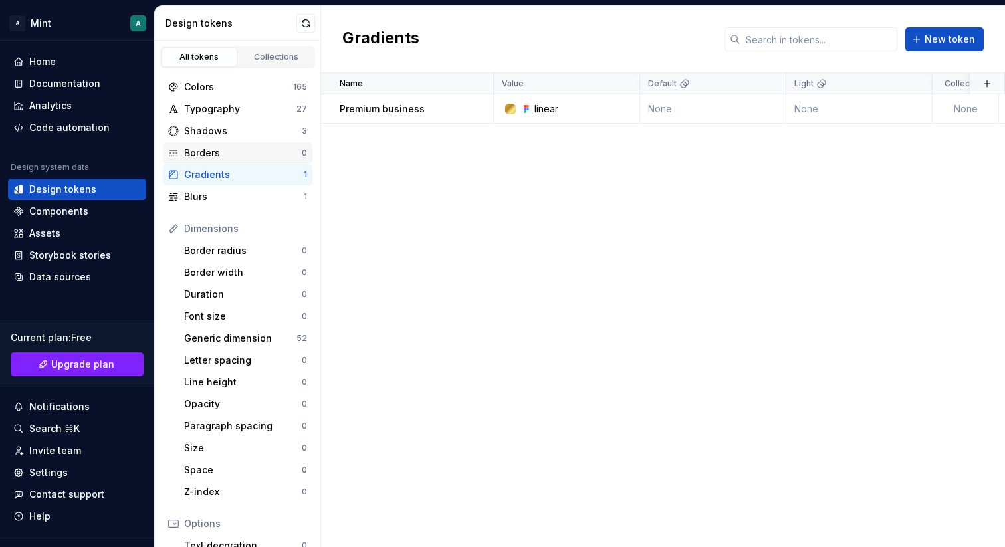
click at [200, 154] on div "Borders" at bounding box center [243, 152] width 118 height 13
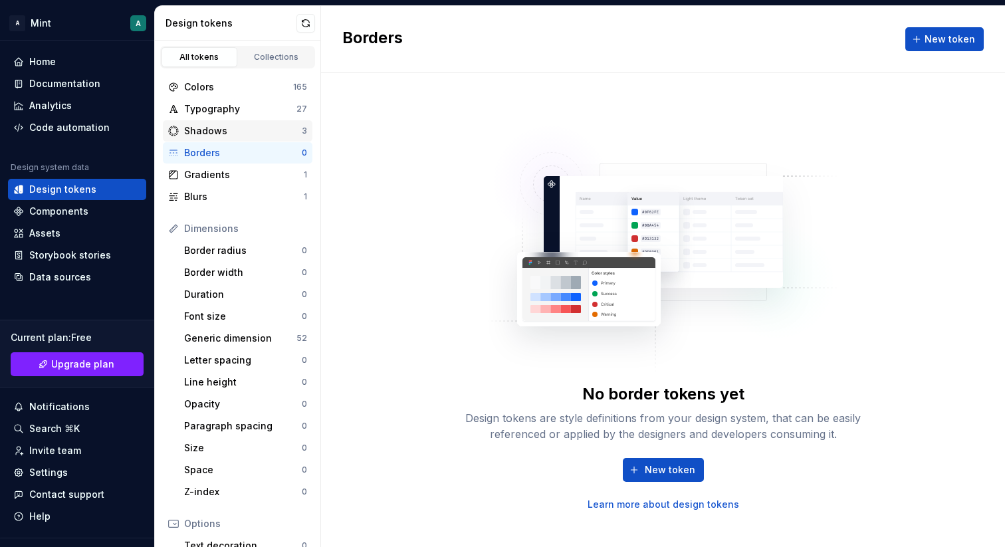
click at [203, 129] on div "Shadows" at bounding box center [243, 130] width 118 height 13
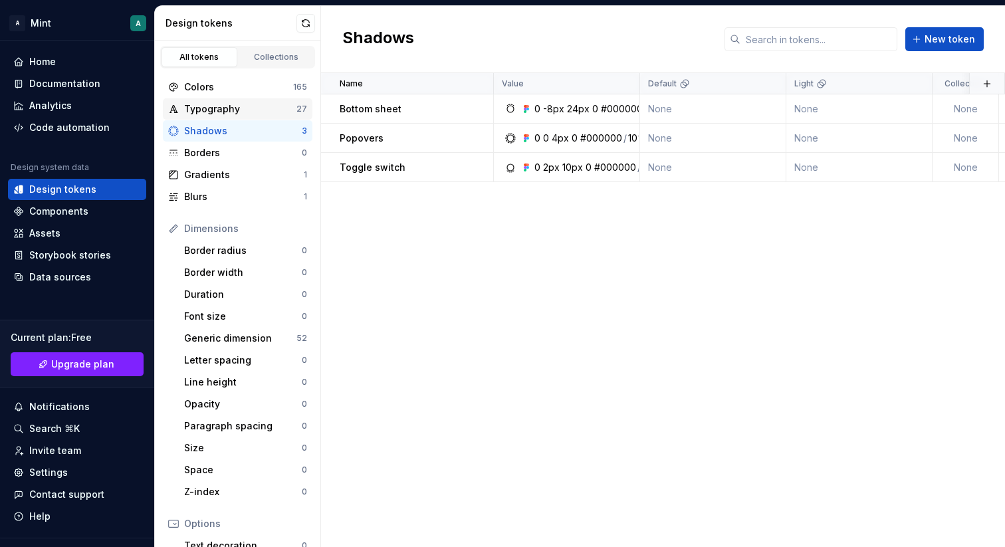
click at [209, 105] on div "Typography" at bounding box center [240, 108] width 112 height 13
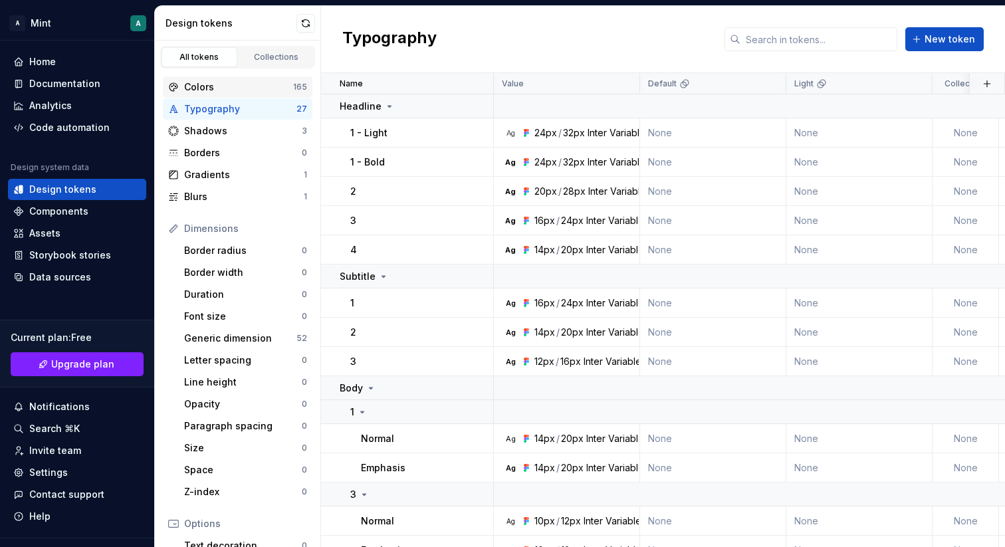
click at [203, 87] on div "Colors" at bounding box center [238, 86] width 109 height 13
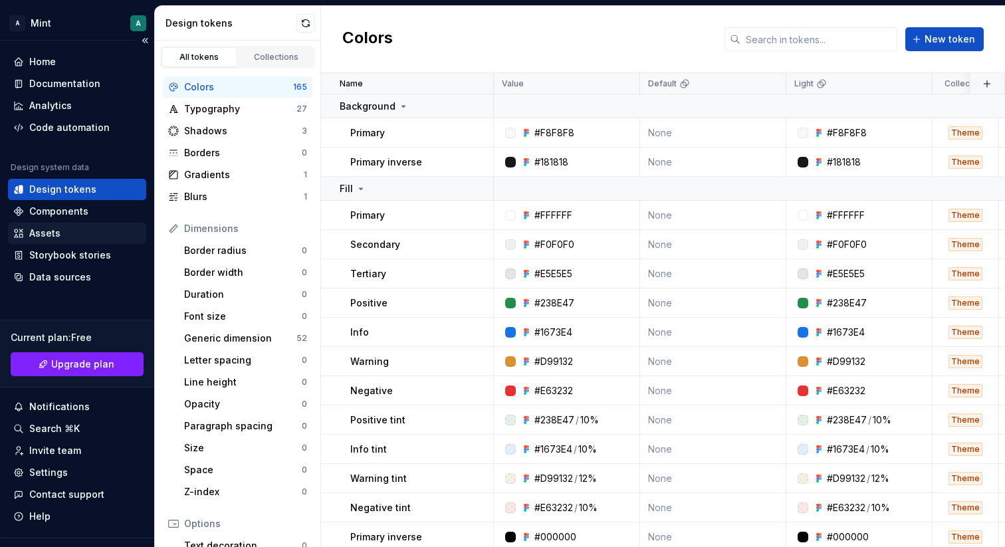
click at [78, 229] on div "Assets" at bounding box center [77, 233] width 128 height 13
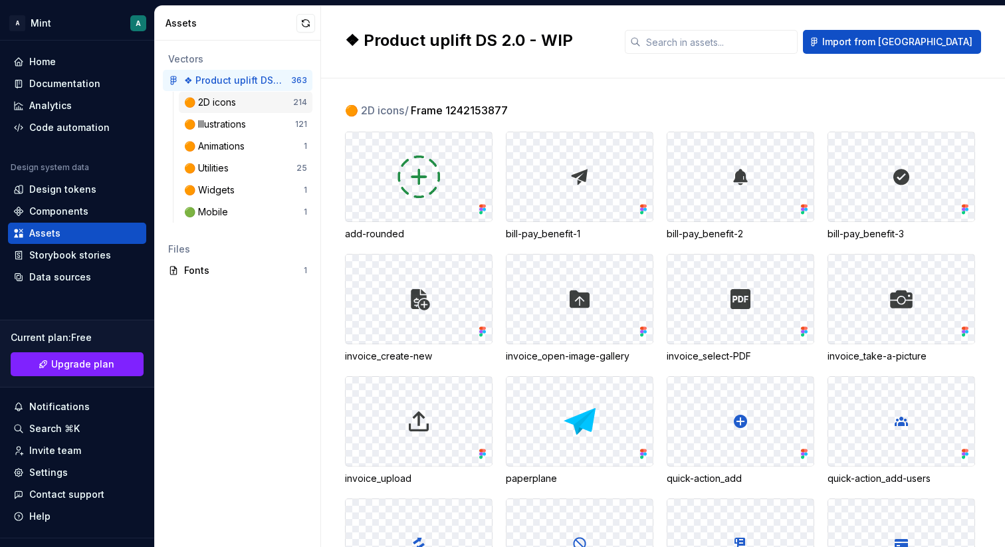
click at [249, 109] on div "🟠 2D icons 214" at bounding box center [246, 102] width 134 height 21
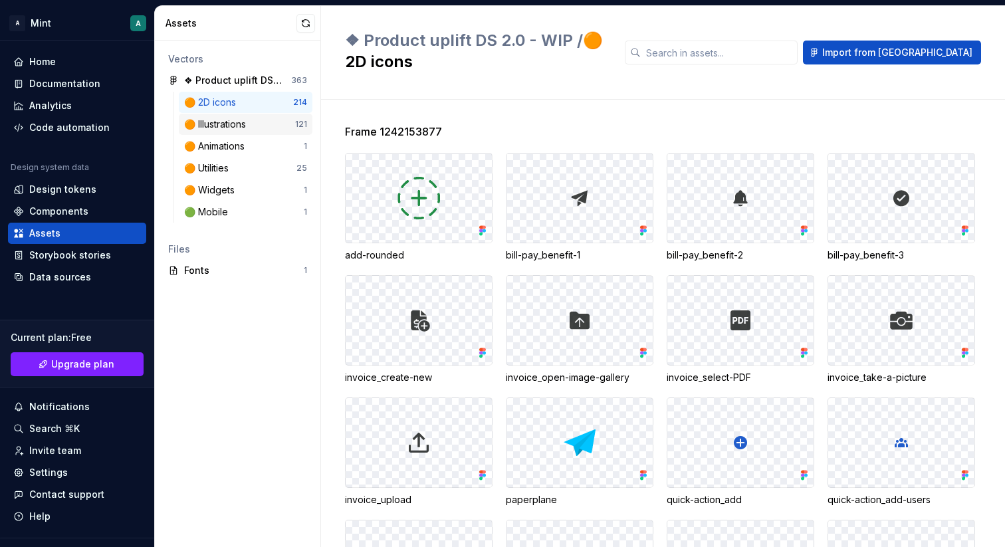
click at [255, 123] on div "🟠 Illustrations" at bounding box center [239, 124] width 111 height 13
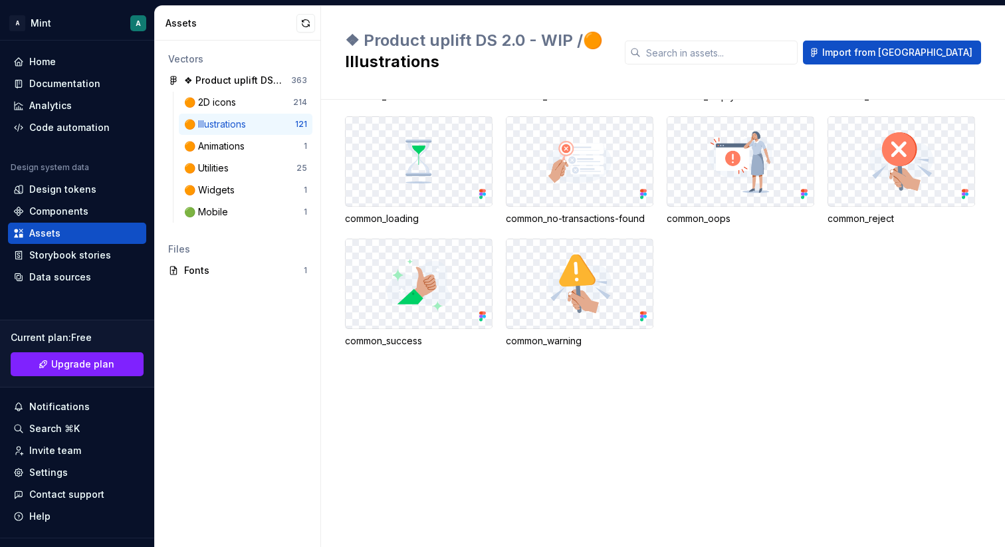
scroll to position [3998, 0]
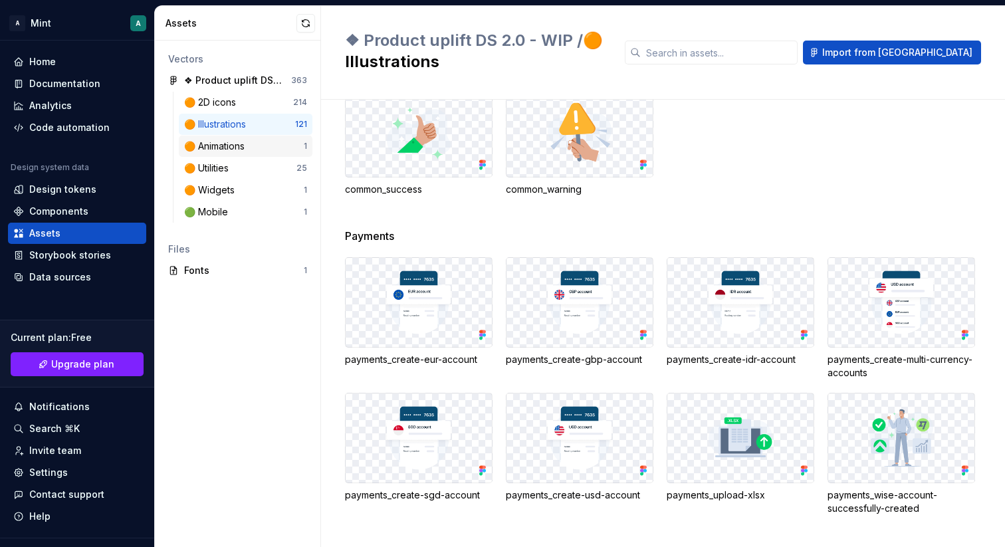
click at [252, 138] on div "🟠 Animations 1" at bounding box center [246, 146] width 134 height 21
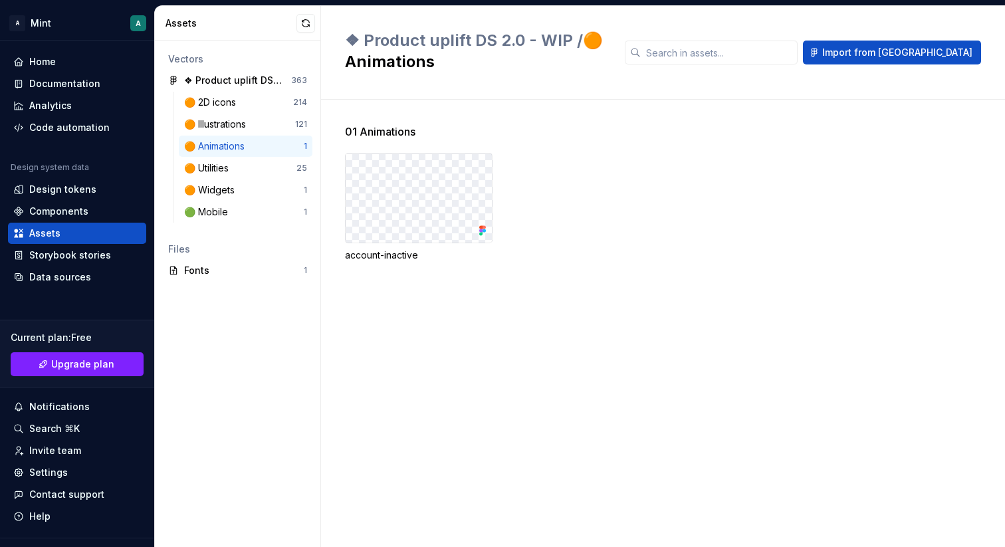
click at [243, 155] on div "🟠 Animations 1" at bounding box center [246, 146] width 134 height 21
click at [243, 164] on div "🟠 Utilities" at bounding box center [240, 167] width 112 height 13
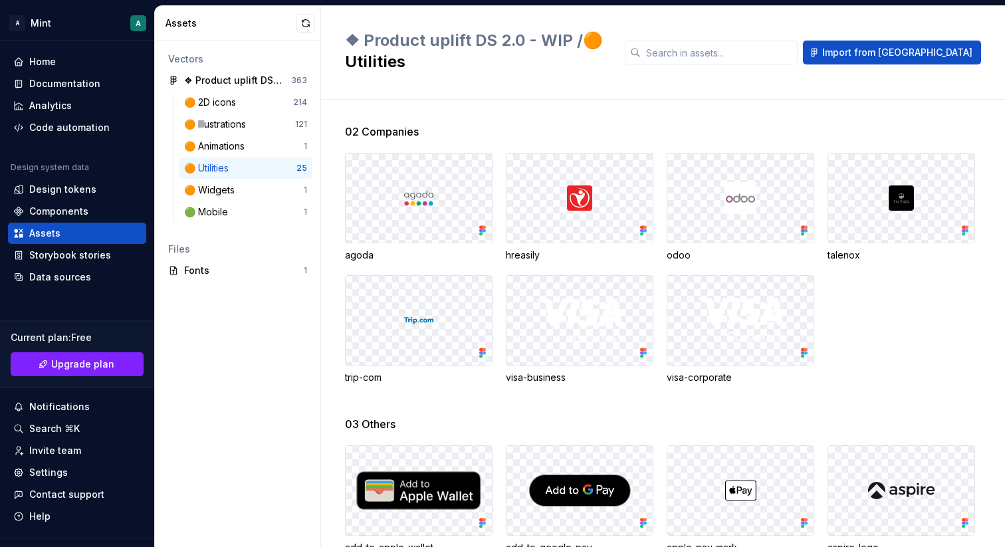
click at [591, 183] on img at bounding box center [580, 198] width 32 height 32
click at [259, 213] on div "🟢 Mobile" at bounding box center [244, 211] width 120 height 13
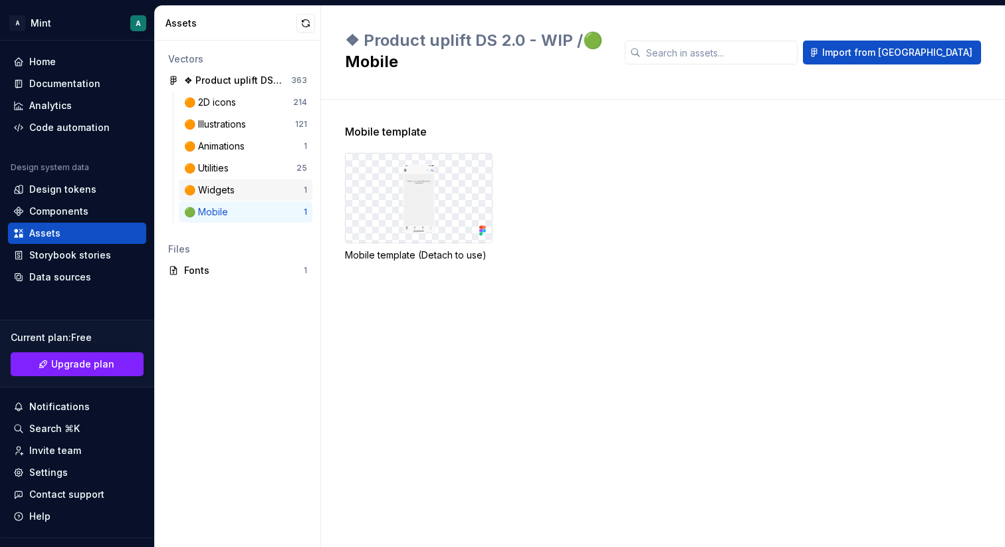
click at [242, 194] on div "🟠 Widgets" at bounding box center [244, 189] width 120 height 13
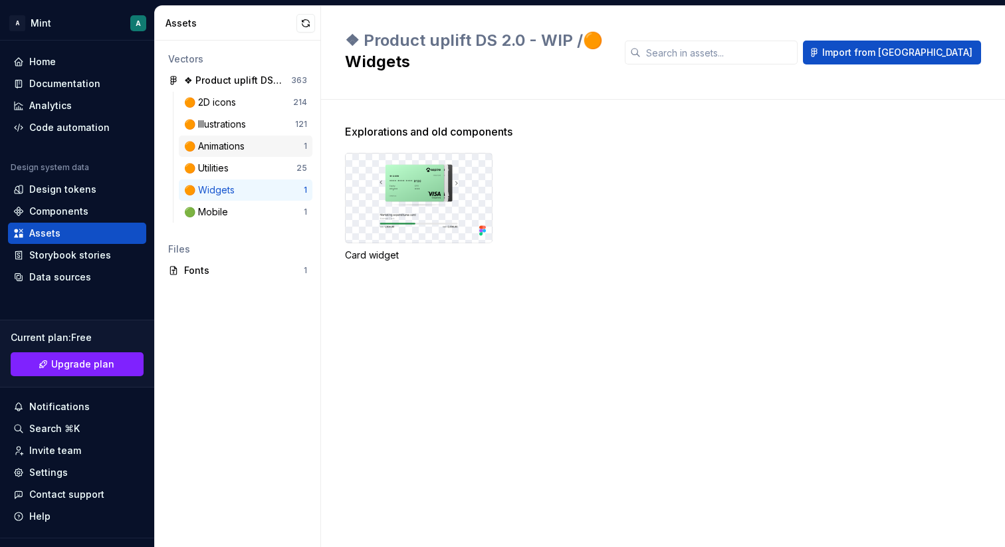
click at [234, 150] on div "🟠 Animations" at bounding box center [217, 146] width 66 height 13
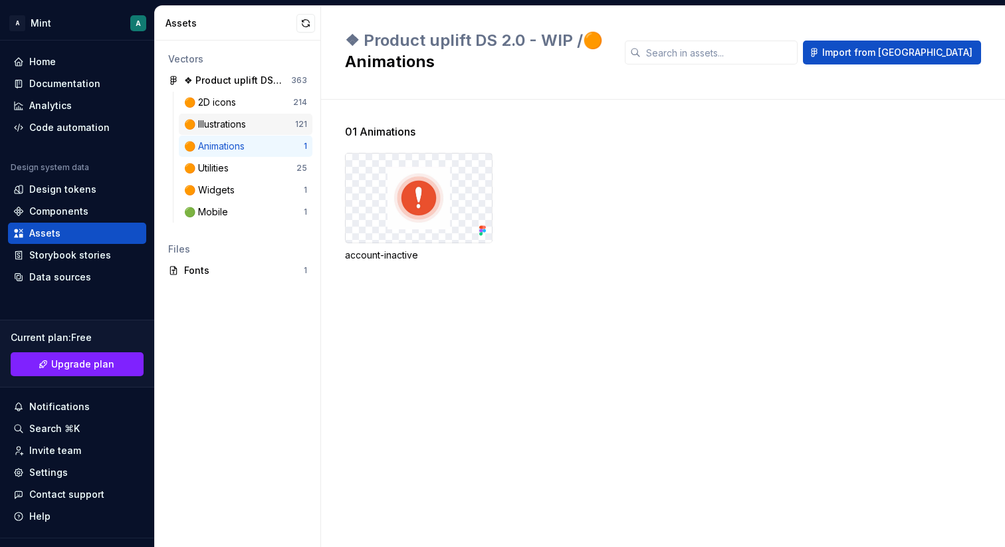
click at [229, 123] on div "🟠 Illustrations" at bounding box center [217, 124] width 67 height 13
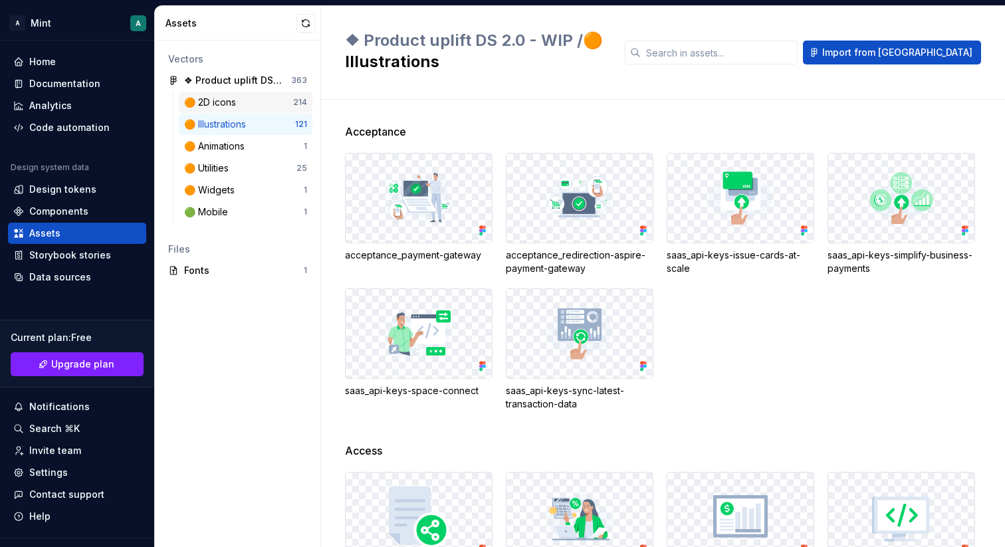
click at [227, 100] on div "🟠 2D icons" at bounding box center [212, 102] width 57 height 13
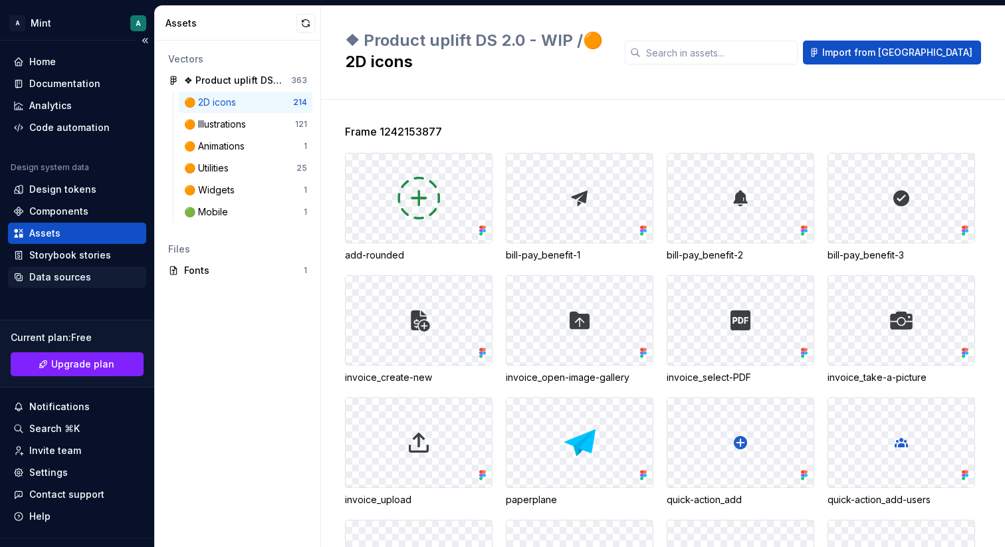
click at [77, 274] on div "Data sources" at bounding box center [60, 276] width 62 height 13
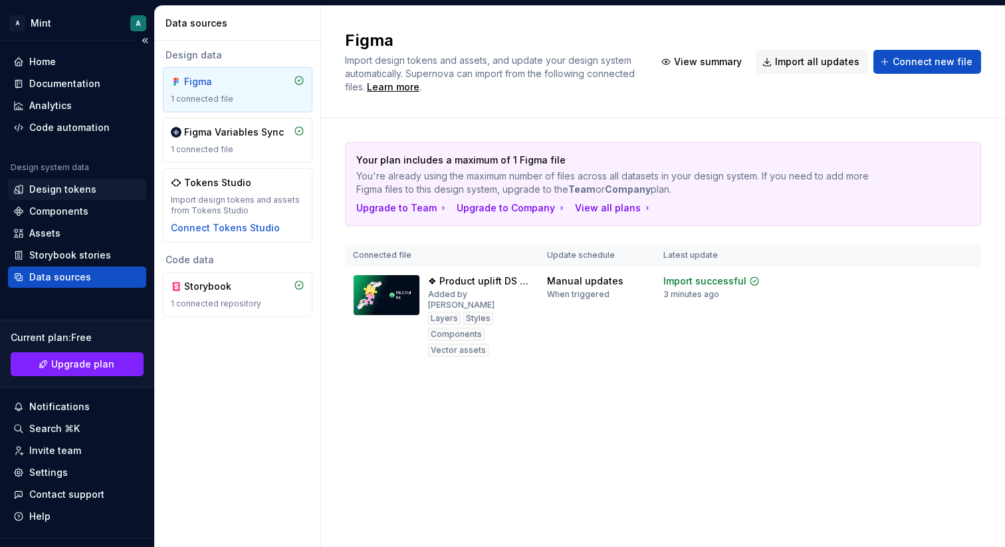
click at [78, 180] on div "Design tokens" at bounding box center [77, 189] width 138 height 21
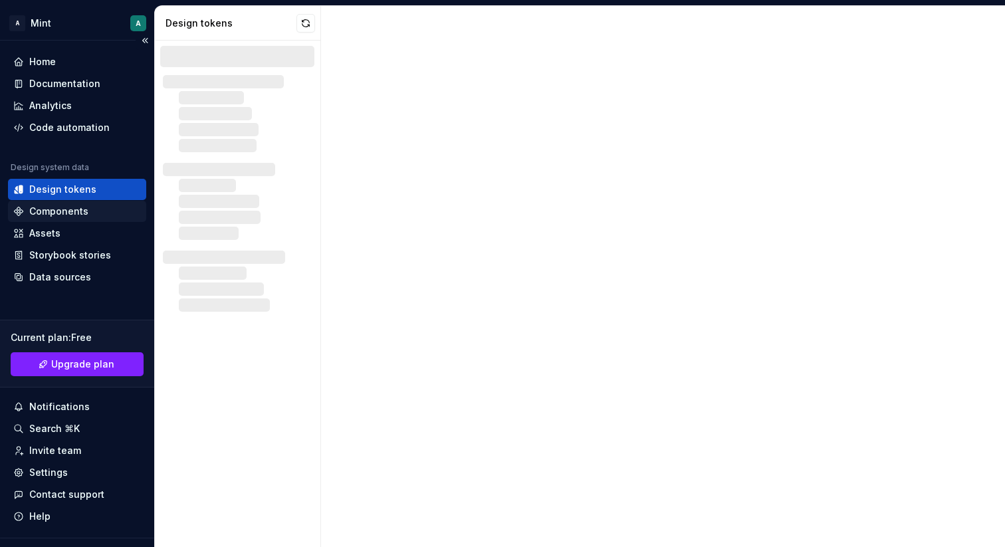
click at [72, 215] on div "Components" at bounding box center [58, 211] width 59 height 13
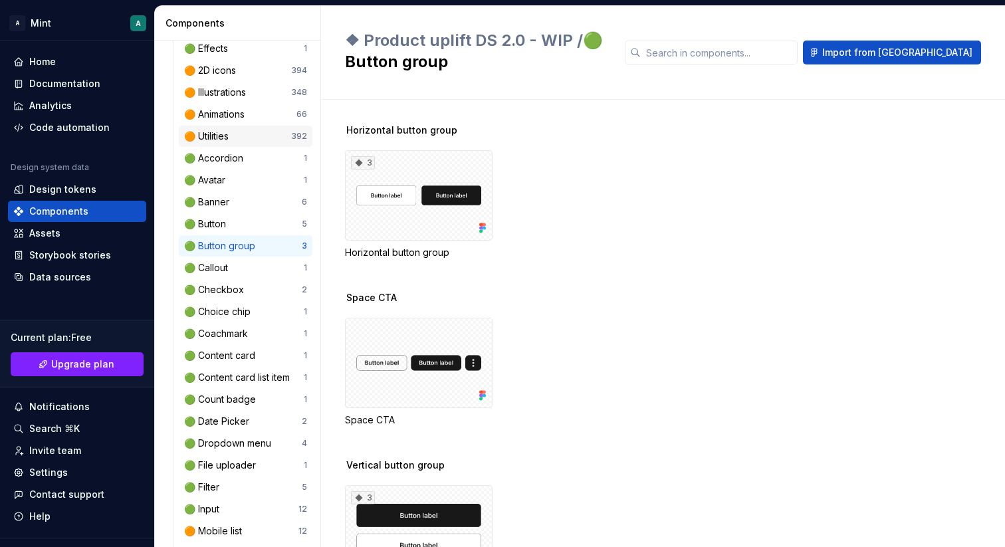
scroll to position [391, 0]
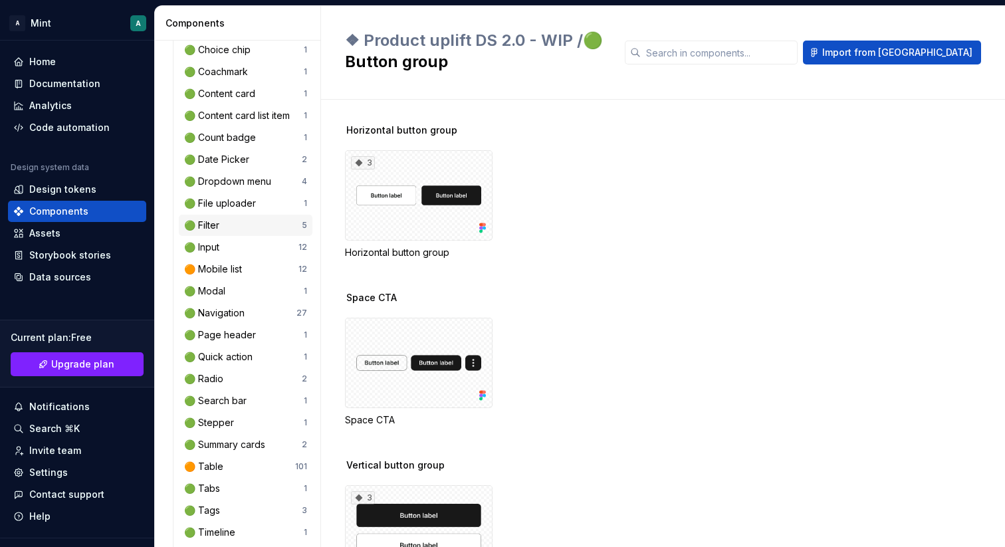
click at [227, 230] on div "🟢 Filter" at bounding box center [243, 225] width 118 height 13
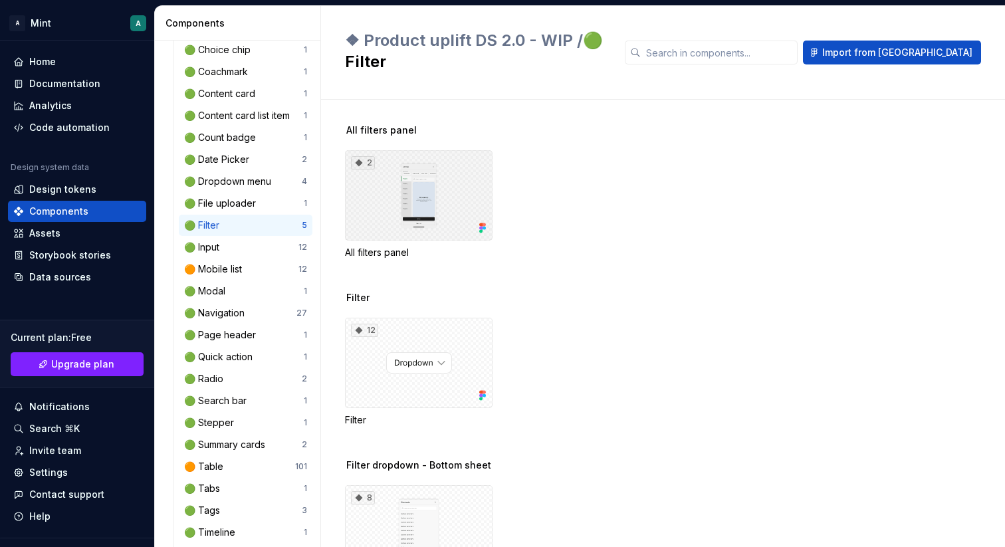
click at [385, 183] on div "2" at bounding box center [419, 195] width 148 height 90
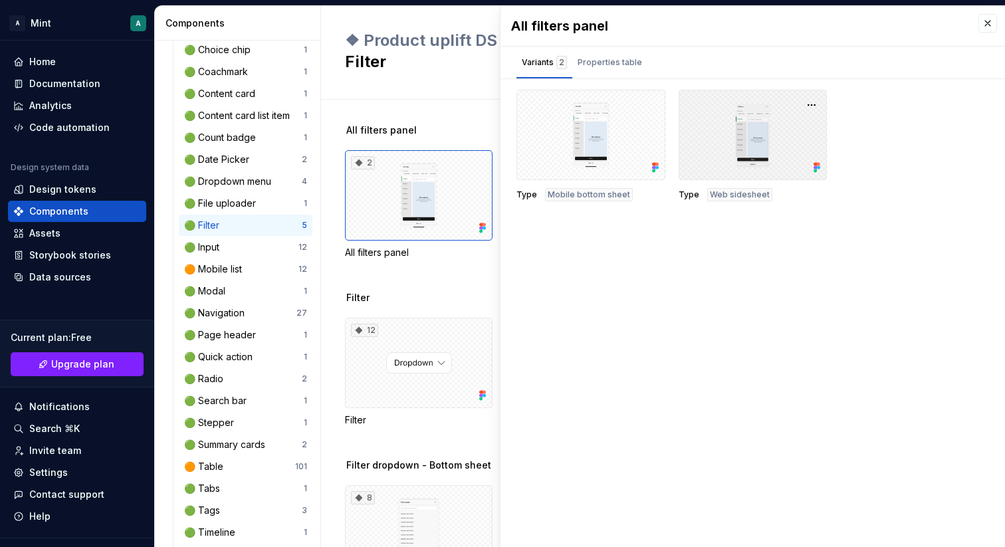
click at [732, 141] on div at bounding box center [753, 135] width 149 height 90
click at [405, 291] on div "Filter 12 Filter" at bounding box center [675, 374] width 660 height 167
click at [415, 318] on div "12" at bounding box center [419, 363] width 148 height 90
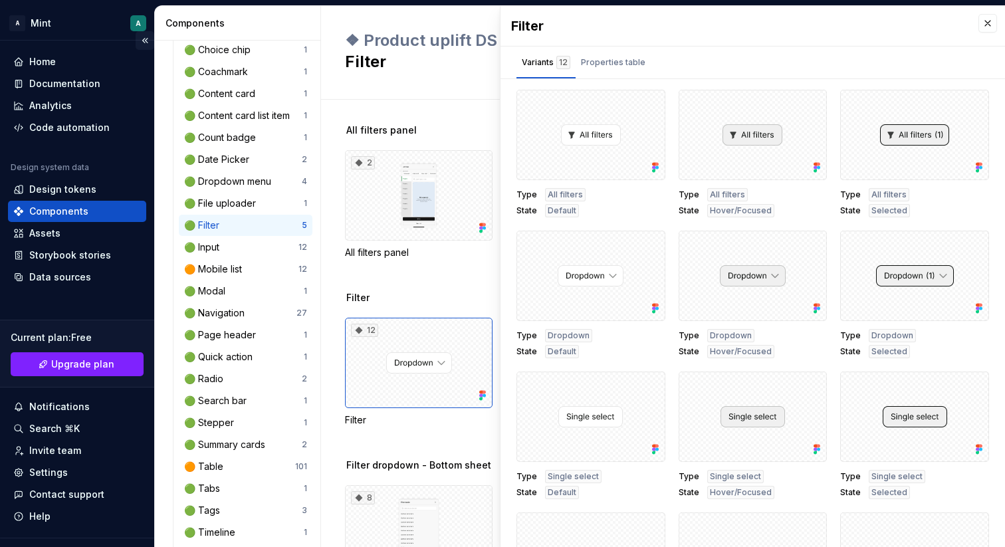
click at [142, 39] on button "Collapse sidebar" at bounding box center [145, 40] width 19 height 19
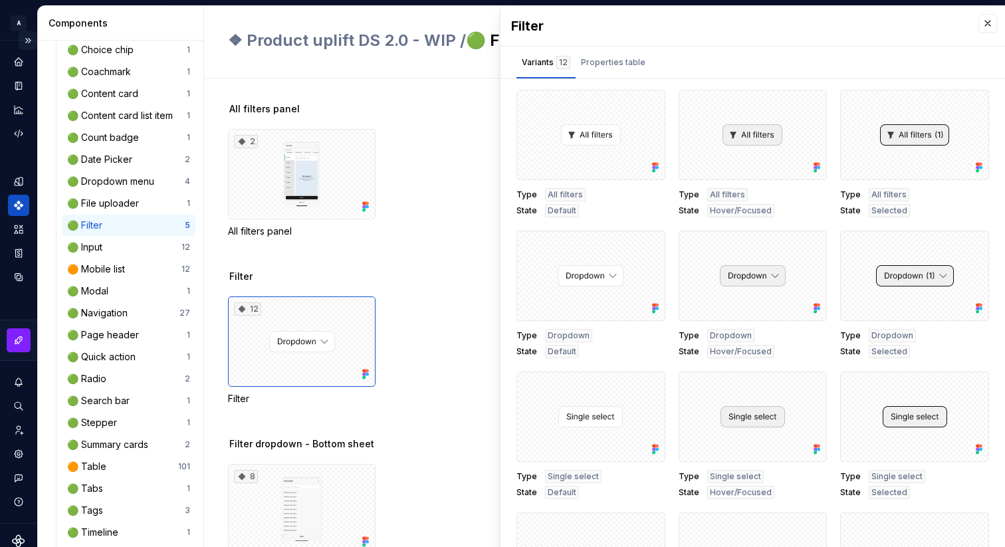
click at [27, 40] on button "Expand sidebar" at bounding box center [28, 40] width 19 height 19
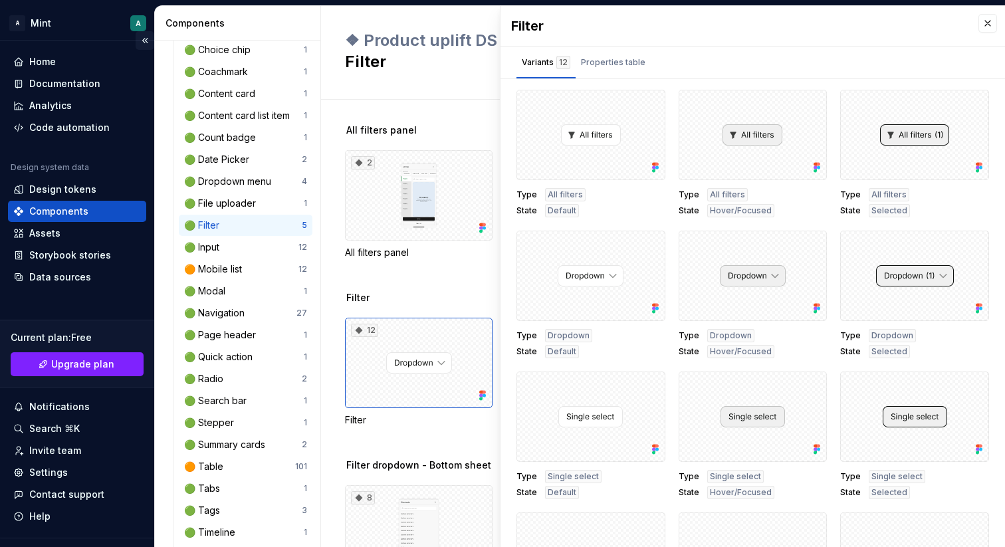
click at [145, 41] on button "Collapse sidebar" at bounding box center [145, 40] width 19 height 19
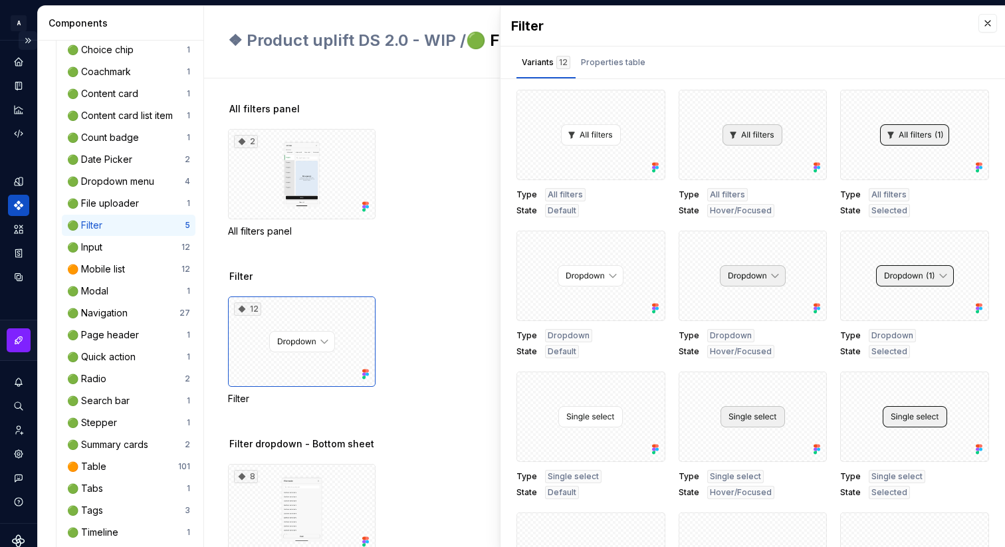
click at [30, 37] on button "Expand sidebar" at bounding box center [28, 40] width 19 height 19
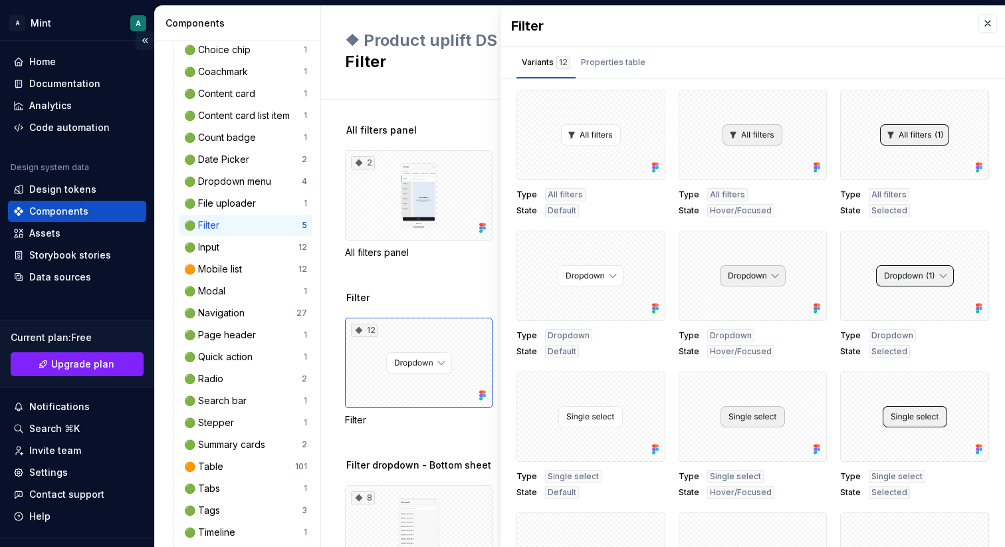
click at [144, 37] on button "Collapse sidebar" at bounding box center [145, 40] width 19 height 19
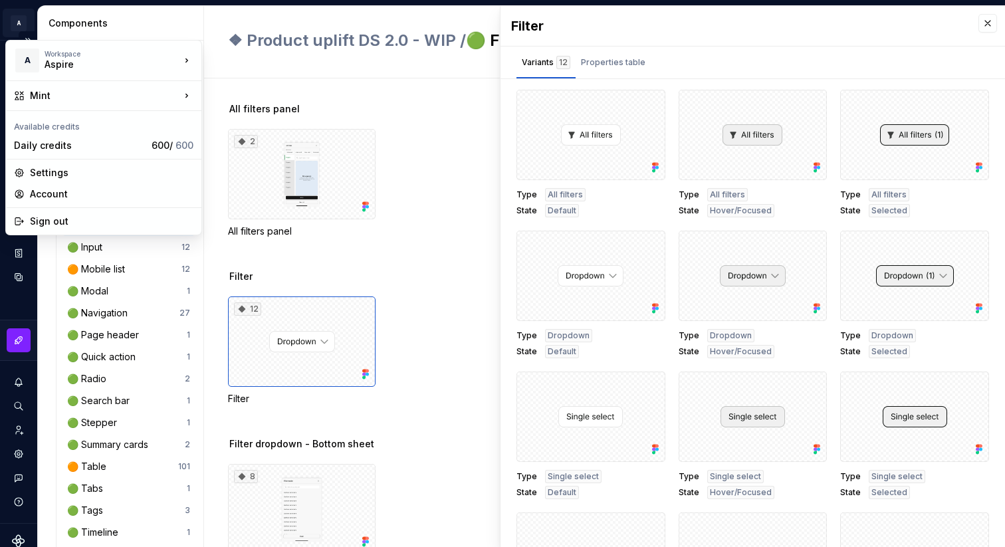
click at [15, 23] on html "A Mint A Design system data Components Design system components Overview Figma …" at bounding box center [502, 273] width 1005 height 547
click at [138, 14] on html "A Mint A Design system data Components Design system components Overview Figma …" at bounding box center [502, 273] width 1005 height 547
